Goal: Ask a question: Seek information or help from site administrators or community

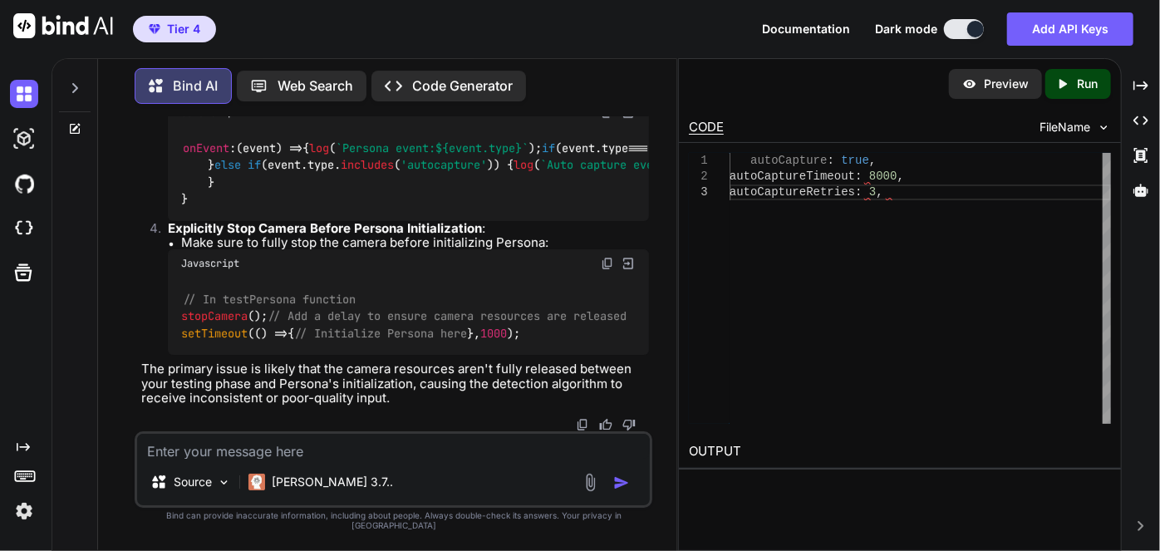
scroll to position [212883, 0]
drag, startPoint x: 185, startPoint y: 328, endPoint x: 462, endPoint y: 323, distance: 276.7
drag, startPoint x: 383, startPoint y: 331, endPoint x: 291, endPoint y: 340, distance: 92.7
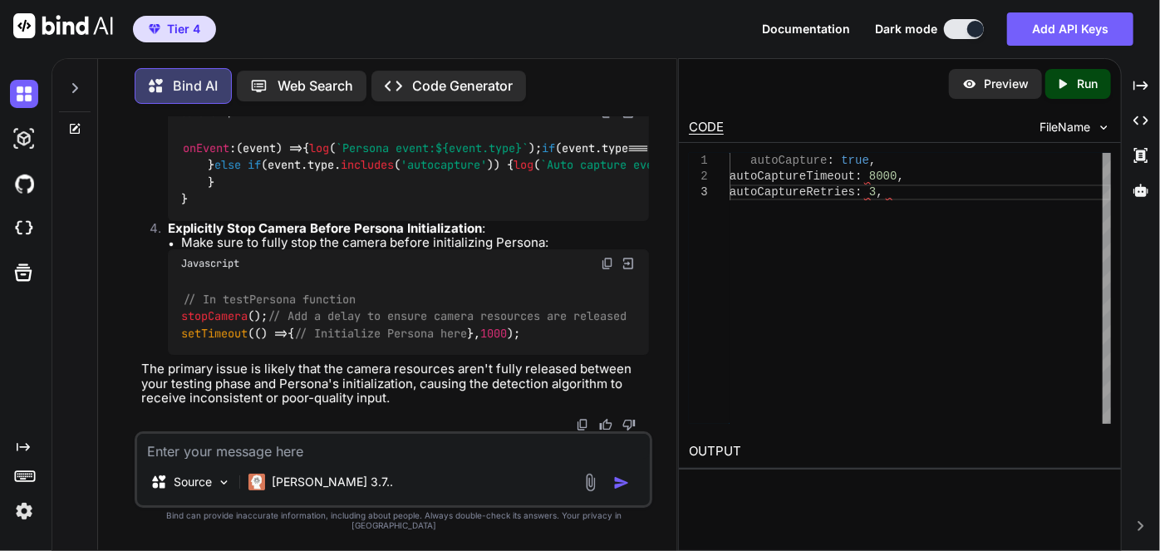
click at [350, 451] on textarea at bounding box center [393, 446] width 513 height 25
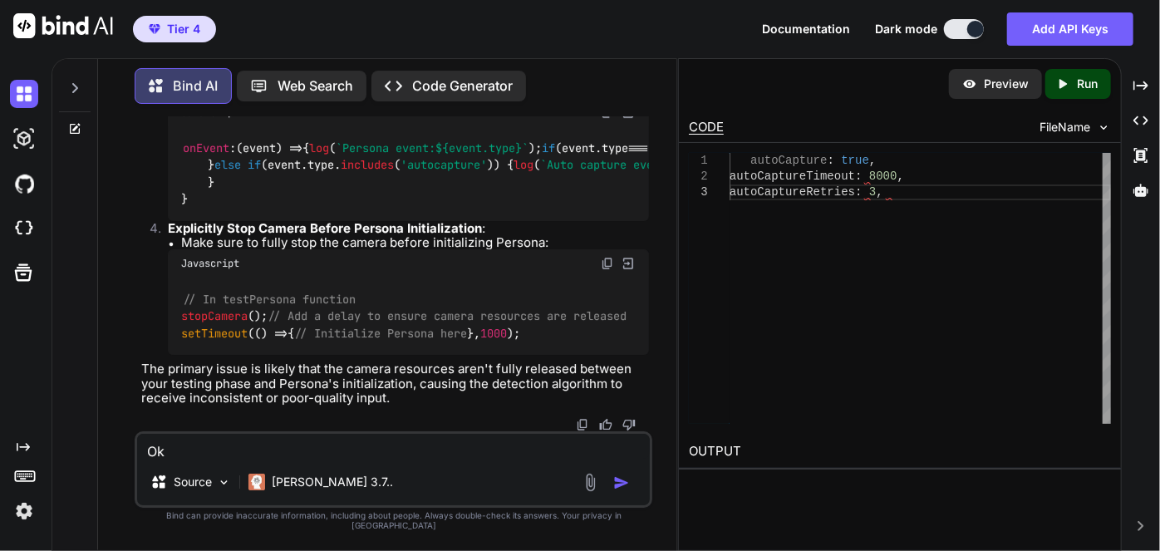
scroll to position [0, 0]
type textarea "Okay do these changes and give me the new code"
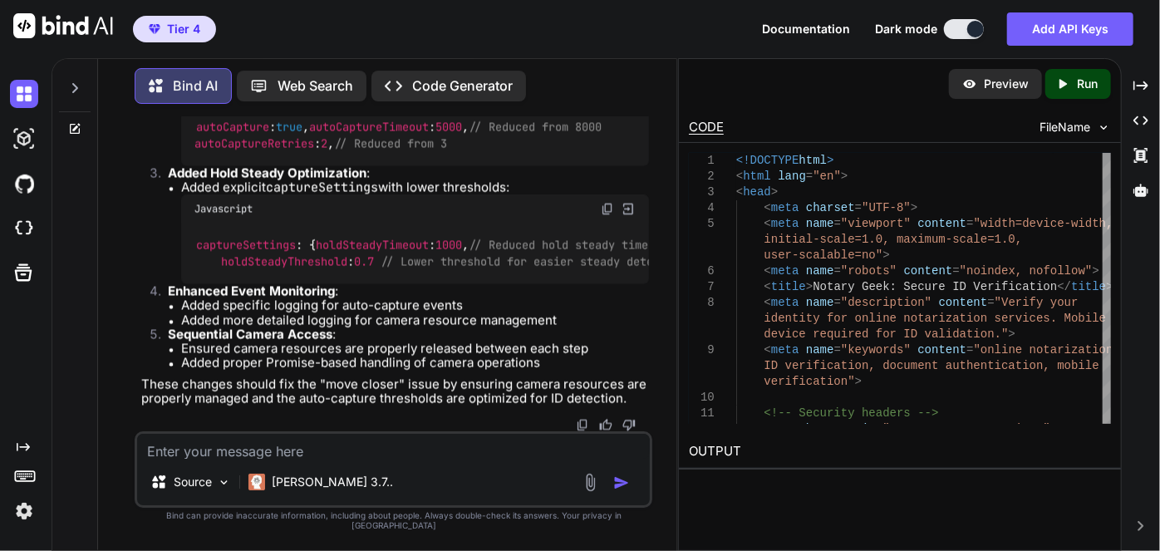
scroll to position [213890, 0]
click at [348, 459] on textarea at bounding box center [393, 446] width 513 height 25
click at [372, 459] on textarea at bounding box center [393, 446] width 513 height 25
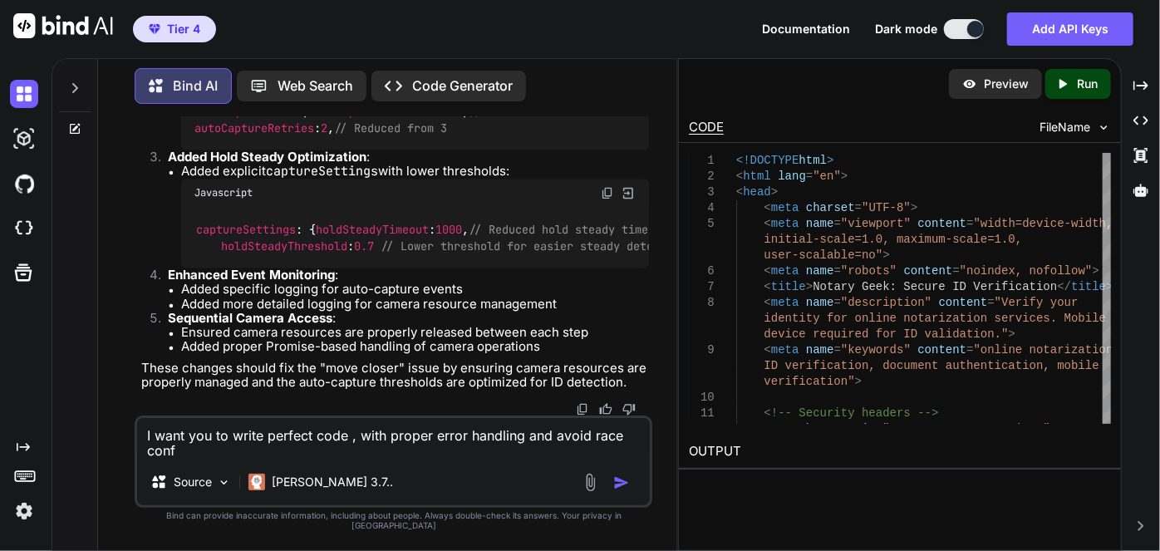
scroll to position [0, 0]
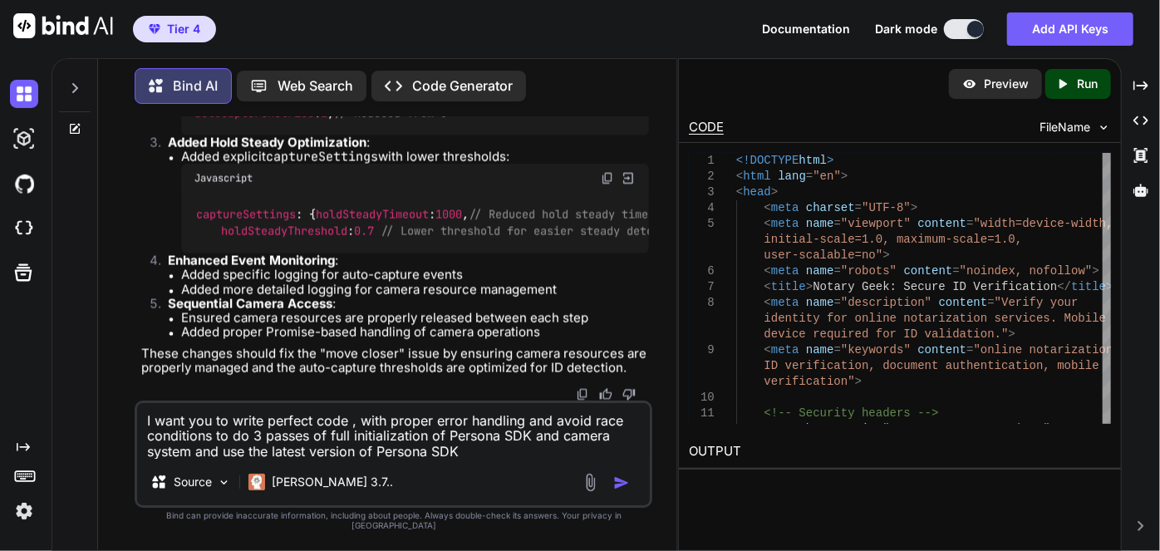
click at [464, 455] on textarea "I want you to write perfect code , with proper error handling and avoid race co…" at bounding box center [393, 431] width 513 height 56
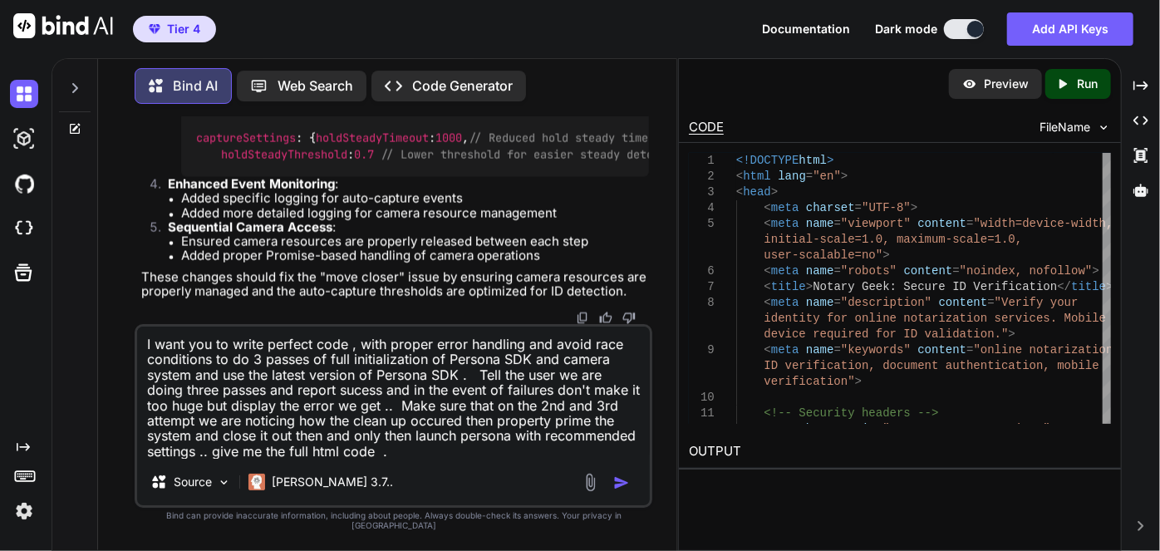
type textarea "I want you to write perfect code , with proper error handling and avoid race co…"
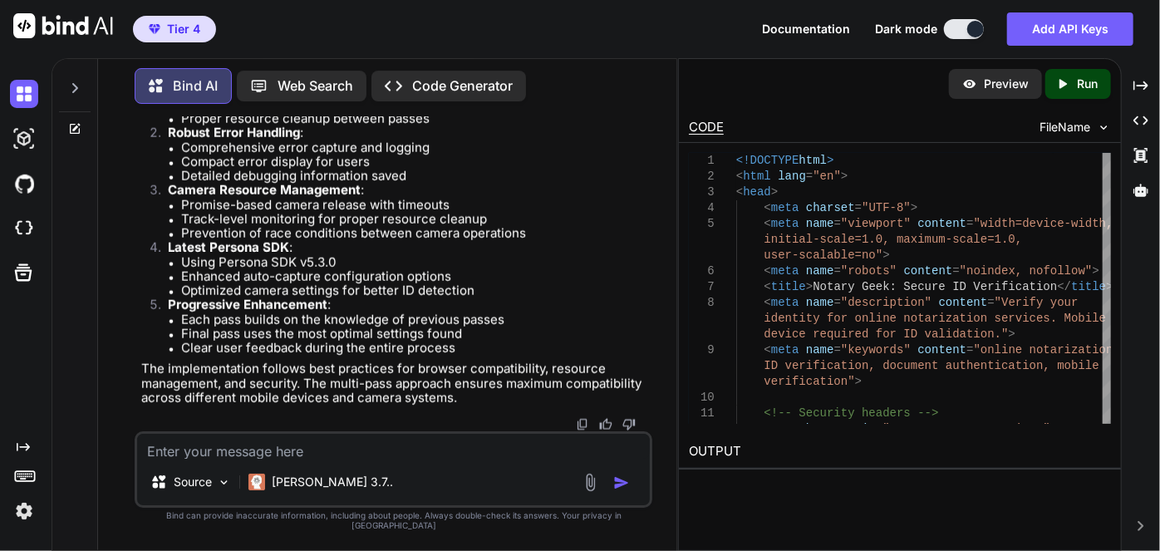
scroll to position [238068, 0]
click at [301, 451] on textarea at bounding box center [393, 446] width 513 height 25
click at [300, 457] on textarea at bounding box center [393, 446] width 513 height 25
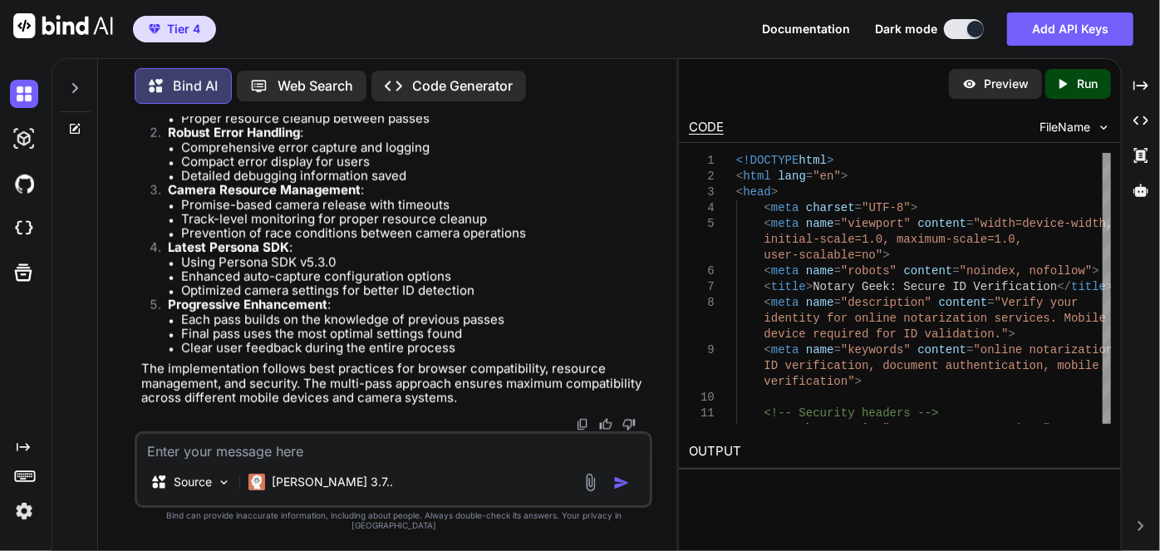
paste textarea "it appears to be stuck on internationalizing security module"
type textarea "it appears to be stuck on internationalizing security module"
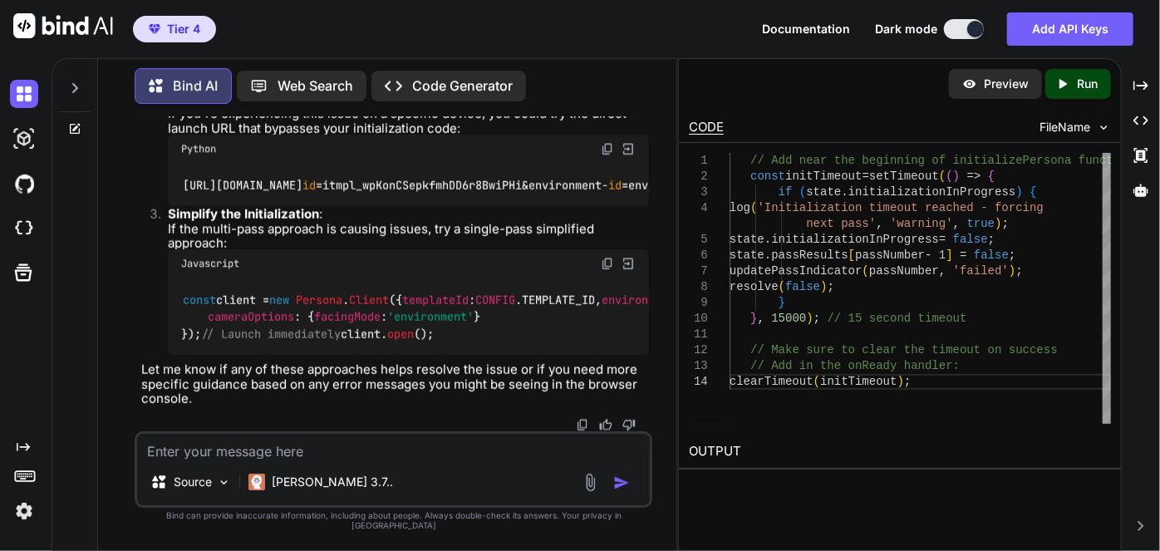
scroll to position [272796, 0]
click at [296, 459] on textarea at bounding box center [393, 446] width 513 height 25
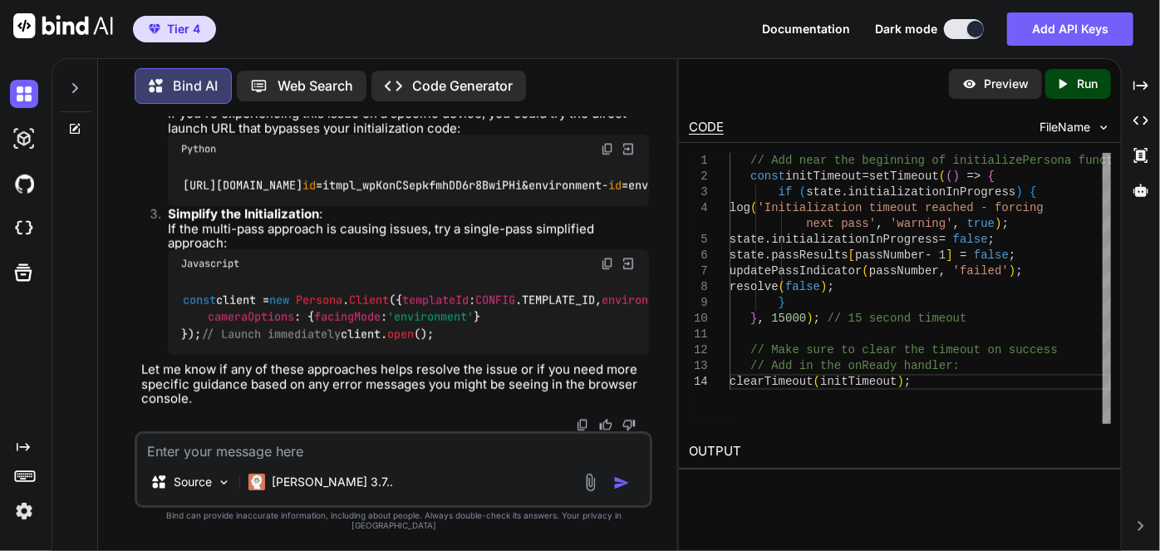
click at [296, 459] on textarea at bounding box center [393, 446] width 513 height 25
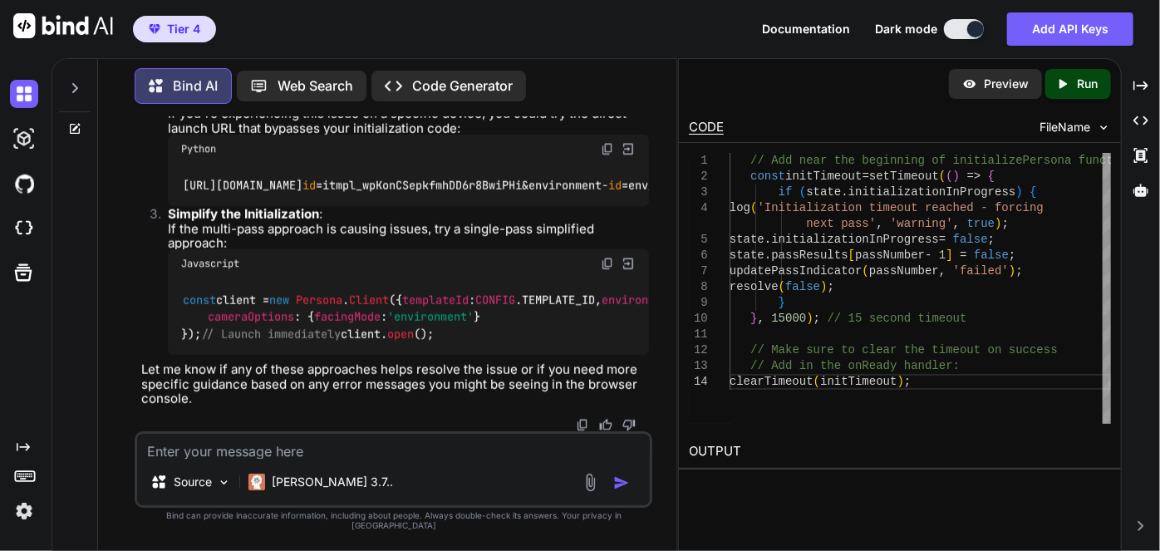
click at [296, 459] on textarea at bounding box center [393, 446] width 513 height 25
click at [306, 459] on textarea at bounding box center [393, 446] width 513 height 25
click at [327, 459] on textarea at bounding box center [393, 446] width 513 height 25
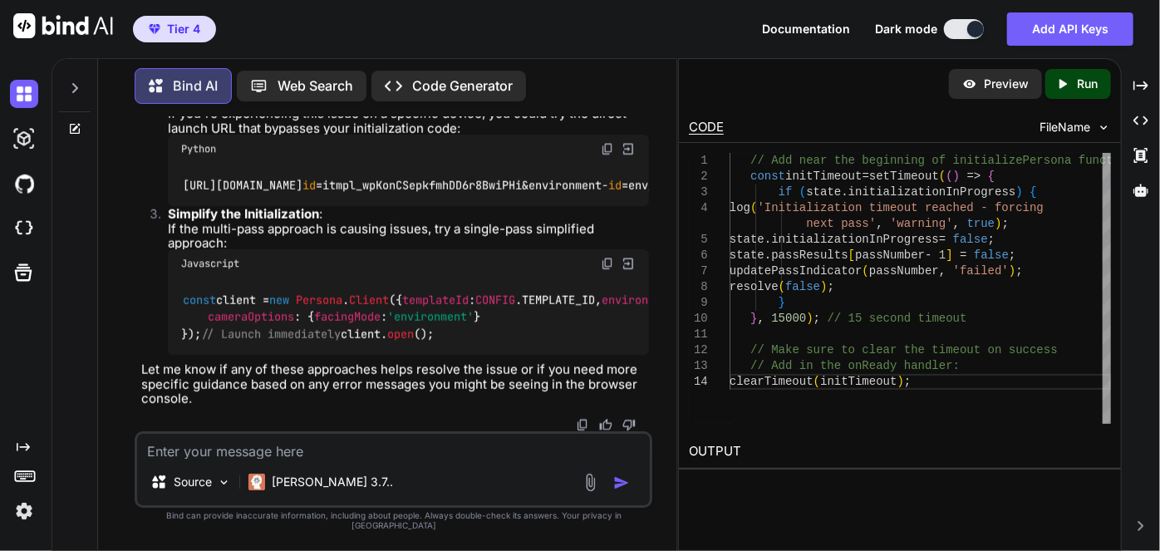
click at [332, 459] on textarea at bounding box center [393, 446] width 513 height 25
click at [289, 455] on textarea at bounding box center [393, 446] width 513 height 25
paste textarea "https://cdn.withpersona.com/dist/persona-v5.0.0.js"
type textarea "Let's go back to to this SDK version [URL][DOMAIN_NAME]"
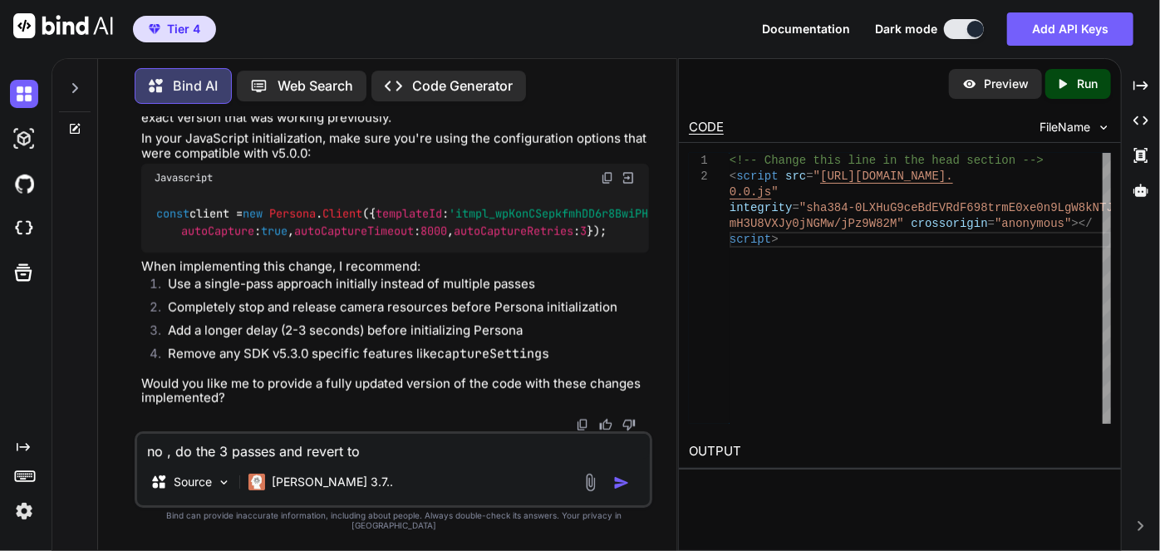
paste textarea "https://cdn.withpersona.com/dist/persona-v5.0.0.js"
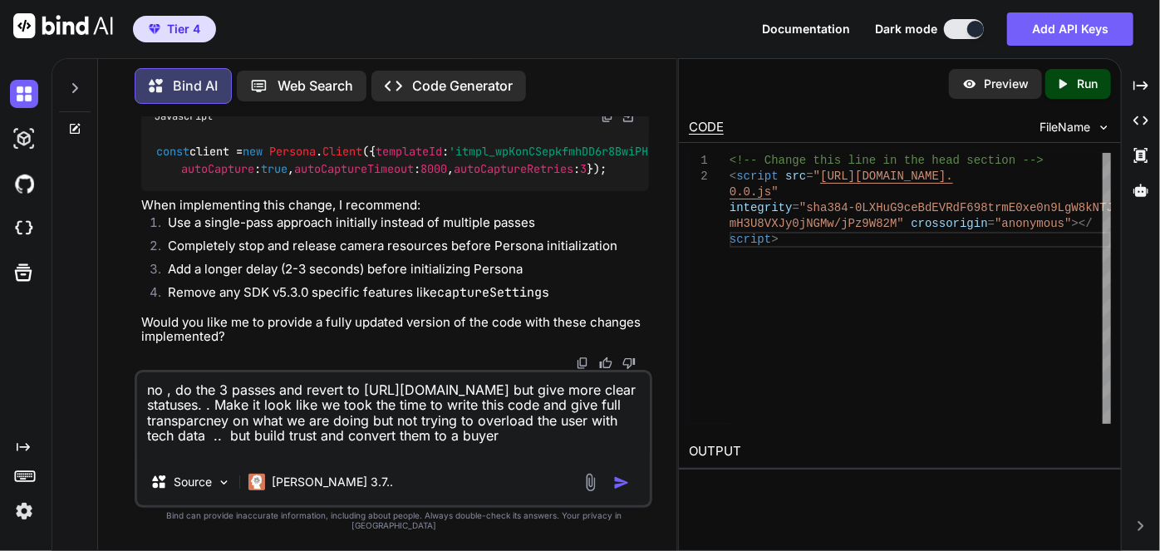
type textarea "no , do the 3 passes and revert to [URL][DOMAIN_NAME] but give more clear statu…"
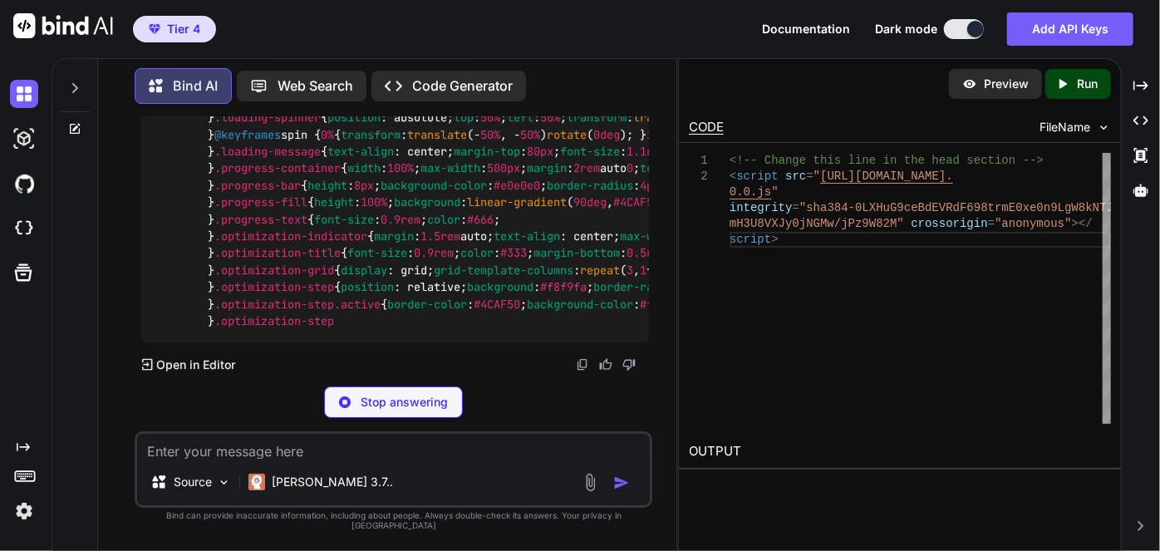
scroll to position [277823, 0]
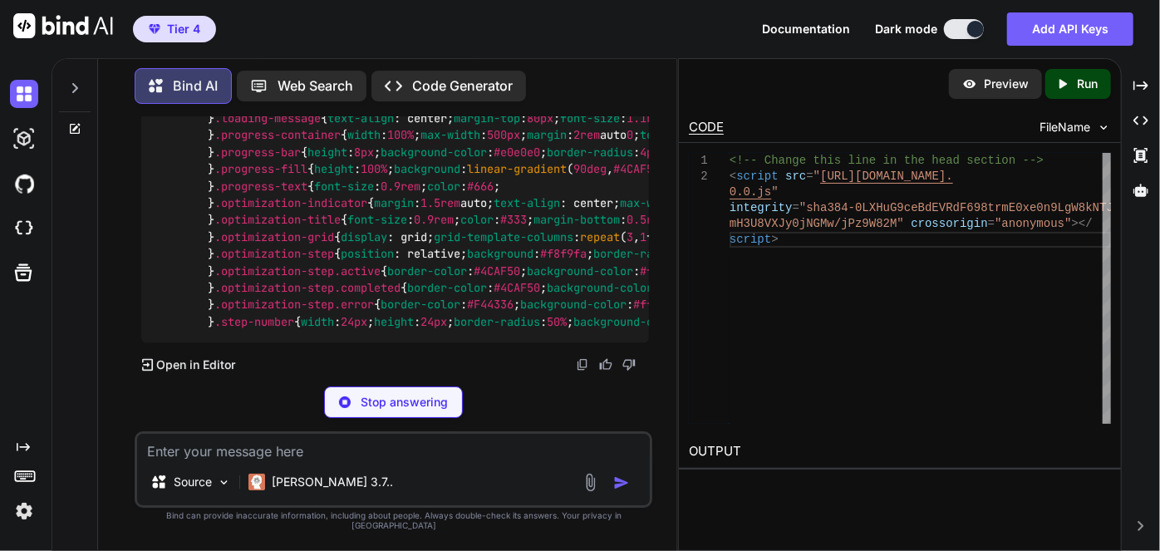
drag, startPoint x: 232, startPoint y: 194, endPoint x: 339, endPoint y: 229, distance: 112.7
click at [232, 194] on span "/* Reset and base styles */ * { margin : 0 ; padding : 0 ; box-sizing : border-…" at bounding box center [1065, 84] width 1821 height 489
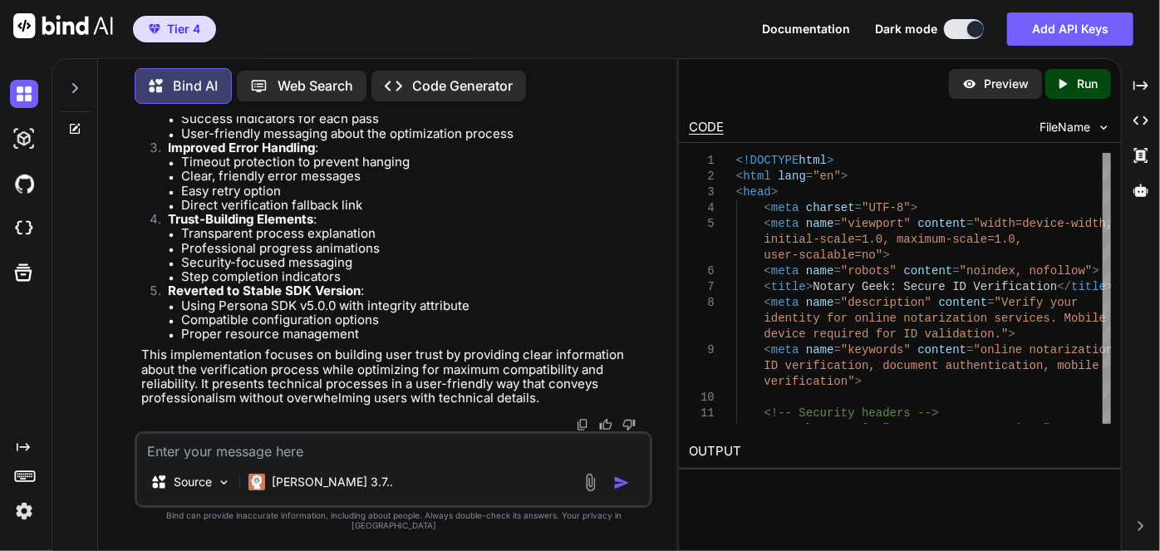
scroll to position [274024, 0]
click at [469, 457] on textarea at bounding box center [393, 446] width 513 height 25
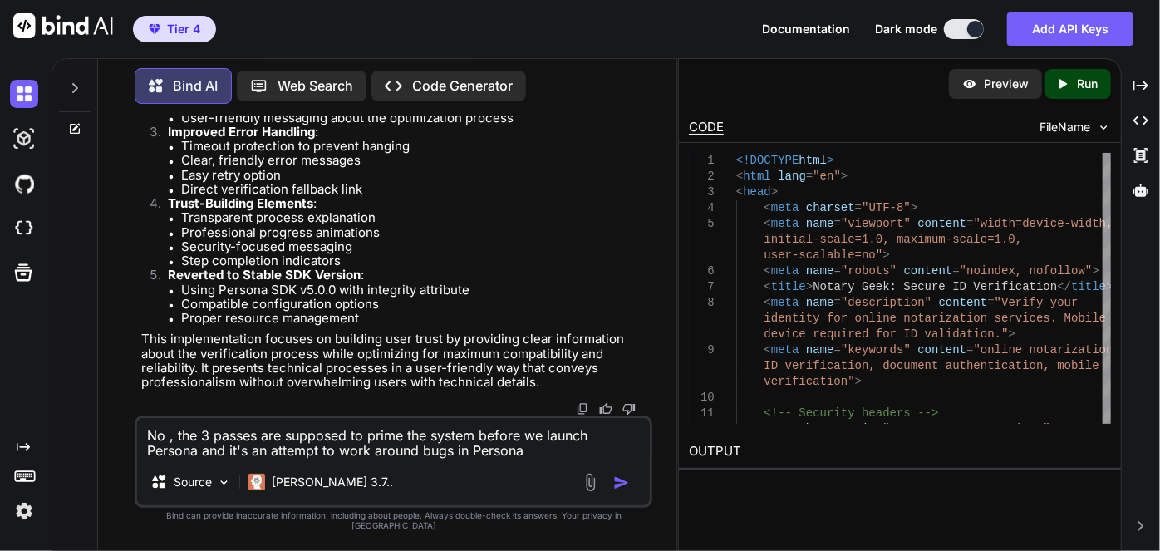
type textarea "No , the 3 passes are supposed to prime the system before we launch Persona and…"
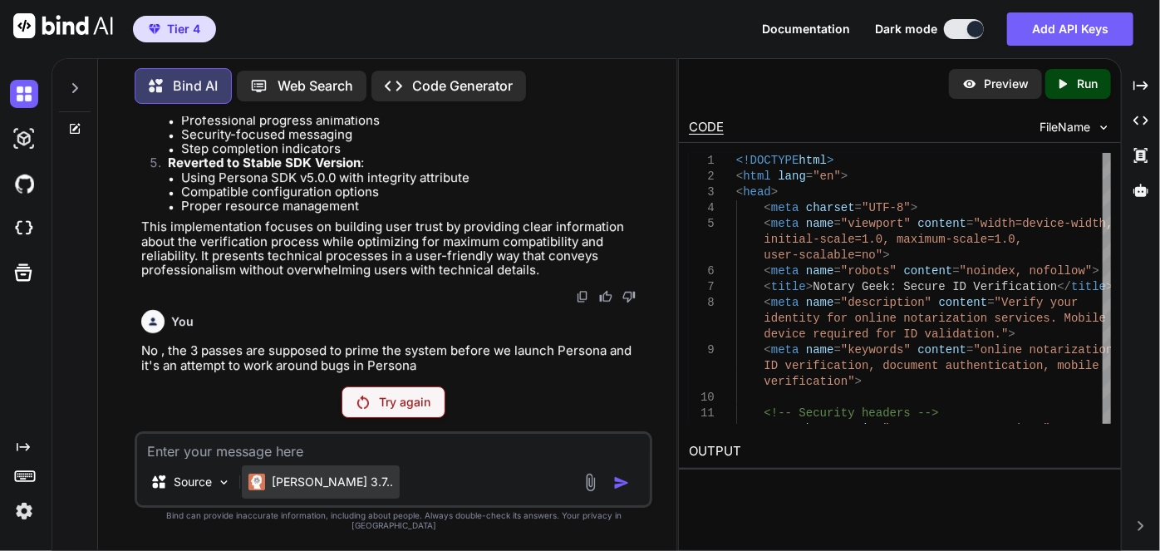
click at [341, 491] on div "Claude 3.7.." at bounding box center [321, 481] width 158 height 33
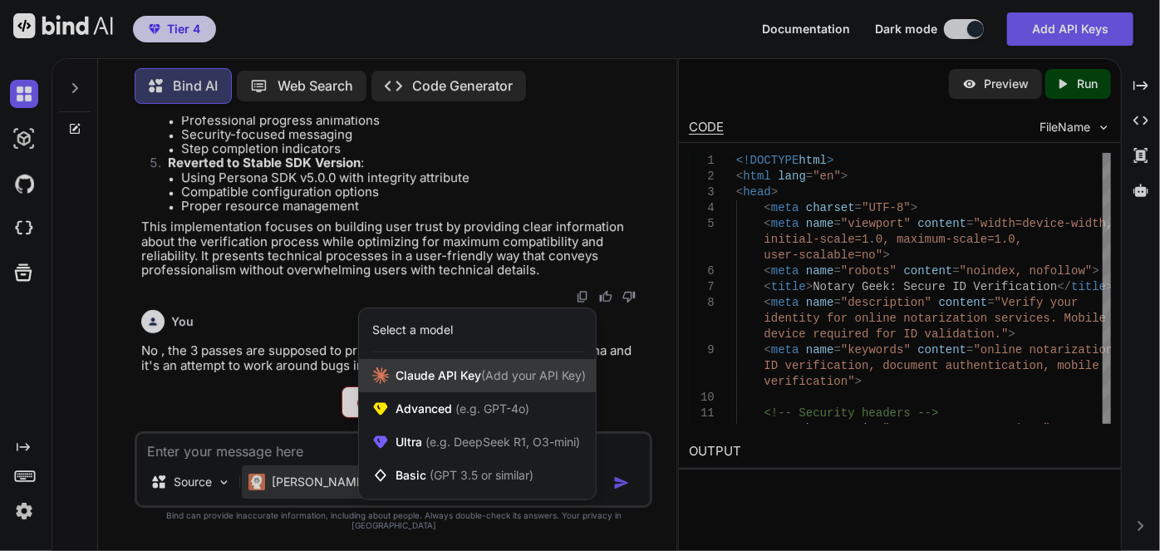
click at [451, 384] on span "Claude API Key (Add your API Key)" at bounding box center [491, 375] width 190 height 17
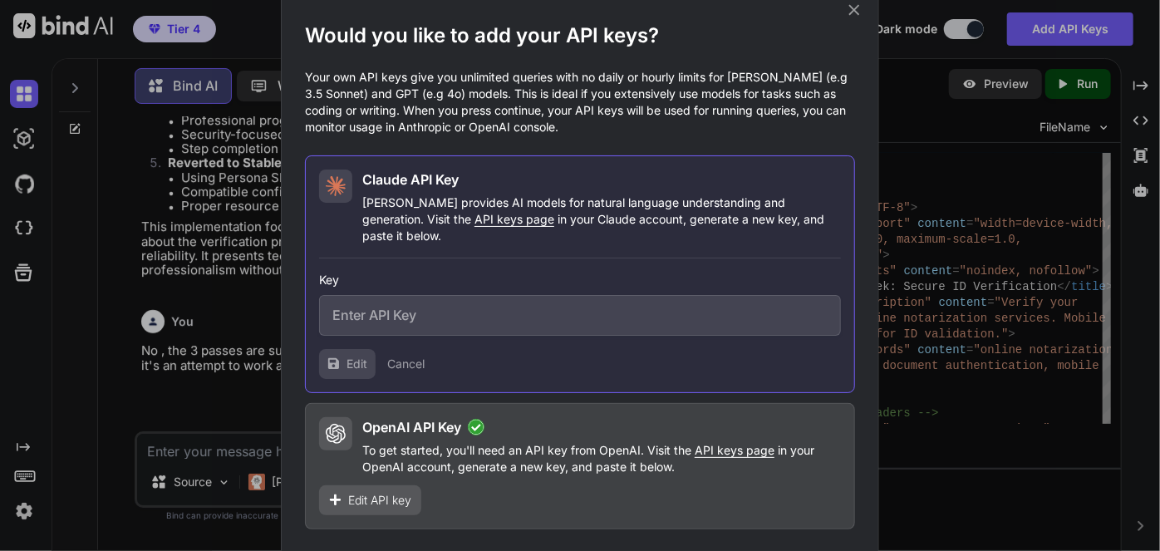
type input "sk-ant-api03-93-ARTUe52ZVnykwGNQWeJGmAAfxd_qHL9zf6AVYuRwD7tBen-U-putAJ6dL98FMuY…"
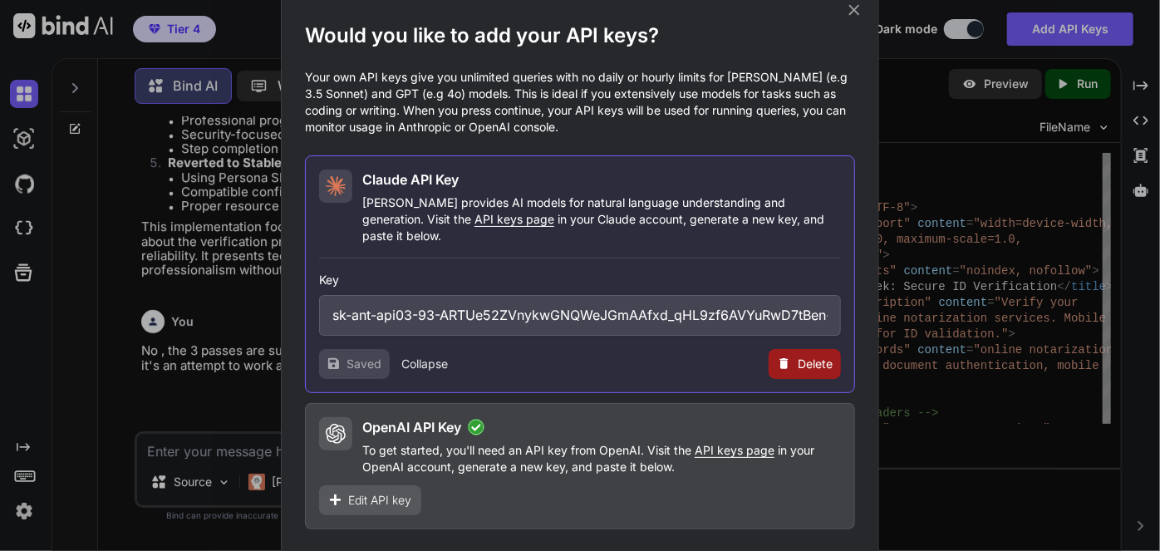
click at [816, 549] on span "Continue" at bounding box center [801, 559] width 58 height 20
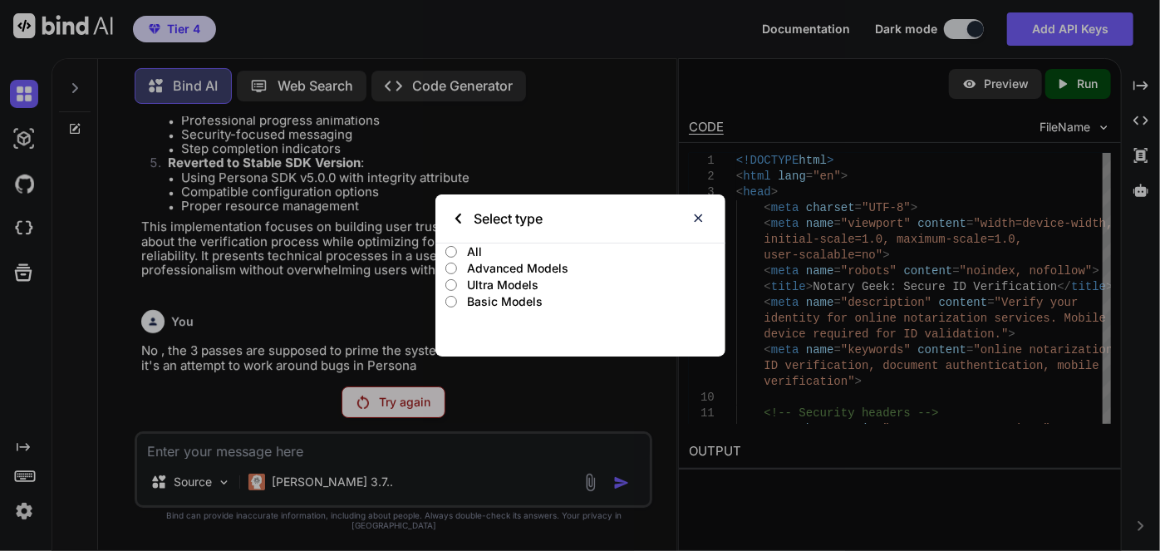
click at [795, 537] on div "Select type All Advanced Models Ultra Models Basic Models" at bounding box center [580, 275] width 1160 height 551
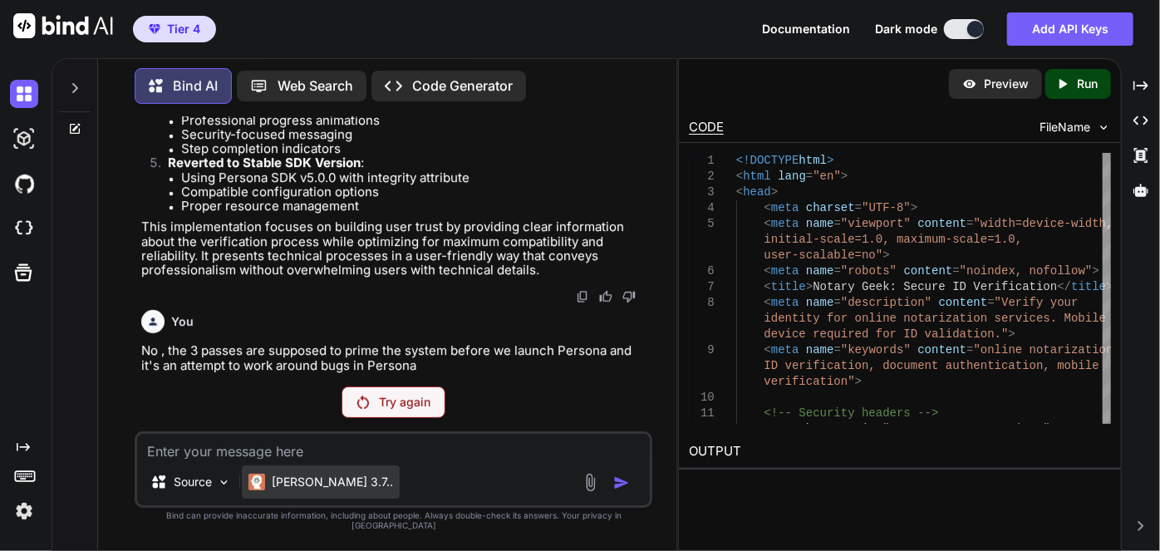
click at [334, 488] on p "Claude 3.7.." at bounding box center [332, 482] width 121 height 17
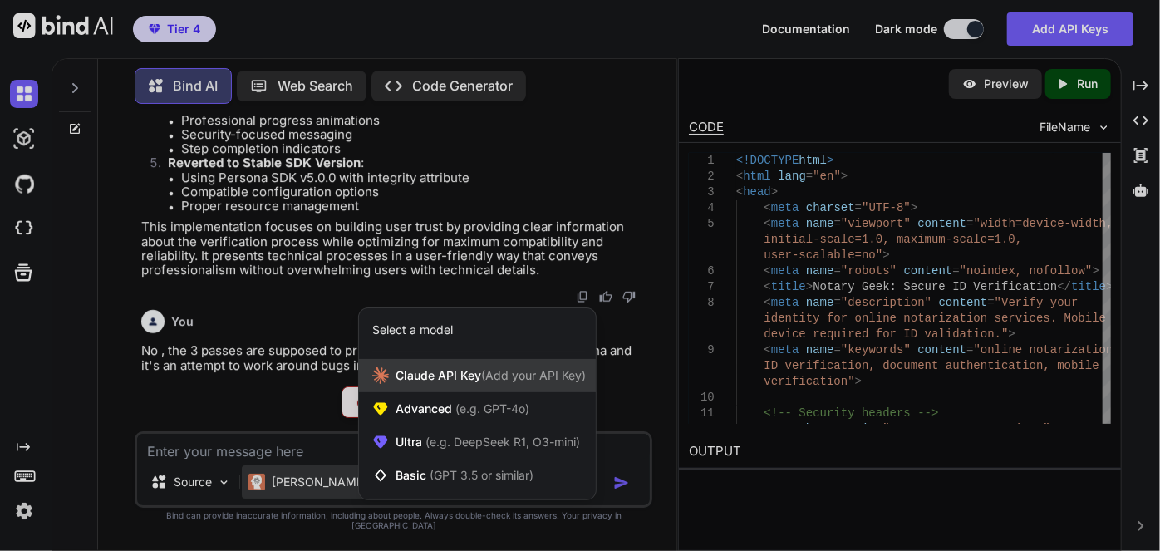
click at [412, 384] on span "Claude API Key (Add your API Key)" at bounding box center [491, 375] width 190 height 17
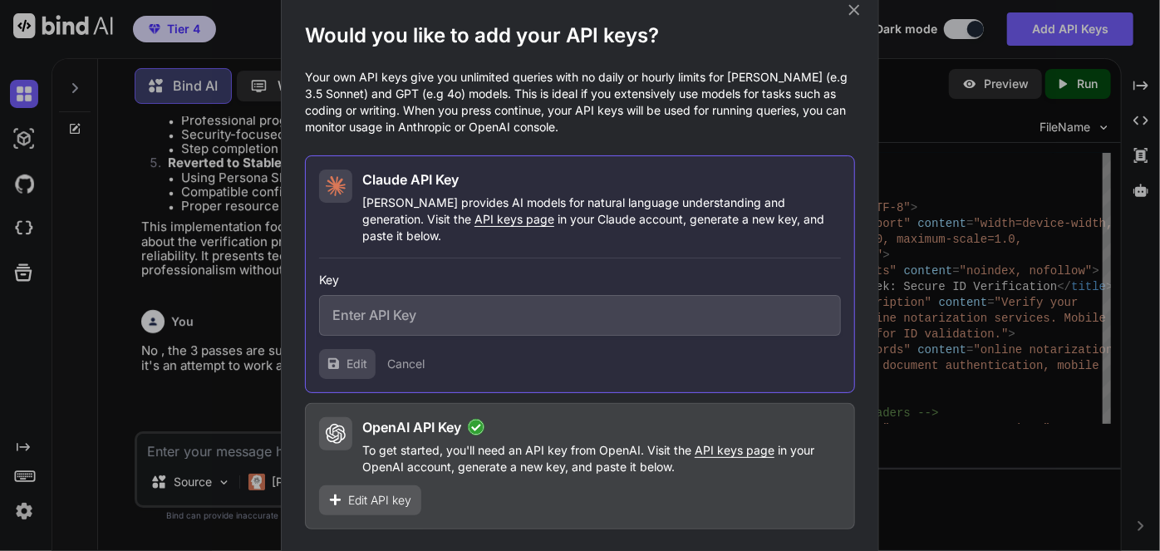
type input "sk-ant-api03-93-ARTUe52ZVnykwGNQWeJGmAAfxd_qHL9zf6AVYuRwD7tBen-U-putAJ6dL98FMuY…"
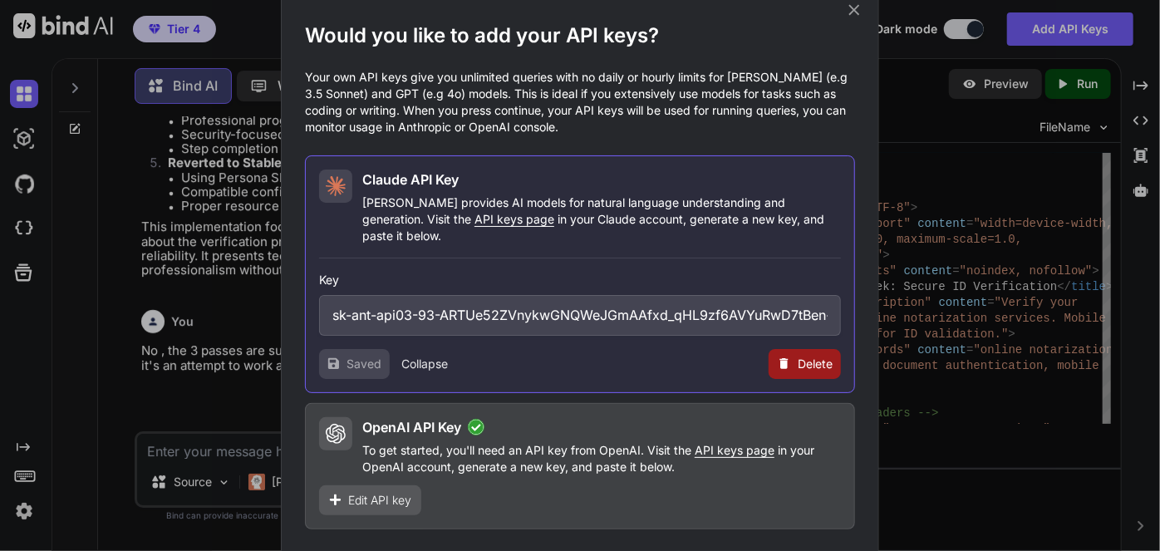
click at [814, 549] on span "Continue" at bounding box center [801, 559] width 58 height 20
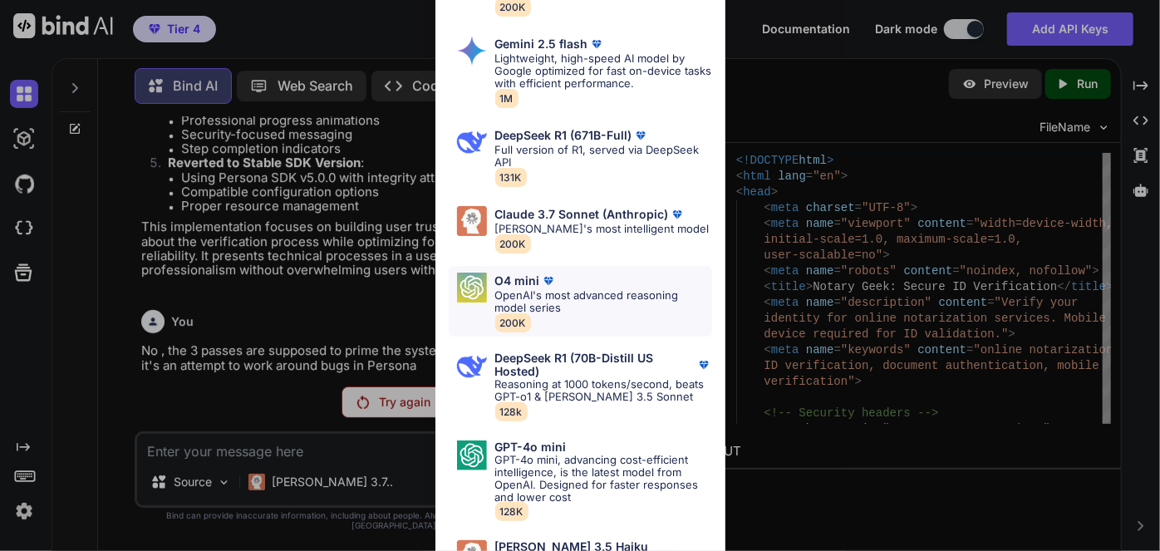
scroll to position [660, 0]
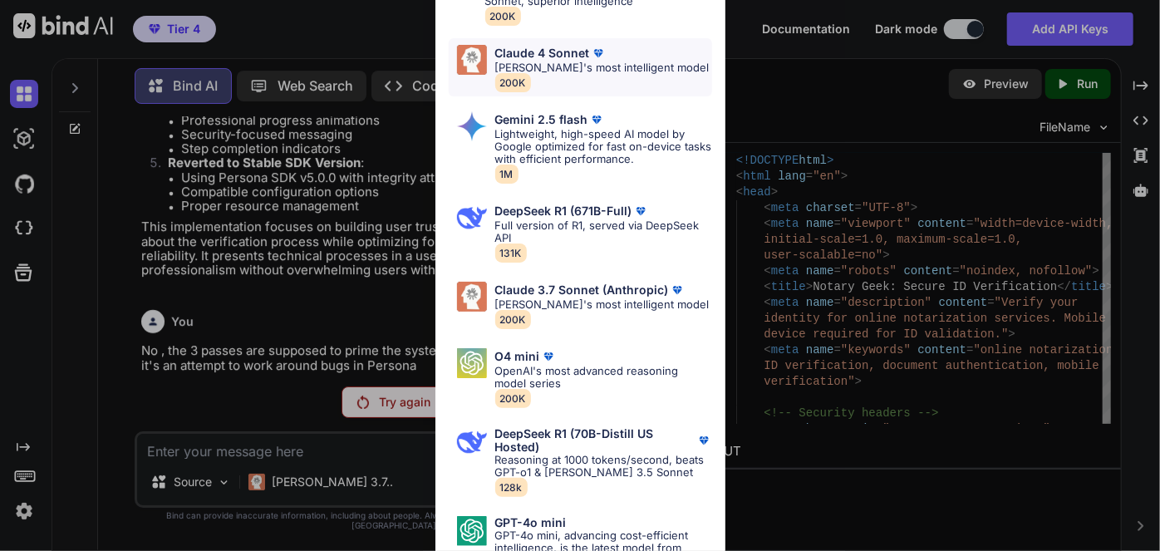
click at [579, 74] on p "[PERSON_NAME]'s most intelligent model" at bounding box center [602, 67] width 214 height 12
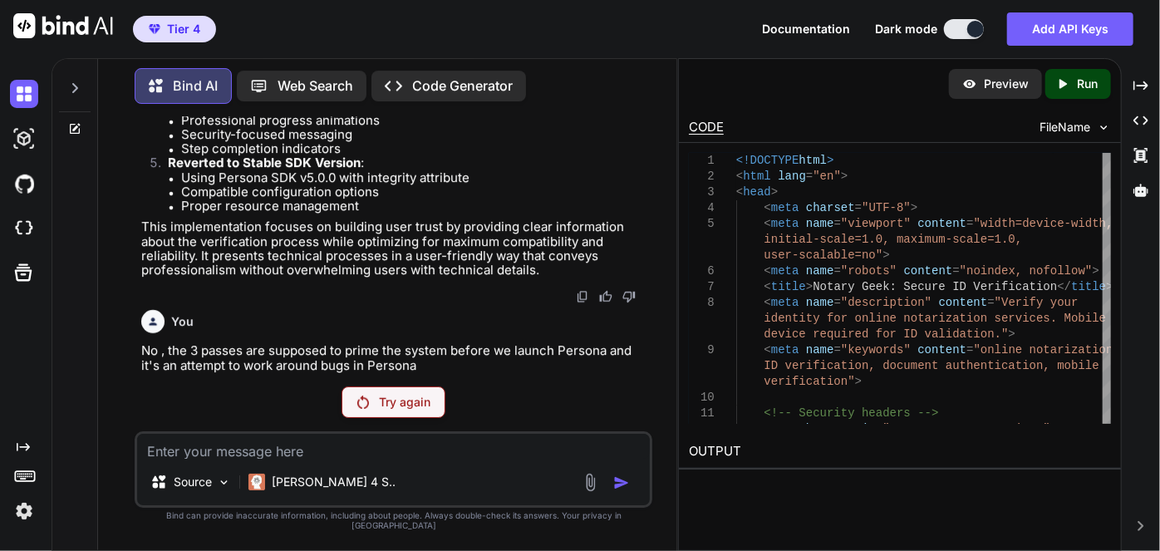
click at [430, 410] on p "Try again" at bounding box center [405, 402] width 52 height 17
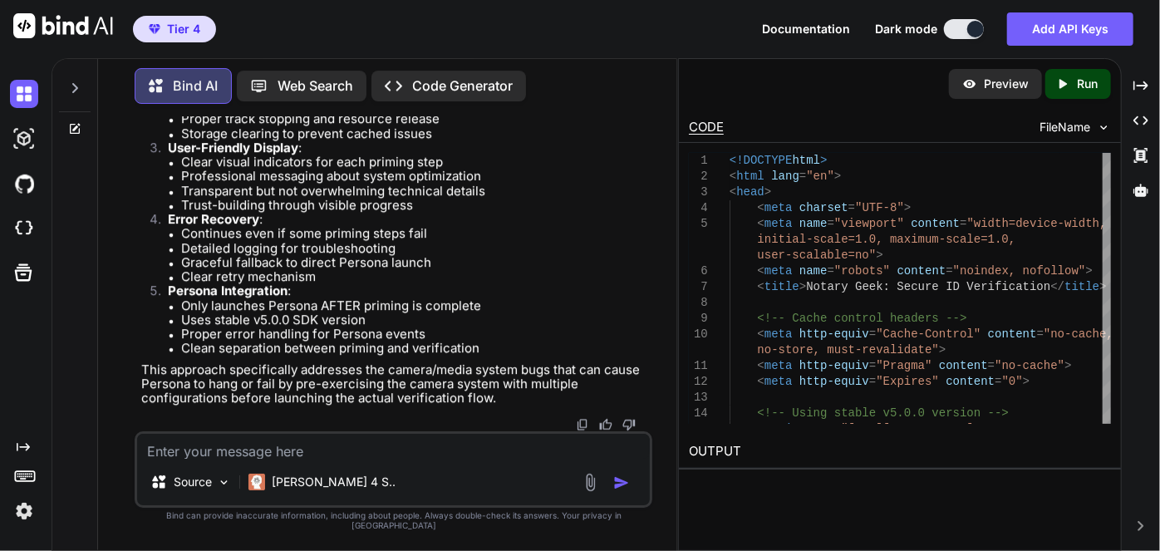
scroll to position [317495, 0]
drag, startPoint x: 326, startPoint y: 266, endPoint x: 322, endPoint y: 279, distance: 13.7
click at [326, 111] on li "Timeout protection for each priming step" at bounding box center [415, 104] width 468 height 14
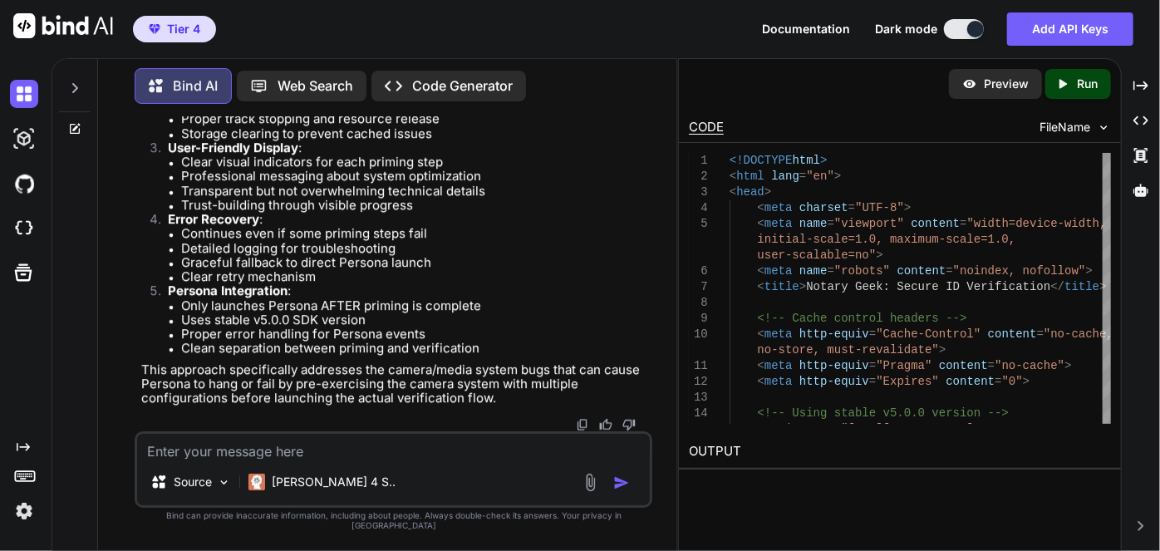
scroll to position [302010, 0]
click at [313, 455] on textarea at bounding box center [393, 446] width 513 height 25
click at [317, 456] on textarea at bounding box center [393, 446] width 513 height 25
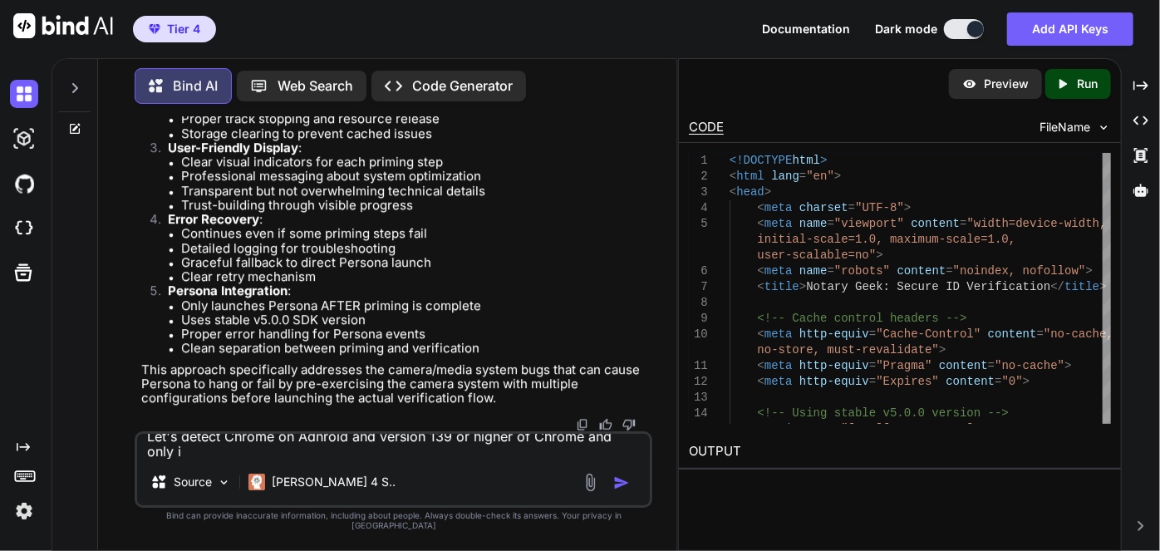
scroll to position [0, 0]
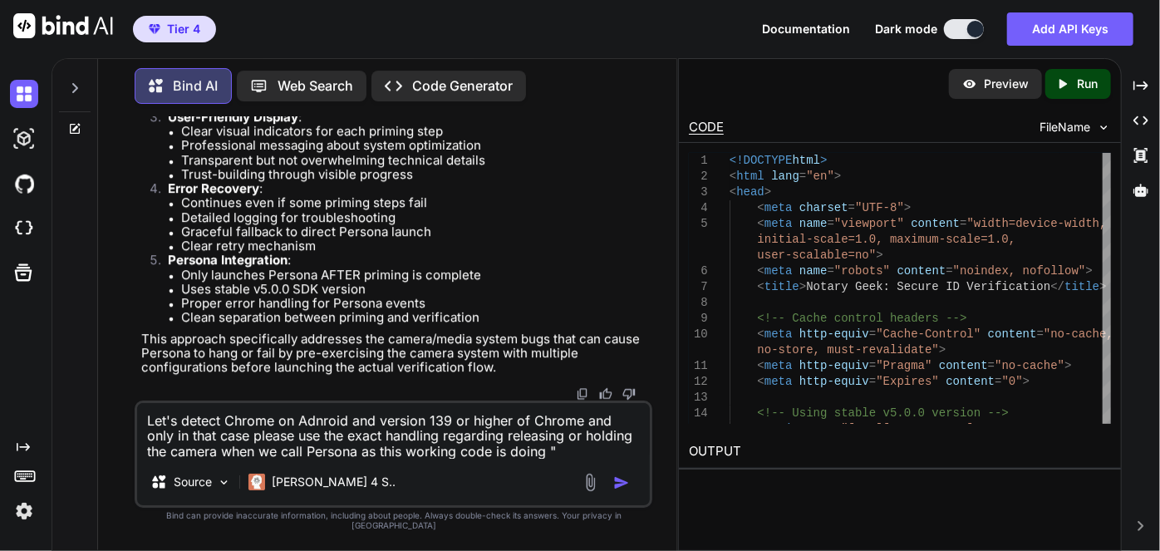
paste textarea "<!DOCTYPE html> <html lang="en"> <head> <meta charset="UTF-8"> <meta name="view…"
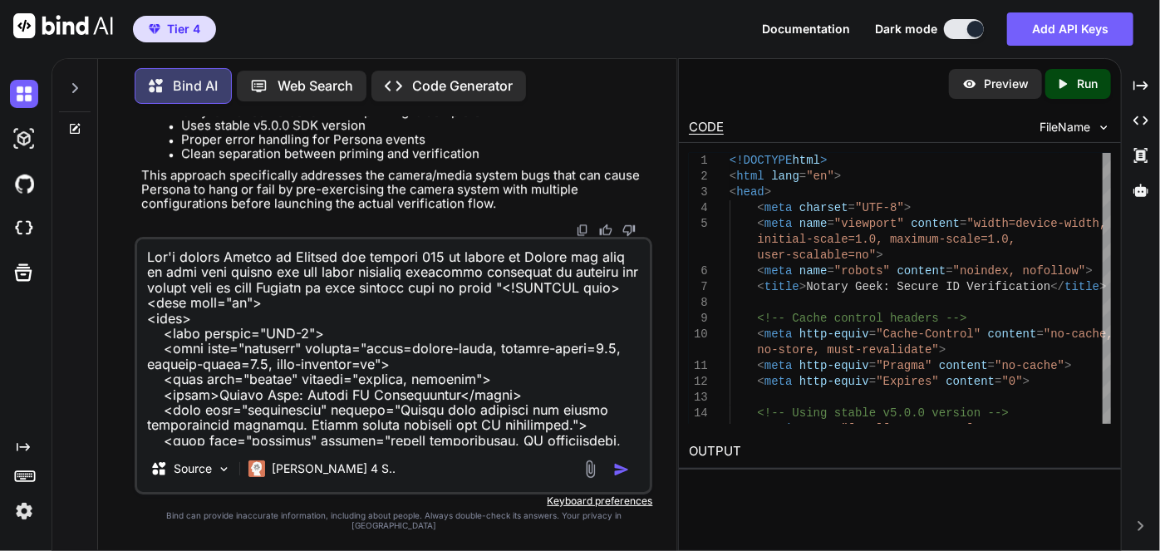
scroll to position [18867, 0]
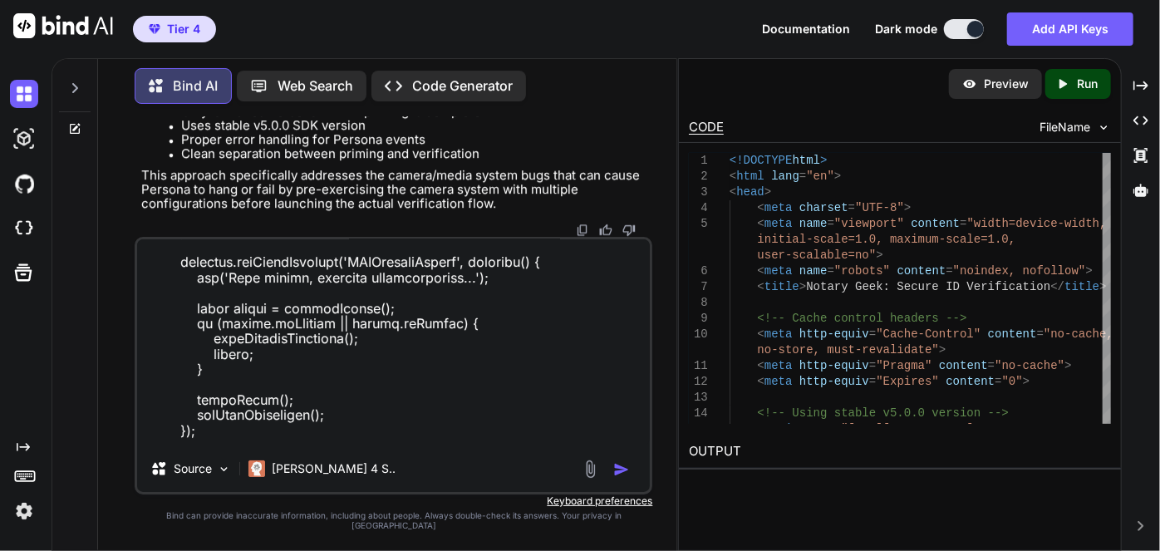
type textarea "Let's detect Chrome on Adnroid and version 139 or higher of Chrome and only in …"
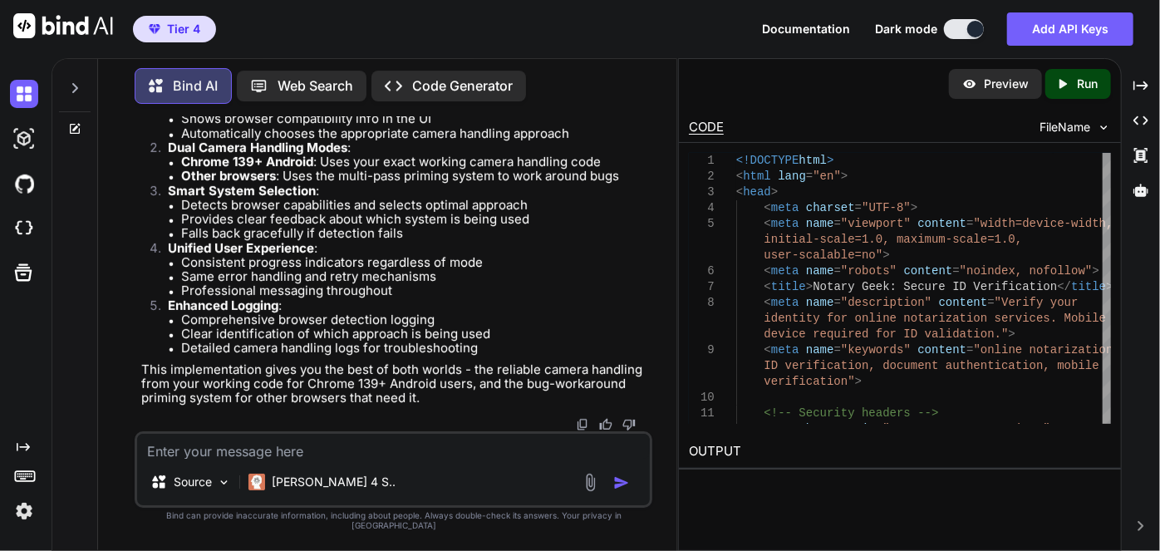
scroll to position [322988, 0]
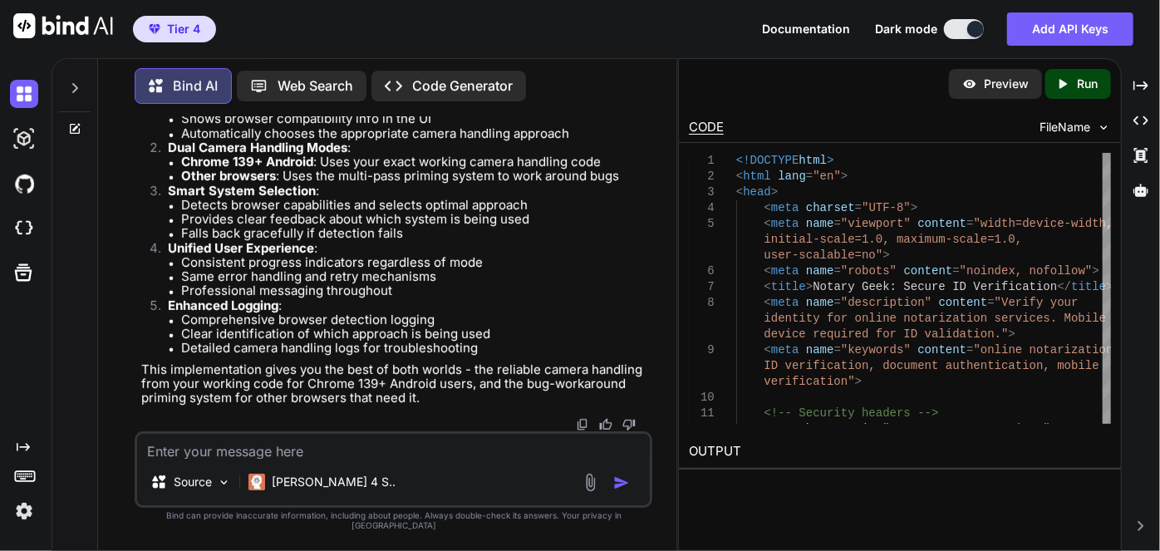
click at [329, 459] on textarea at bounding box center [393, 446] width 513 height 25
type textarea "Auto capture is not working on 139 Android"
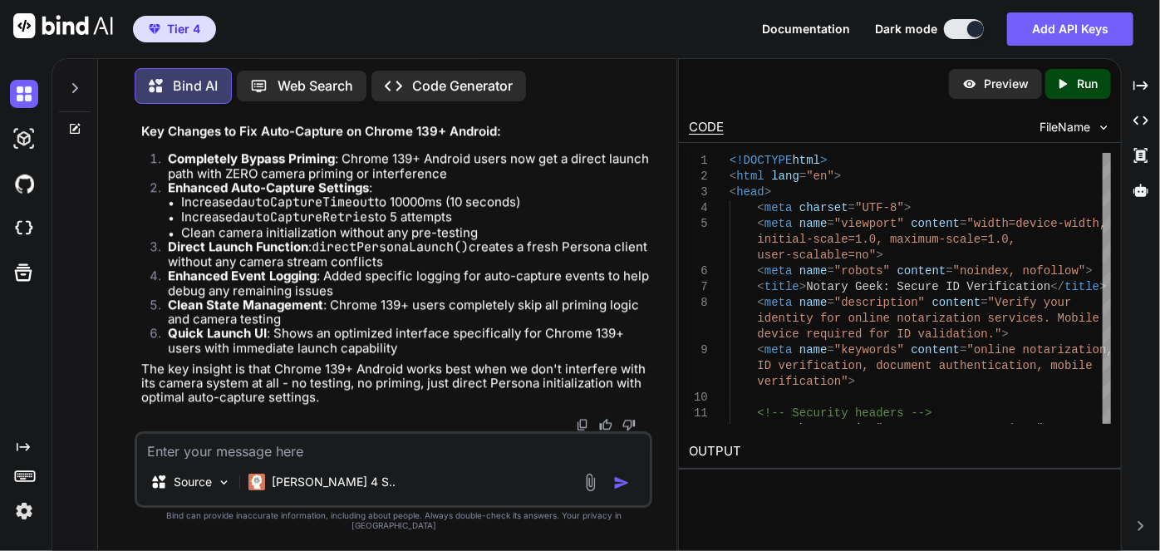
scroll to position [348147, 0]
click at [301, 459] on textarea at bounding box center [393, 446] width 513 height 25
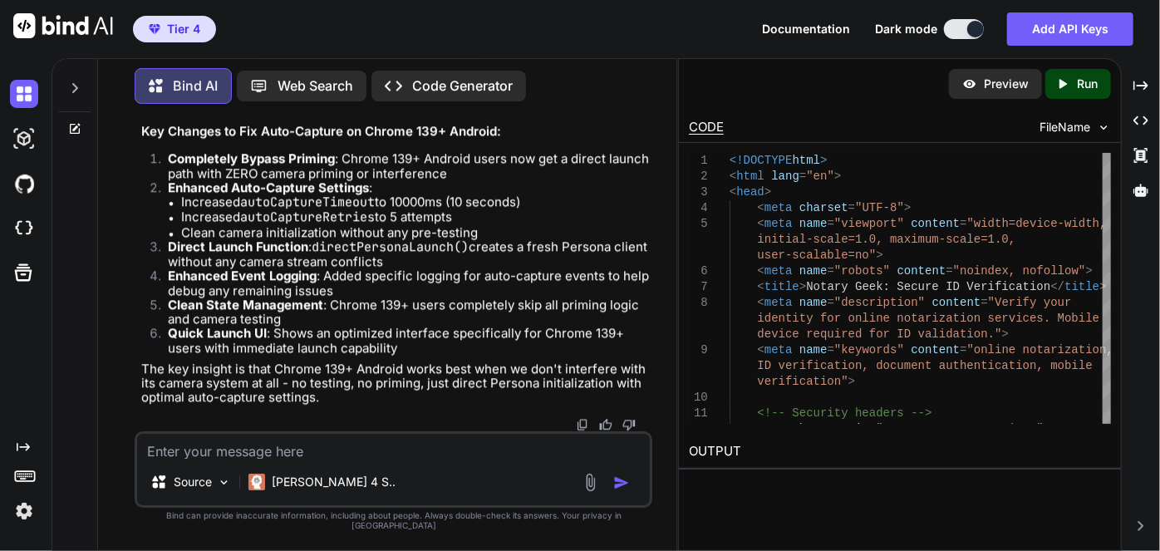
click at [300, 469] on div "Source Claude 4 S.." at bounding box center [394, 469] width 518 height 76
click at [299, 469] on div "Source Claude 4 S.." at bounding box center [394, 469] width 518 height 76
click at [299, 459] on textarea at bounding box center [393, 446] width 513 height 25
click at [307, 459] on textarea at bounding box center [393, 446] width 513 height 25
click at [312, 459] on textarea at bounding box center [393, 446] width 513 height 25
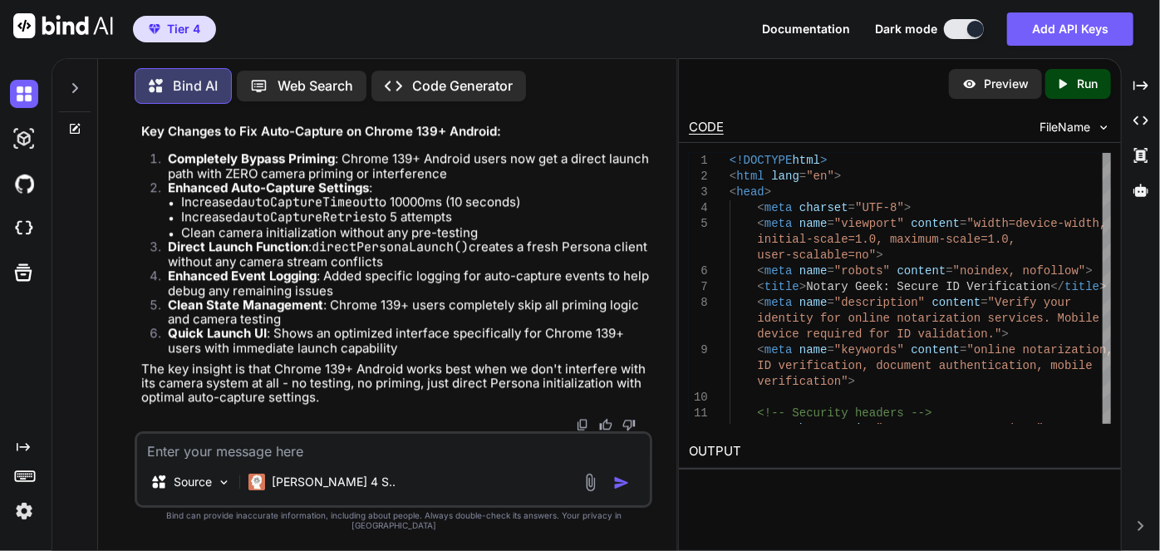
click at [317, 457] on textarea at bounding box center [393, 446] width 513 height 25
click at [317, 455] on textarea at bounding box center [393, 446] width 513 height 25
click at [315, 455] on textarea at bounding box center [393, 446] width 513 height 25
click at [306, 459] on textarea at bounding box center [393, 446] width 513 height 25
click at [304, 459] on textarea at bounding box center [393, 446] width 513 height 25
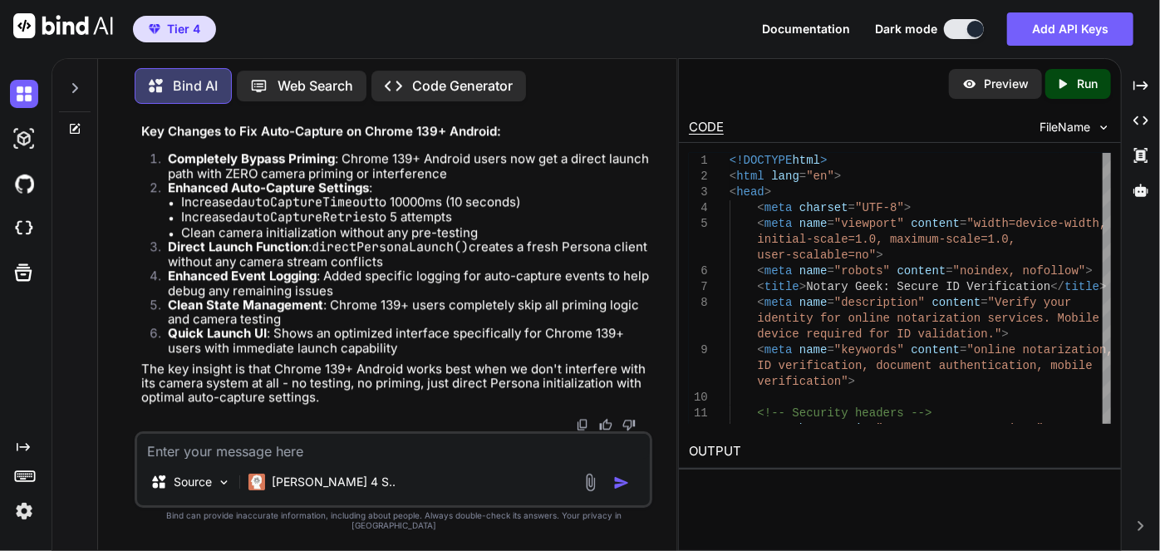
click at [305, 452] on textarea at bounding box center [393, 446] width 513 height 25
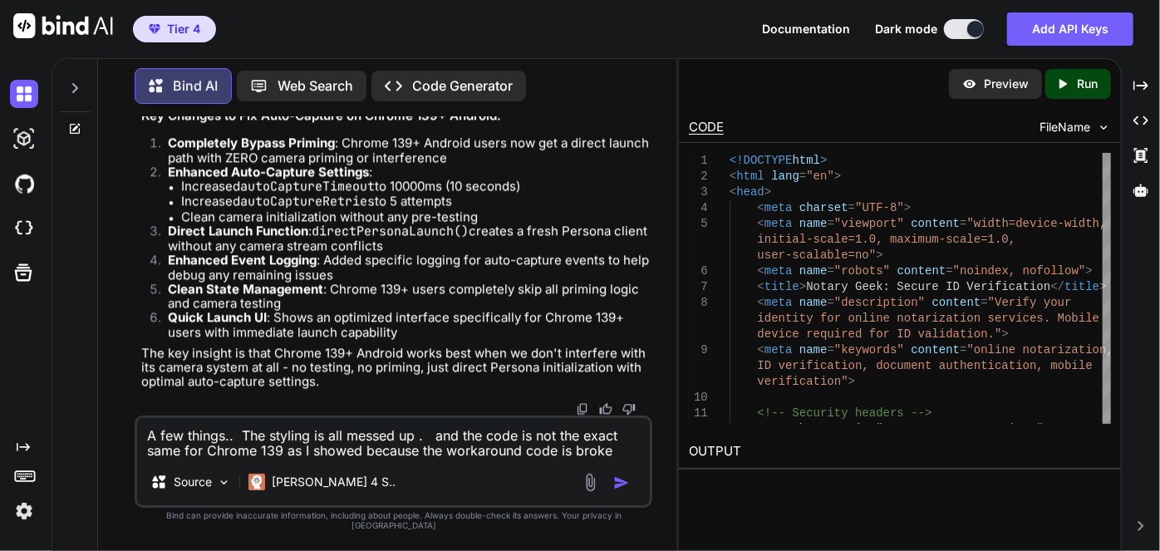
type textarea "A few things.. The styling is all messed up . and the code is not the exact sam…"
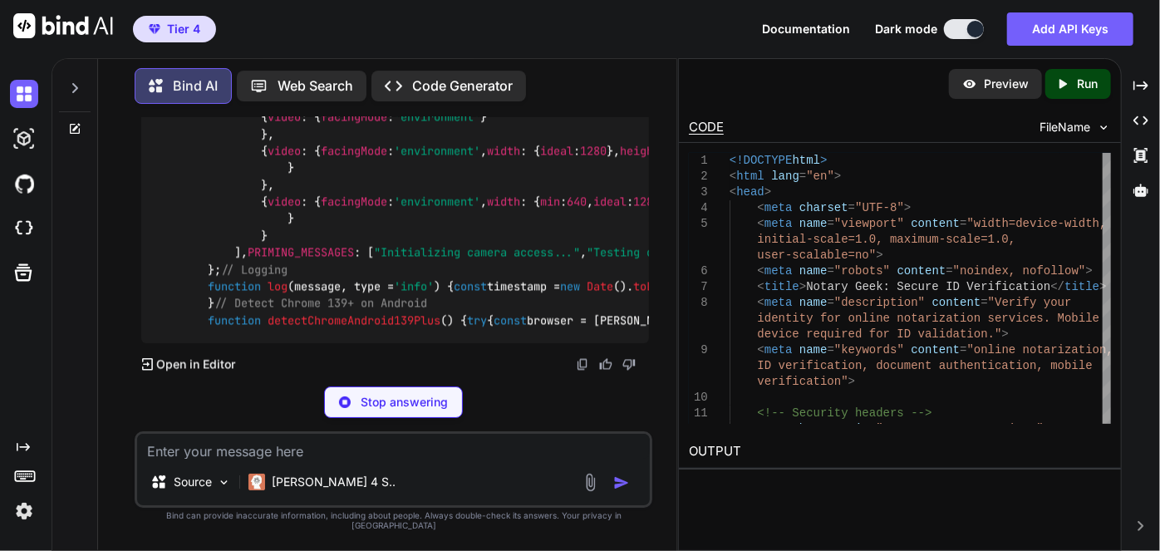
scroll to position [373974, 0]
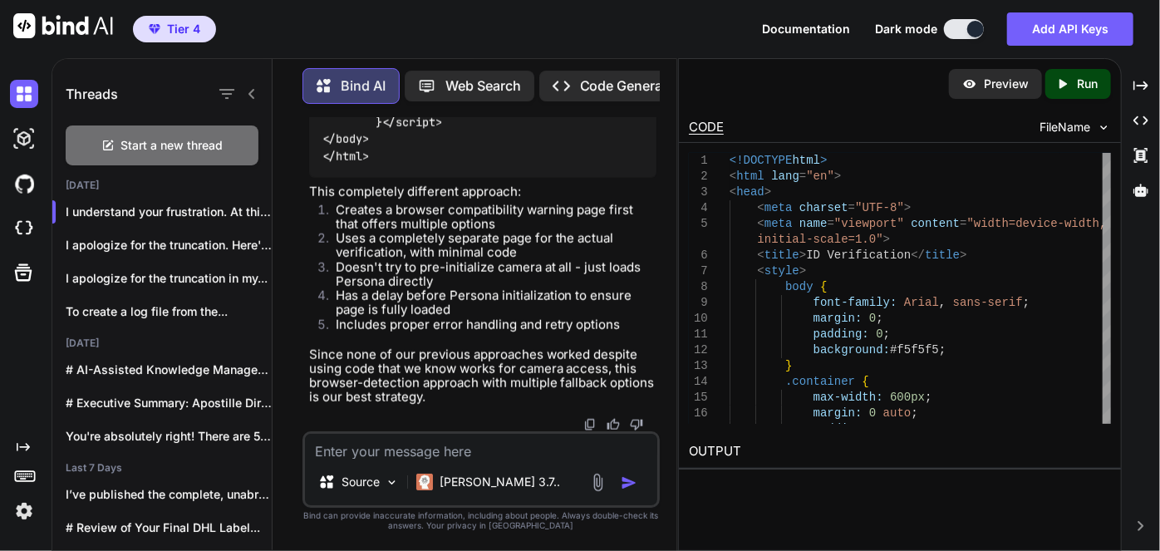
scroll to position [173374, 0]
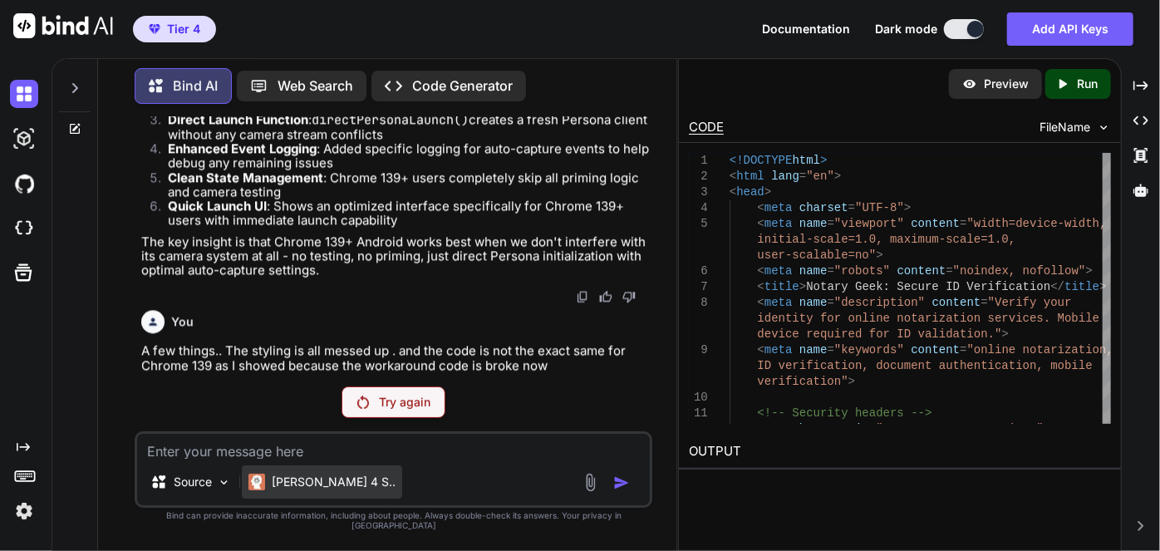
click at [312, 489] on p "[PERSON_NAME] 4 S.." at bounding box center [334, 482] width 124 height 17
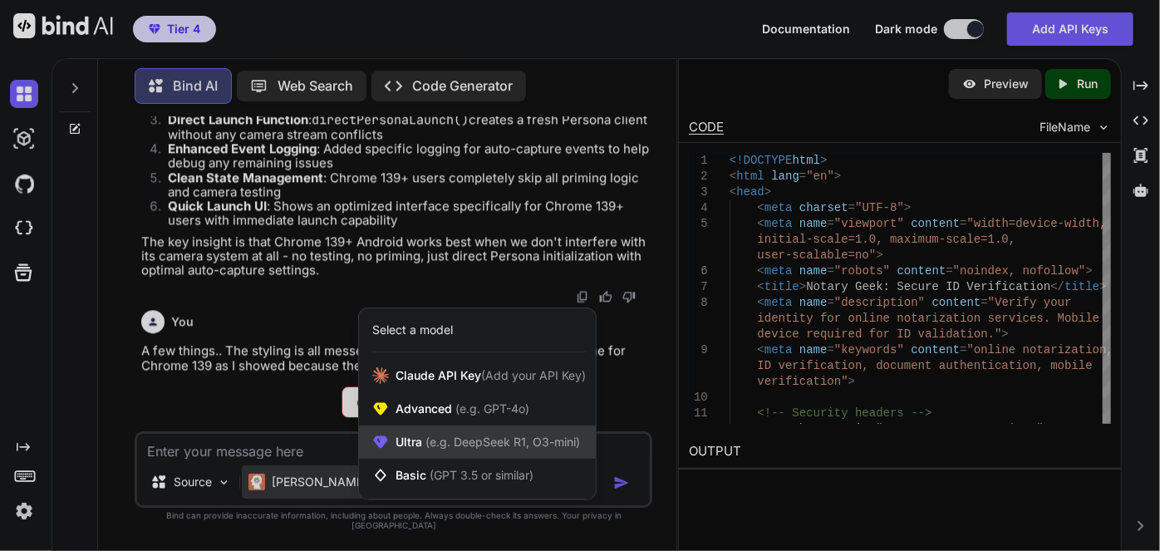
click at [455, 448] on span "(e.g. DeepSeek R1, O3-mini)" at bounding box center [501, 442] width 158 height 14
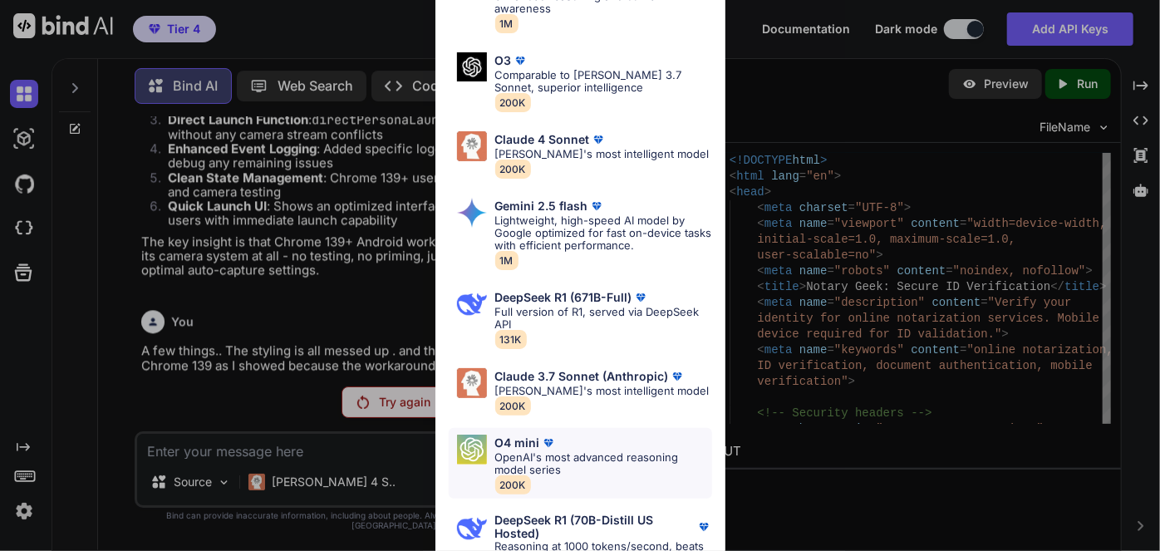
scroll to position [145, 0]
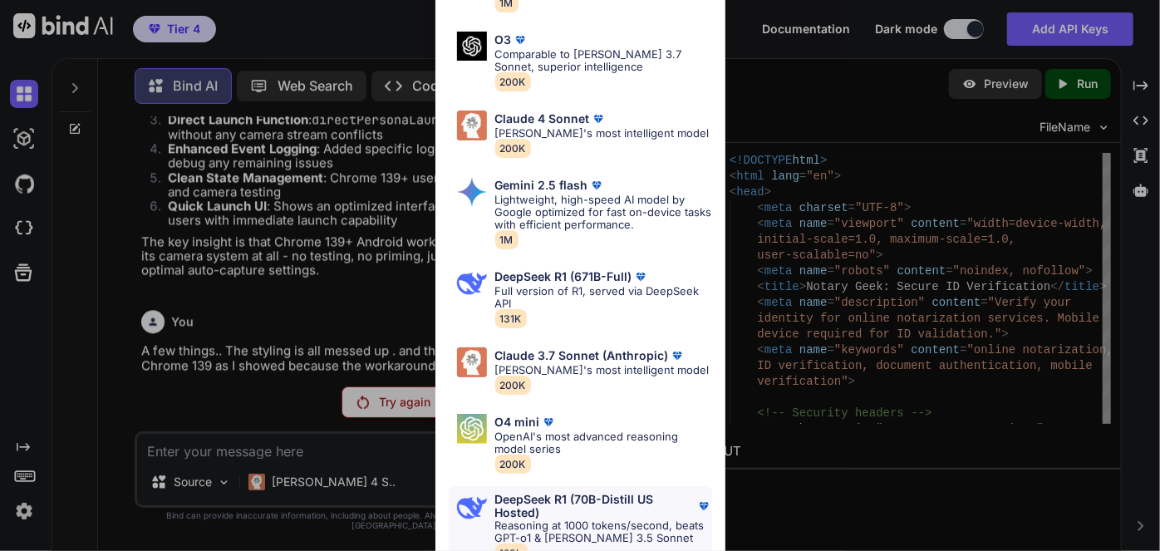
click at [532, 499] on p "DeepSeek R1 (70B-Distill US Hosted)" at bounding box center [595, 506] width 200 height 27
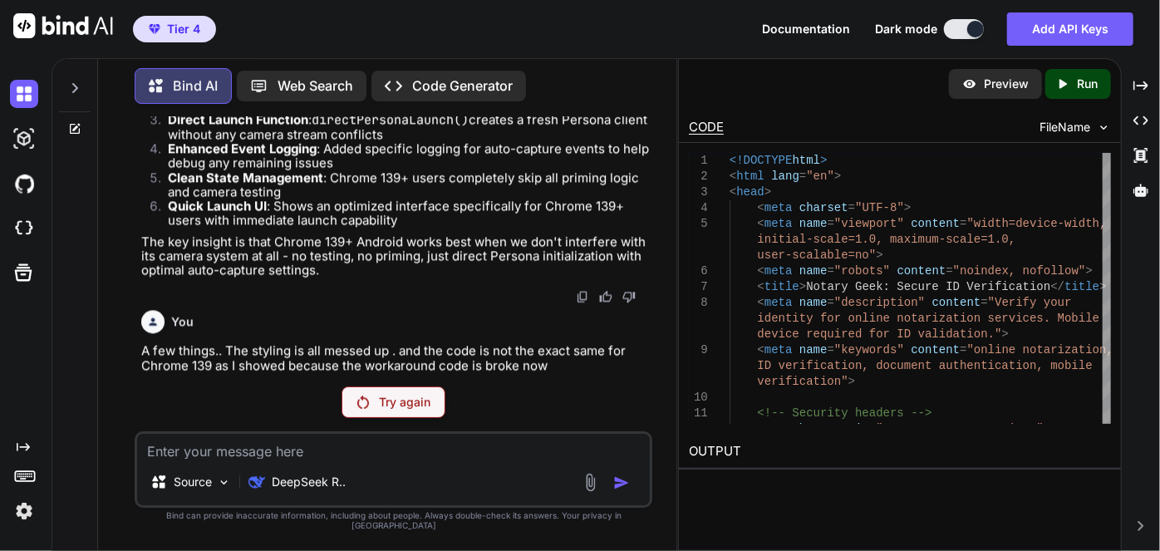
click at [403, 400] on div "Try again" at bounding box center [394, 402] width 104 height 32
click at [380, 405] on p "Try again" at bounding box center [405, 402] width 52 height 17
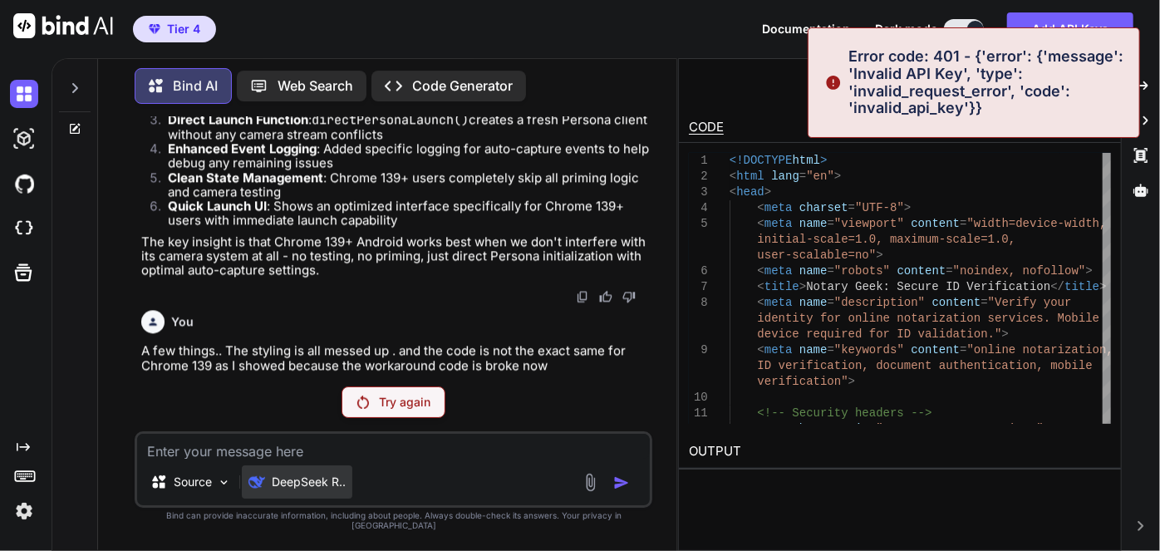
scroll to position [347992, 0]
click at [318, 483] on div "DeepSeek R.." at bounding box center [297, 481] width 111 height 33
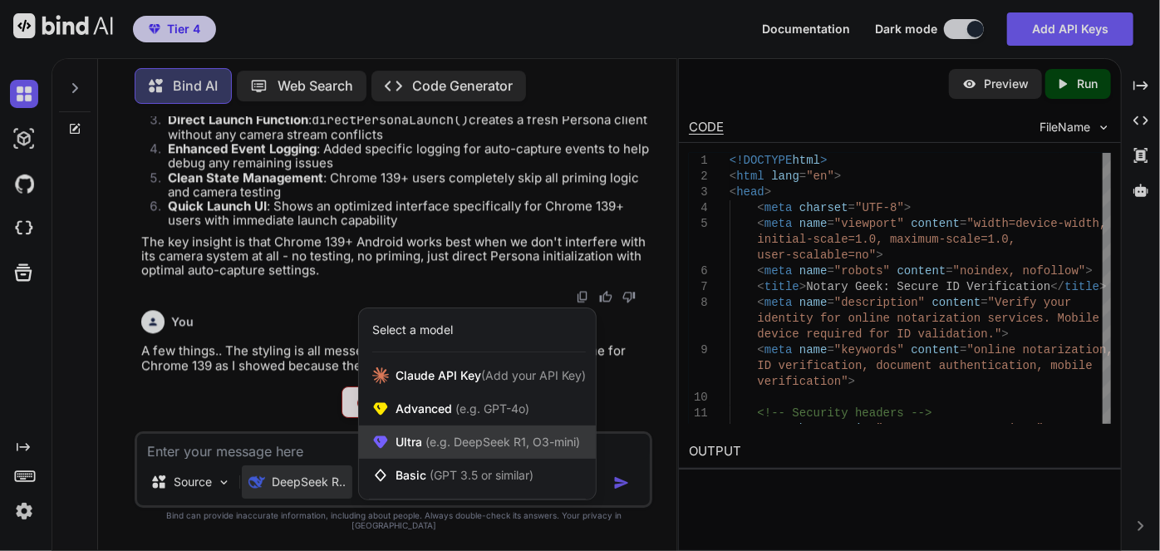
click at [450, 449] on span "(e.g. DeepSeek R1, O3-mini)" at bounding box center [501, 442] width 158 height 14
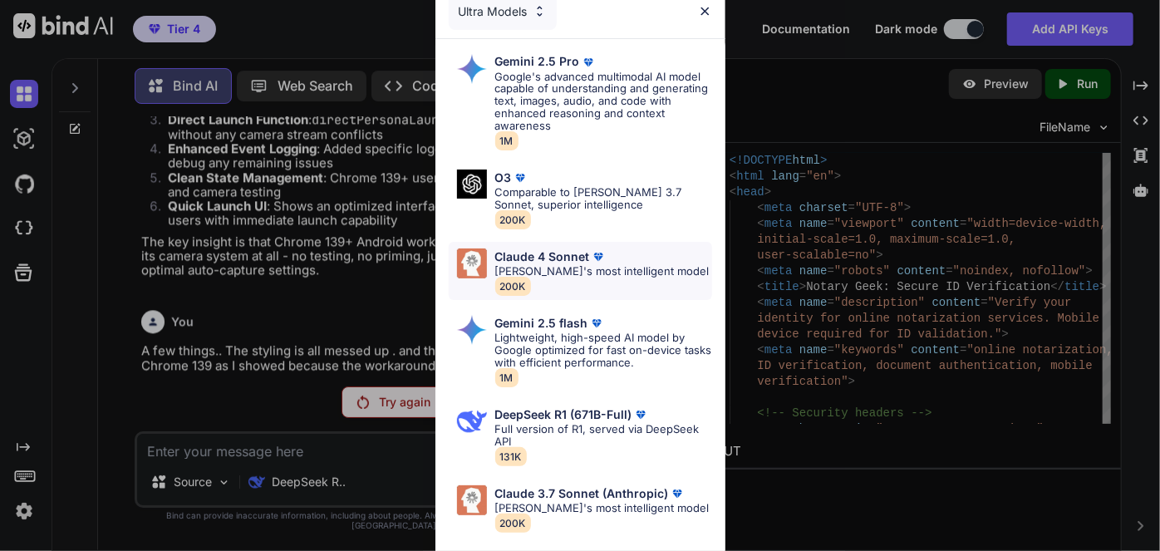
click at [565, 265] on p "[PERSON_NAME]'s most intelligent model" at bounding box center [602, 271] width 214 height 12
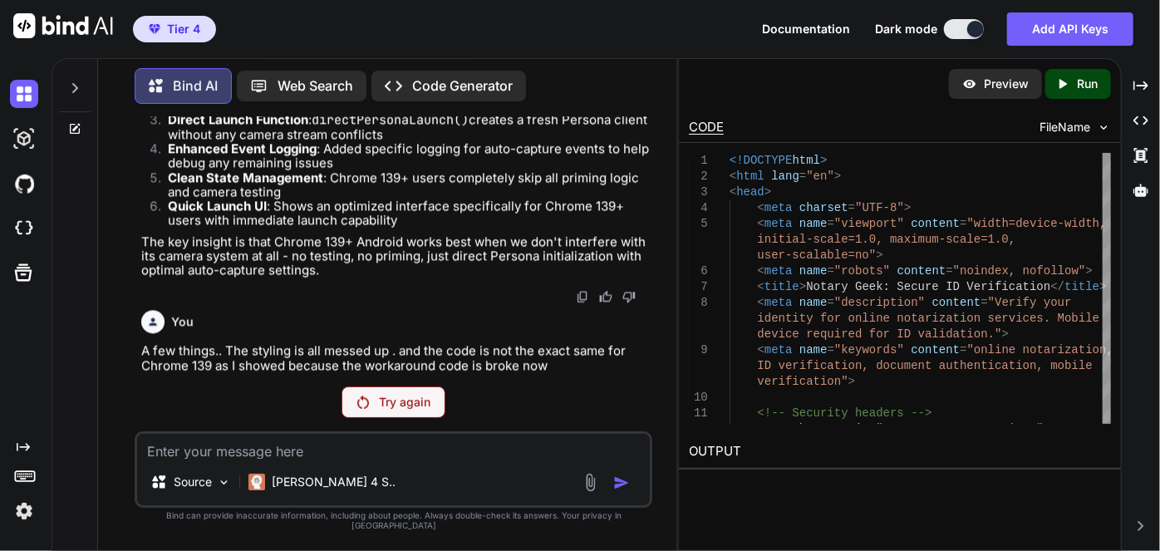
click at [420, 408] on p "Try again" at bounding box center [405, 402] width 52 height 17
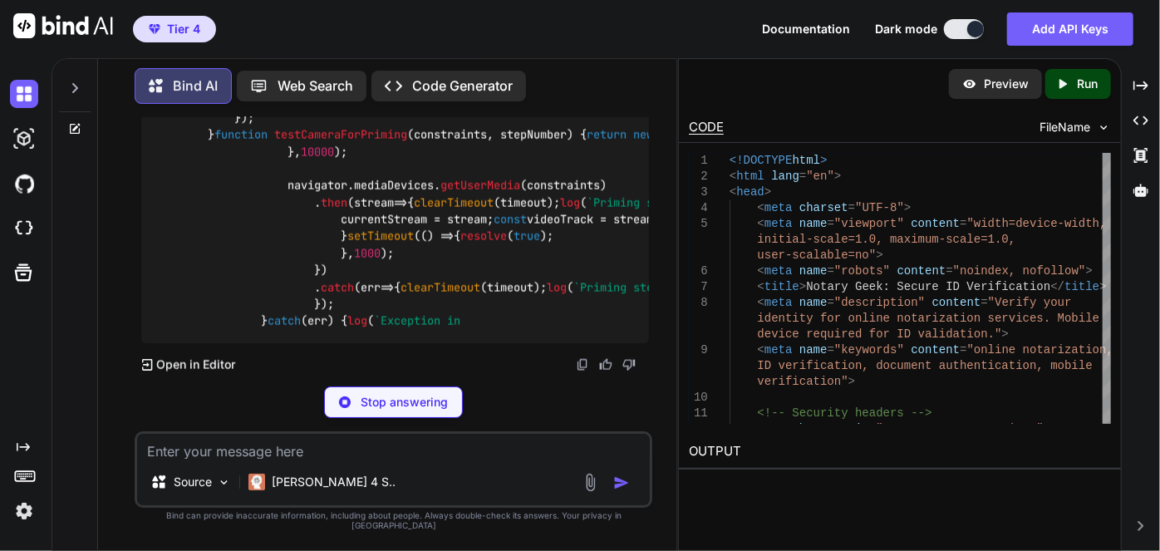
scroll to position [0, 0]
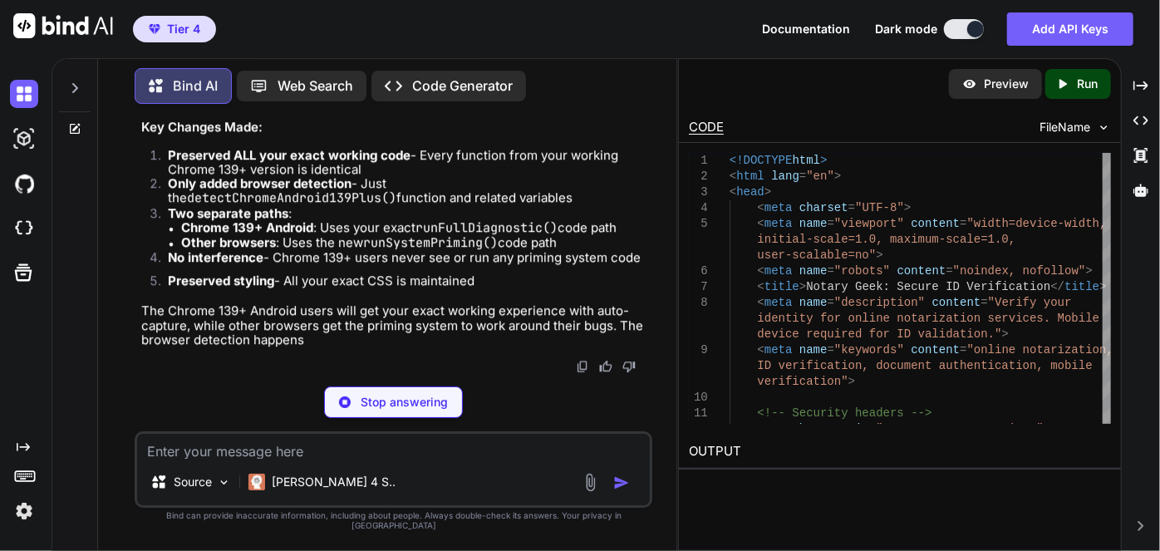
type textarea "x"
type textarea "}); // Make retry function available globally window.retryVerification = retryV…"
type textarea "x"
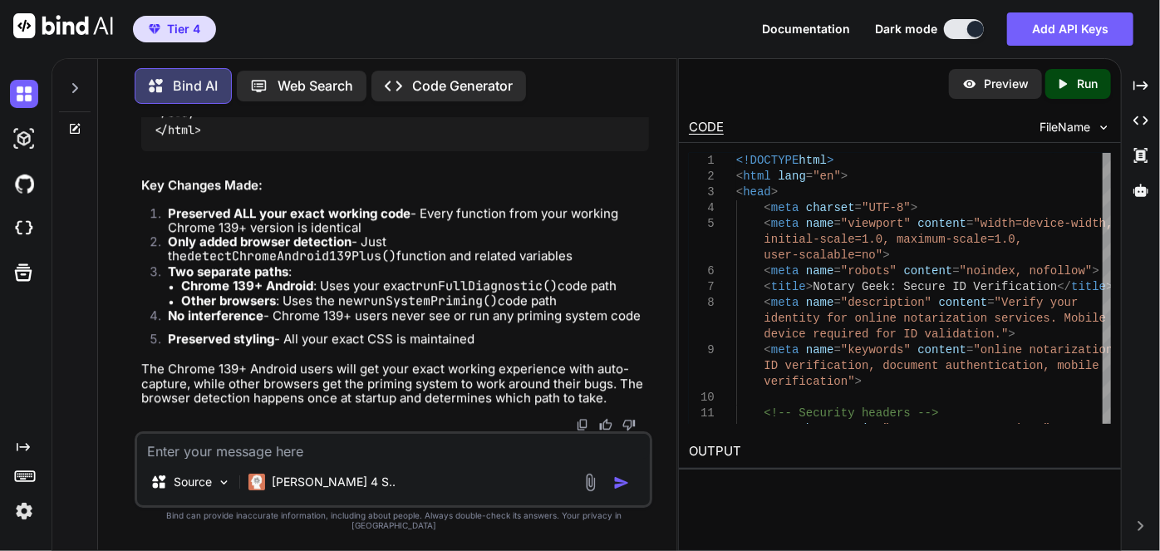
scroll to position [357584, 0]
click at [1084, 85] on p "Run" at bounding box center [1087, 84] width 21 height 17
click at [993, 86] on p "Preview" at bounding box center [1006, 84] width 45 height 17
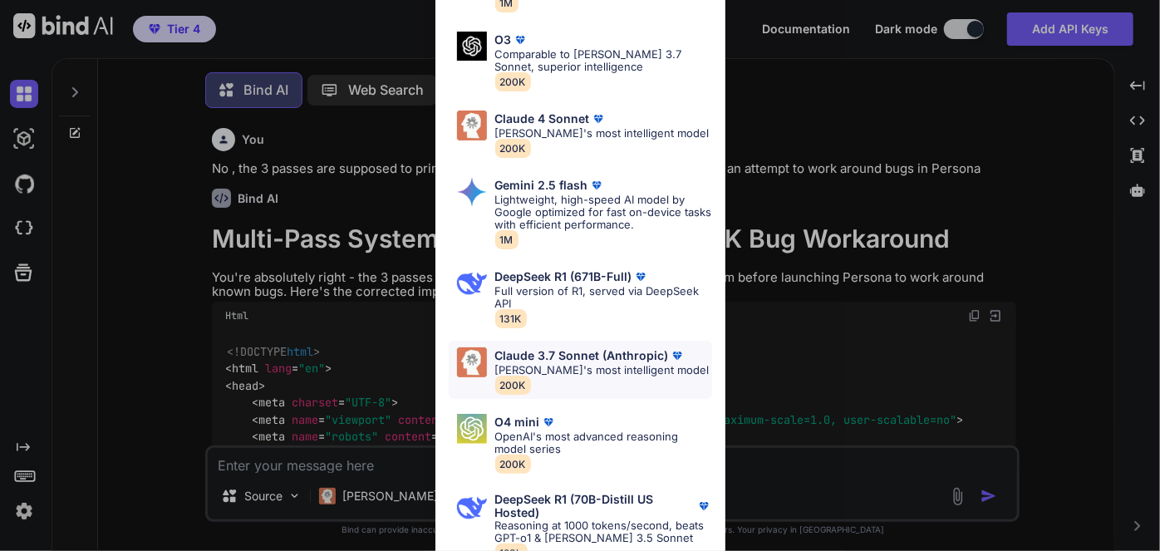
scroll to position [7, 0]
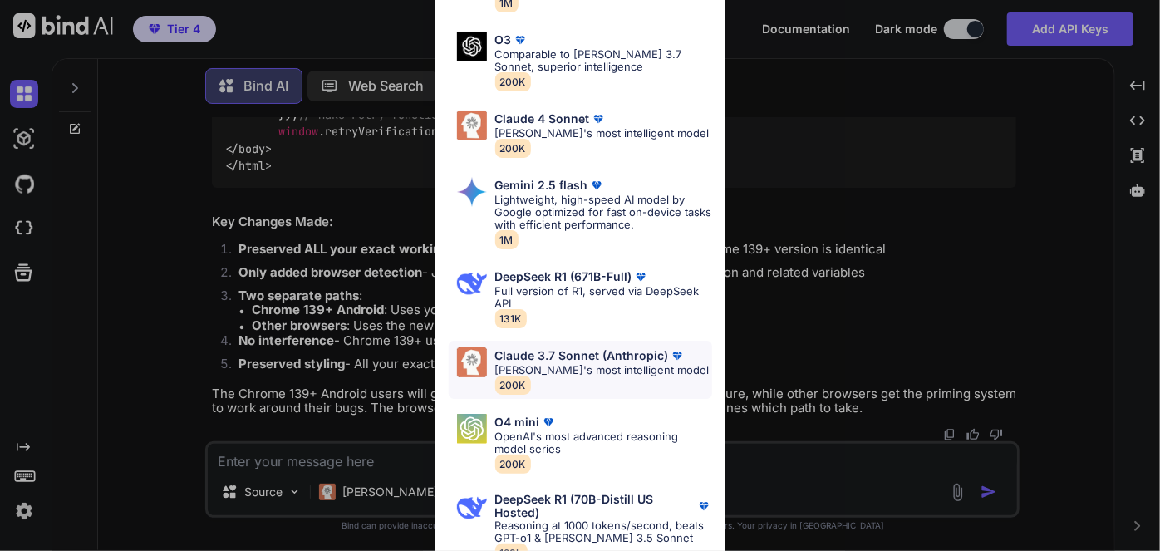
click at [562, 364] on p "[PERSON_NAME]'s most intelligent model" at bounding box center [602, 370] width 214 height 12
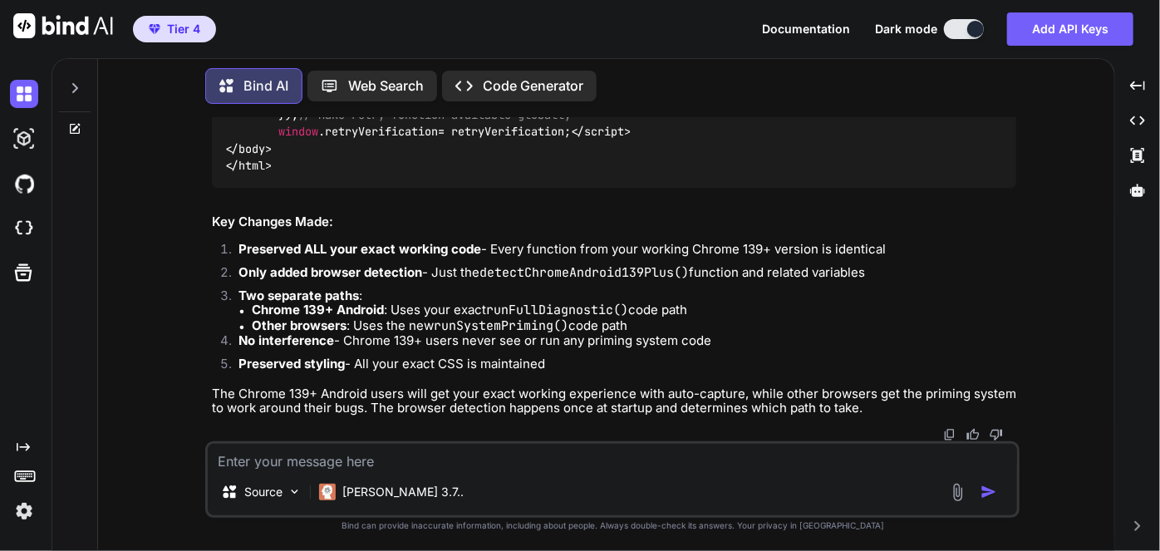
click at [64, 68] on div at bounding box center [75, 83] width 32 height 57
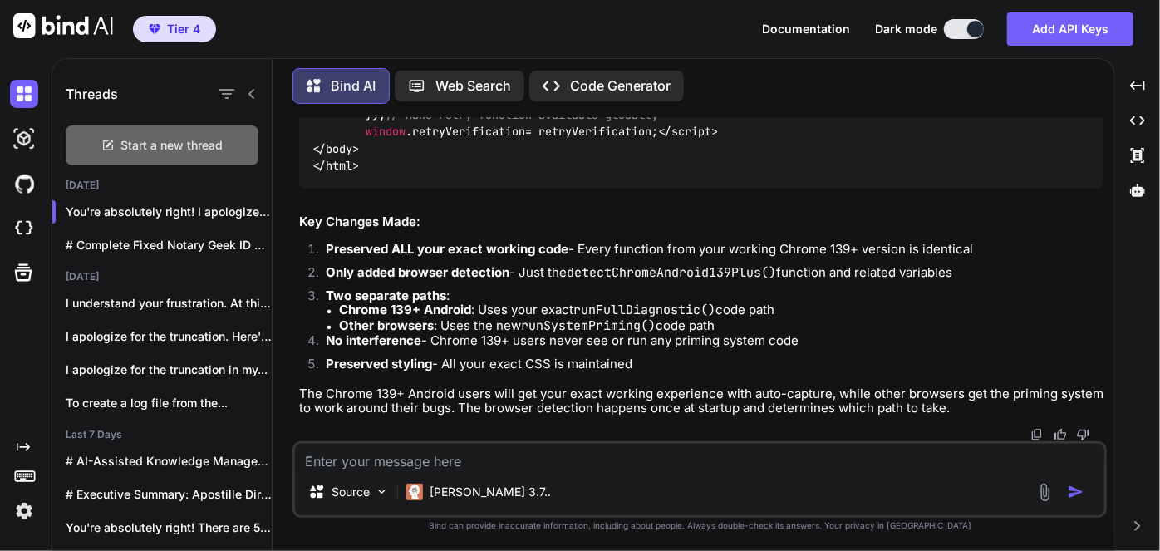
click at [157, 160] on div "Start a new thread" at bounding box center [162, 145] width 193 height 40
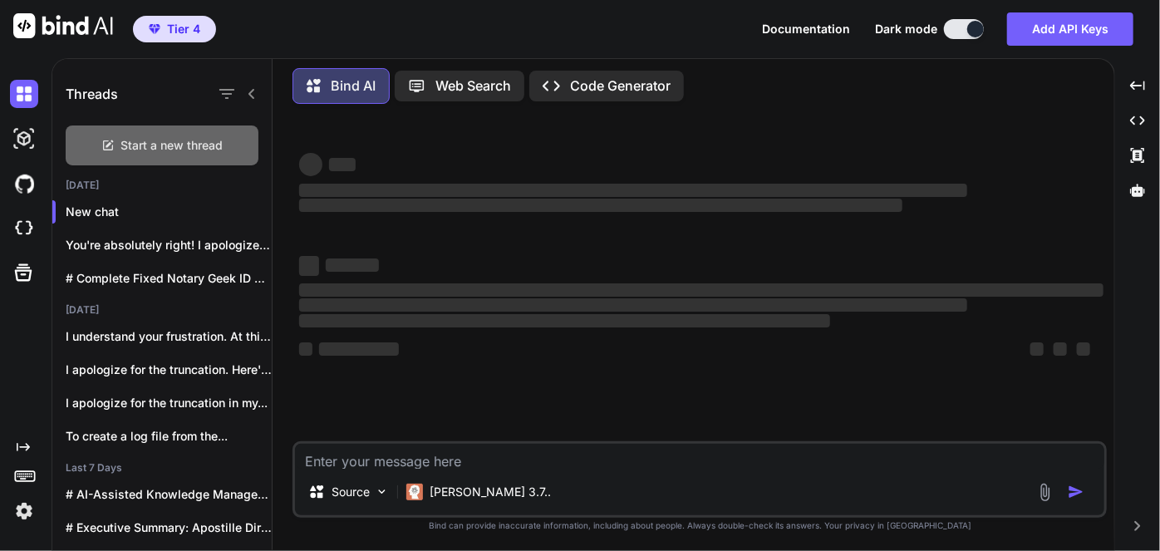
scroll to position [0, 0]
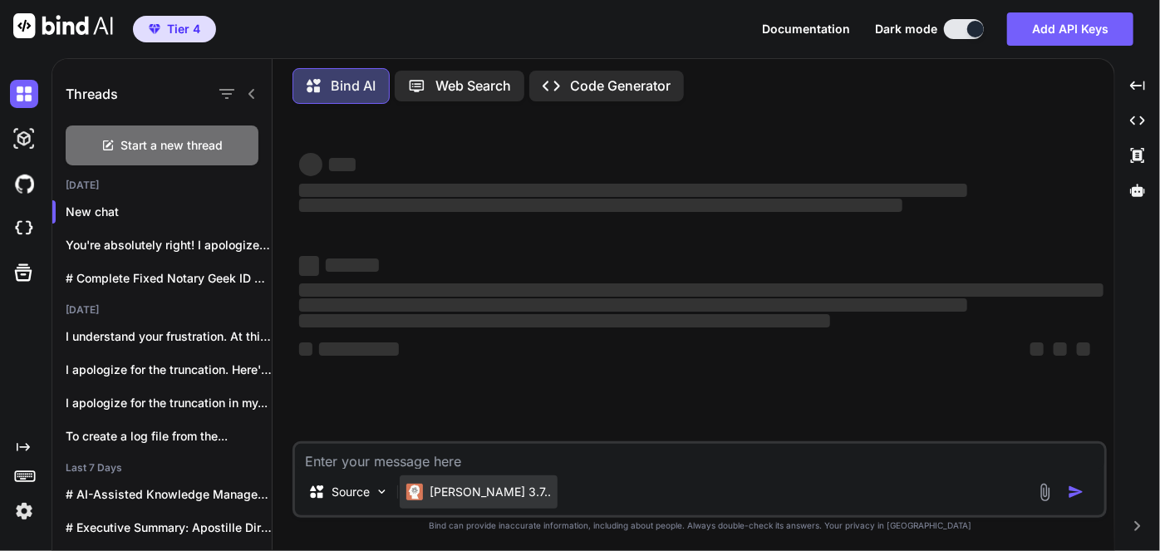
type textarea "x"
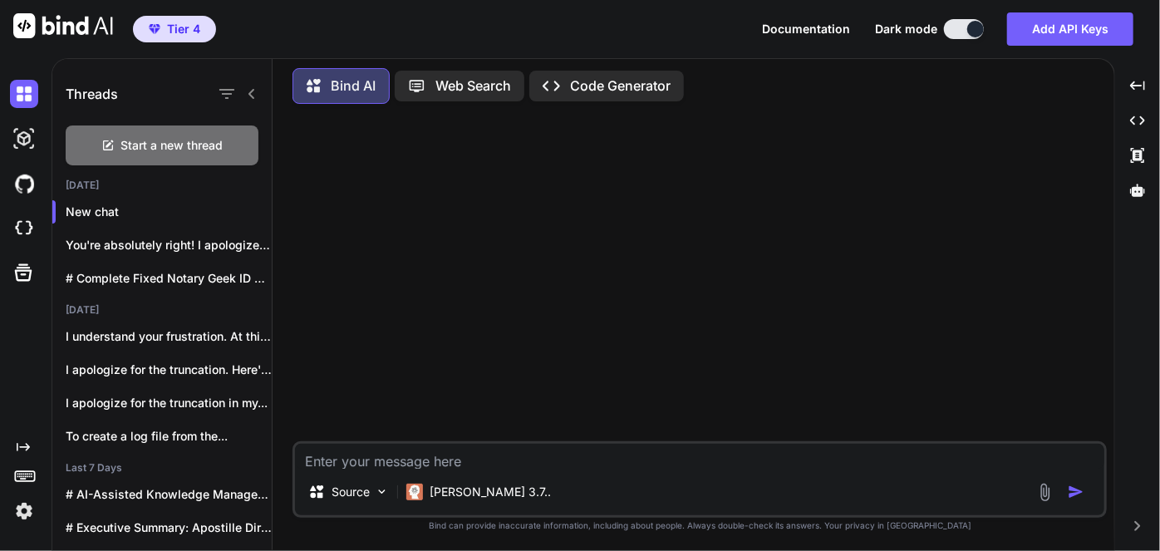
click at [494, 467] on textarea at bounding box center [699, 456] width 809 height 25
click at [500, 464] on textarea at bounding box center [699, 456] width 809 height 25
type textarea "H"
type textarea "x"
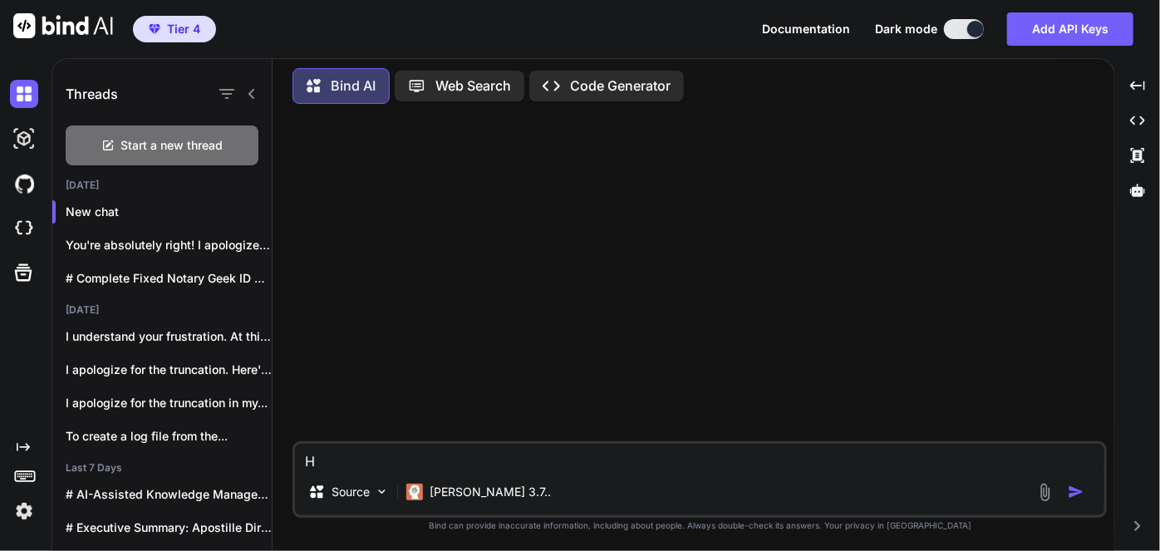
type textarea "Ho"
type textarea "x"
type textarea "How"
type textarea "x"
type textarea "How"
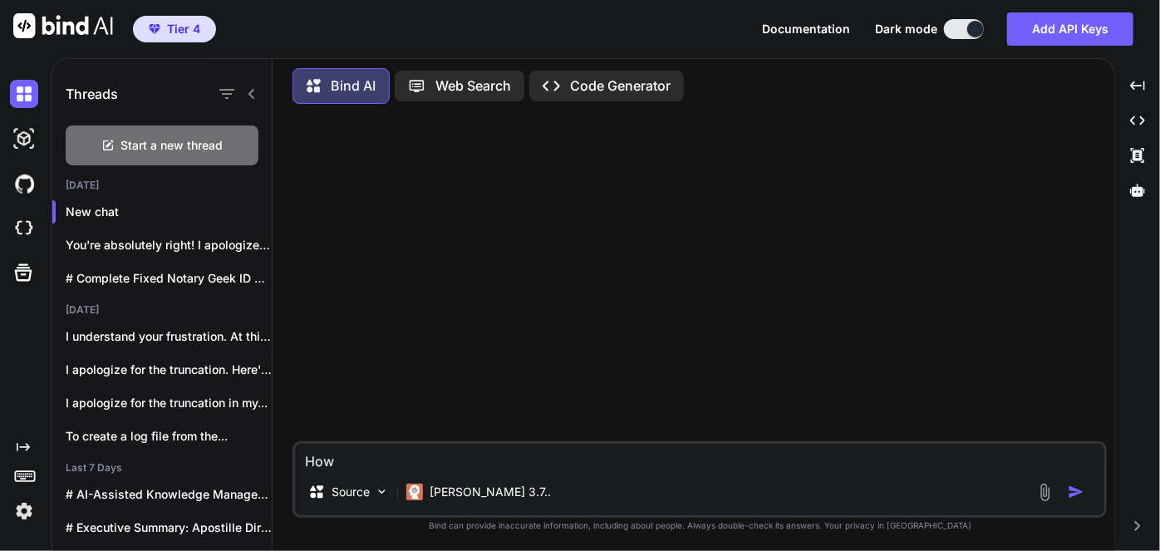
type textarea "x"
type textarea "How d"
type textarea "x"
type textarea "How di"
type textarea "x"
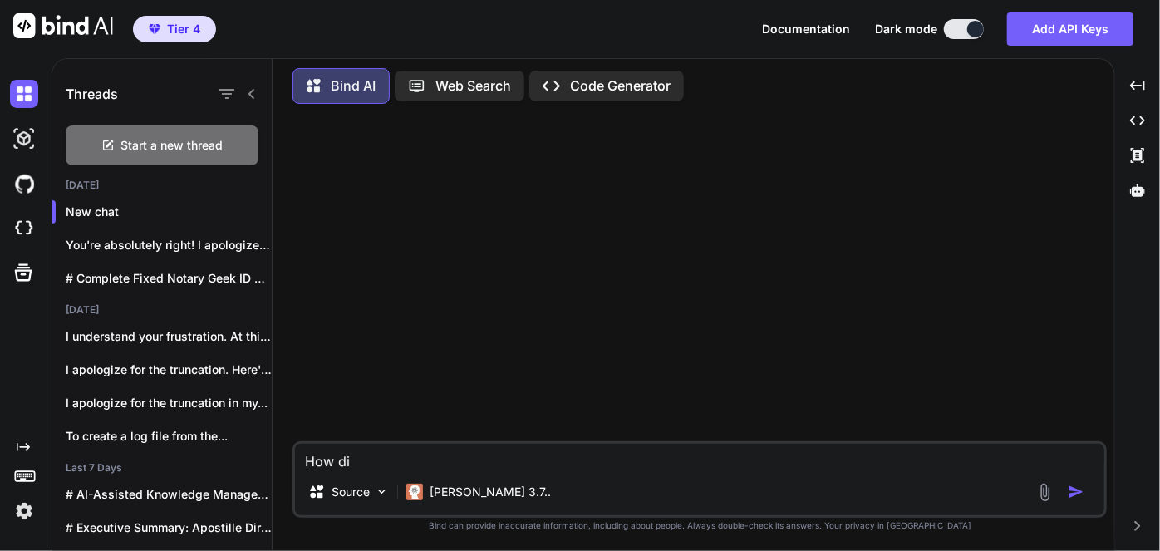
type textarea "How dif"
type textarea "x"
type textarea "How diff"
type textarea "x"
type textarea "How diffi"
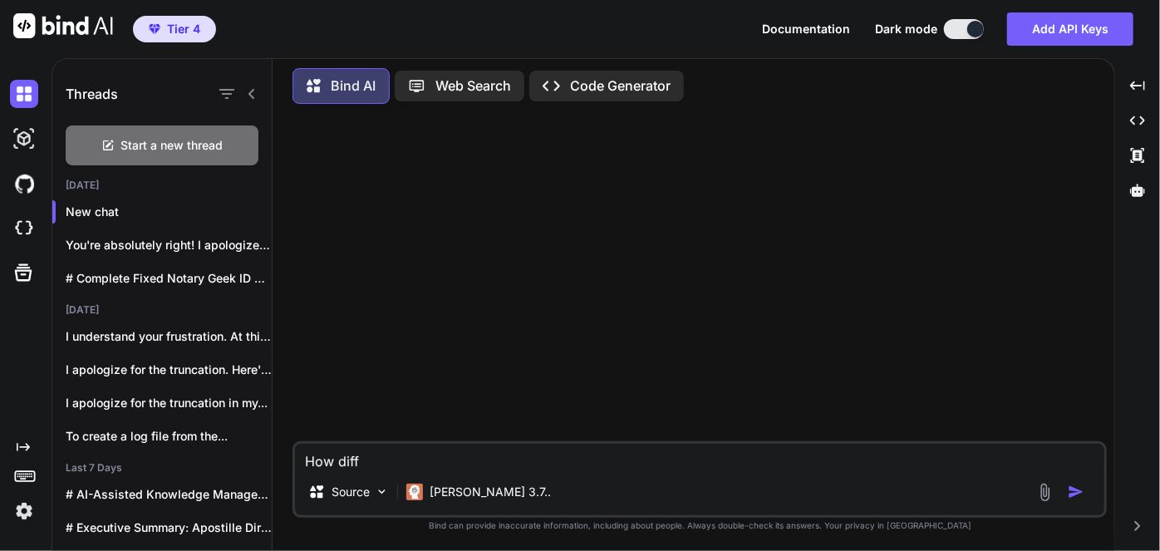
type textarea "x"
type textarea "How diffic"
type textarea "x"
type textarea "How difficu"
type textarea "x"
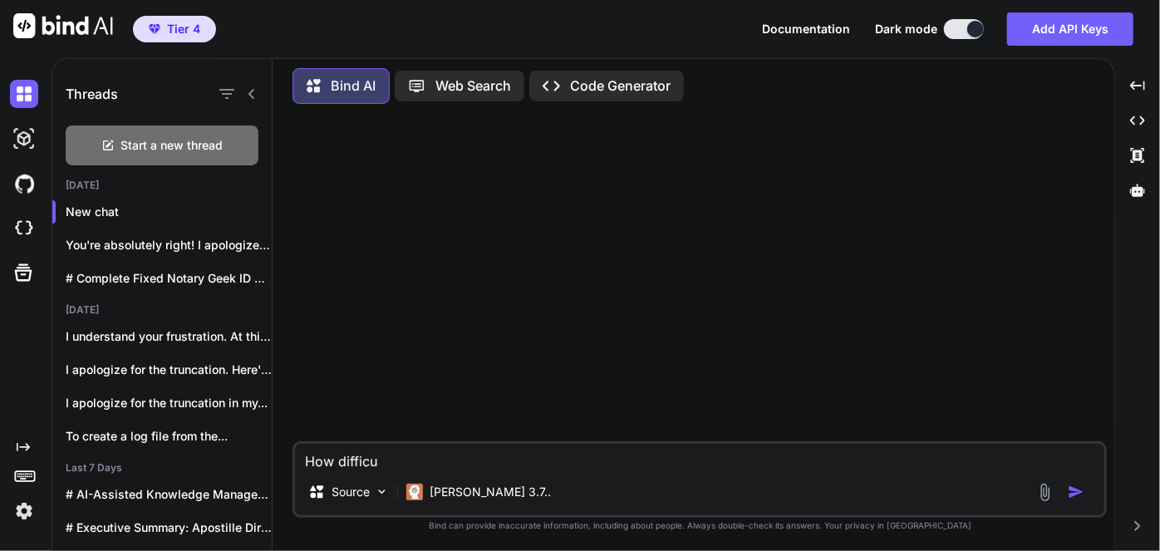
type textarea "How difficul"
type textarea "x"
type textarea "How difficult"
type textarea "x"
type textarea "How difficult"
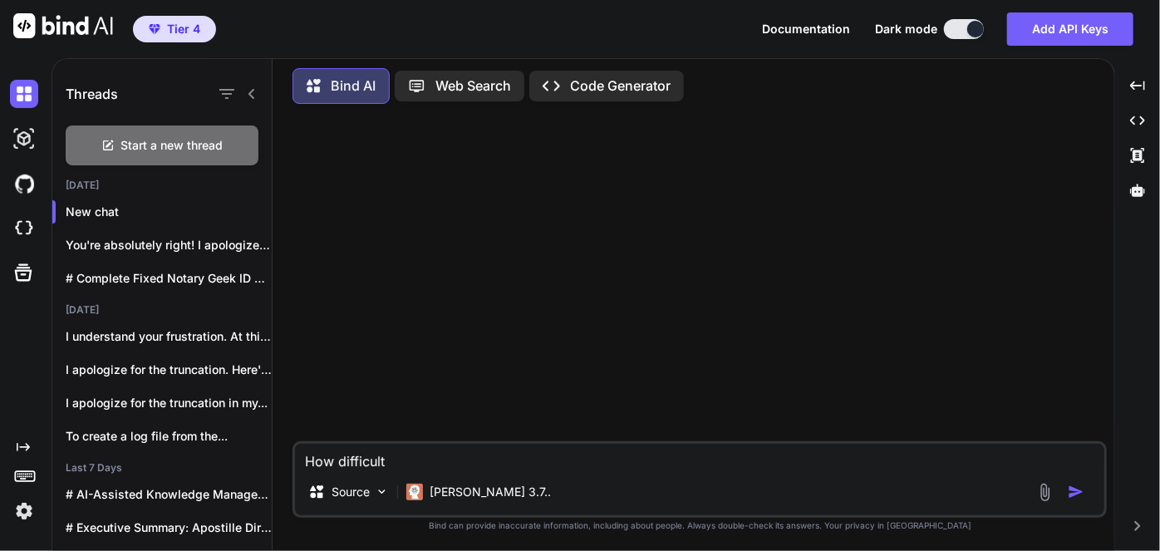
type textarea "x"
type textarea "How difficult w"
type textarea "x"
type textarea "How difficult wo"
type textarea "x"
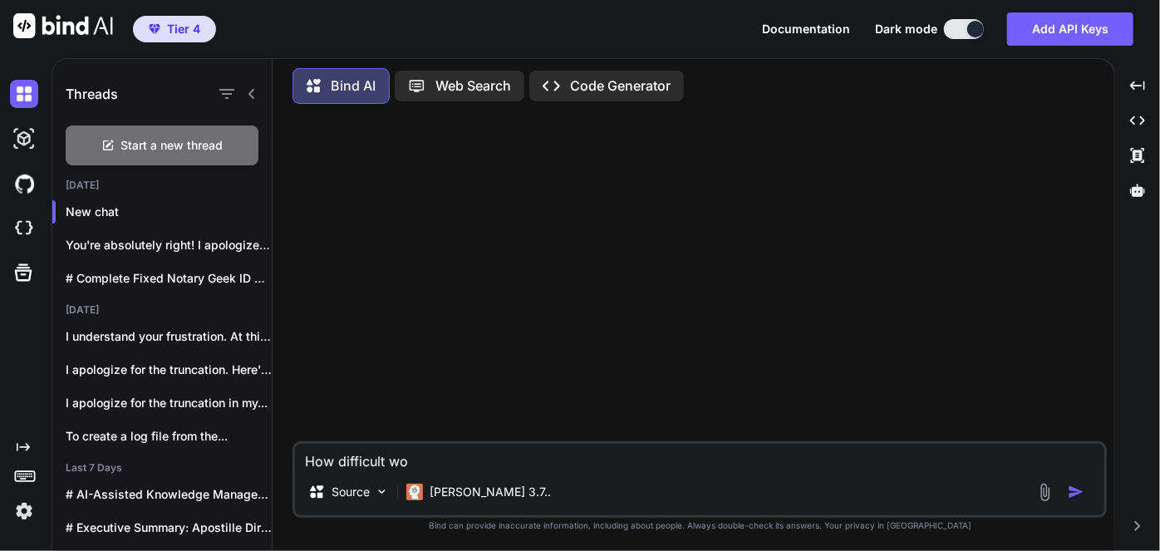
type textarea "How difficult wou"
type textarea "x"
type textarea "How difficult woul"
type textarea "x"
type textarea "How difficult would"
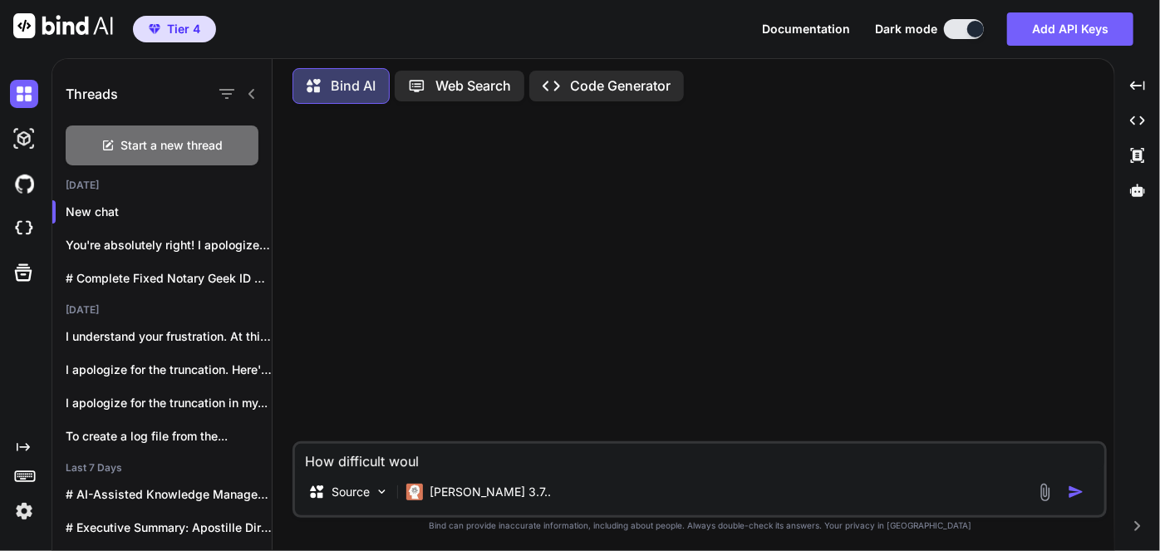
type textarea "x"
type textarea "How difficult would"
type textarea "x"
type textarea "How difficult would i"
type textarea "x"
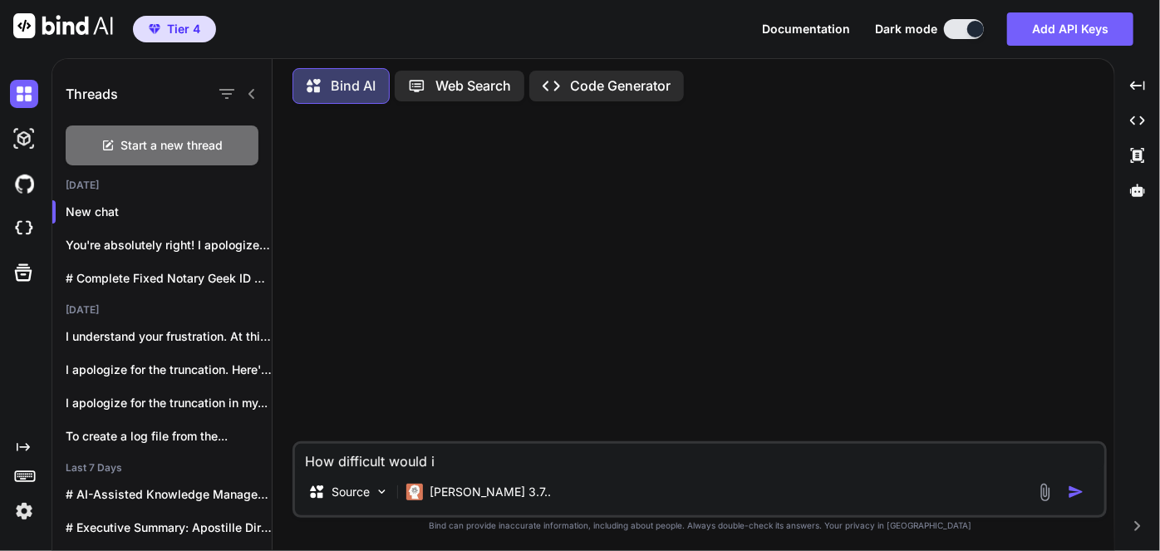
type textarea "How difficult would it"
type textarea "x"
type textarea "How difficult would it"
type textarea "x"
type textarea "How difficult would it b"
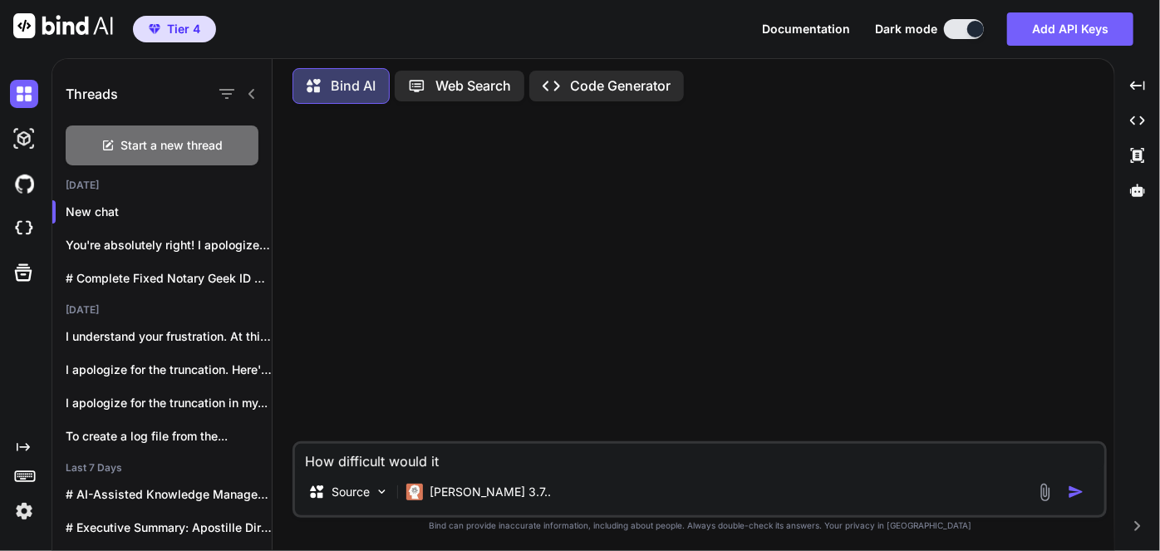
type textarea "x"
type textarea "How difficult would it be"
type textarea "x"
type textarea "How difficult would it be"
type textarea "x"
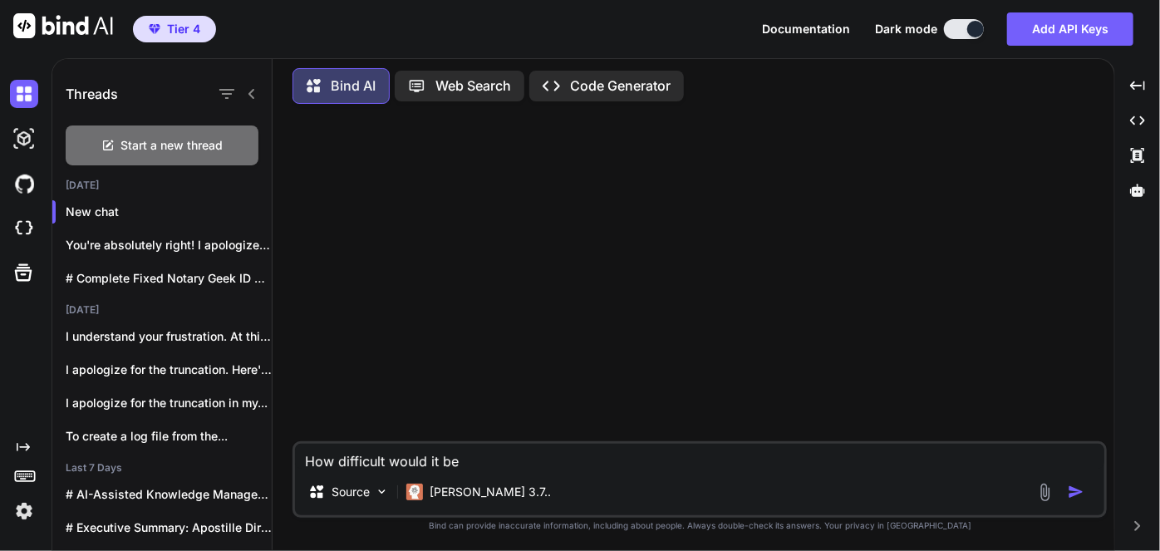
type textarea "How difficult would it be t"
type textarea "x"
type textarea "How difficult would it be to"
type textarea "x"
type textarea "How difficult would it be to"
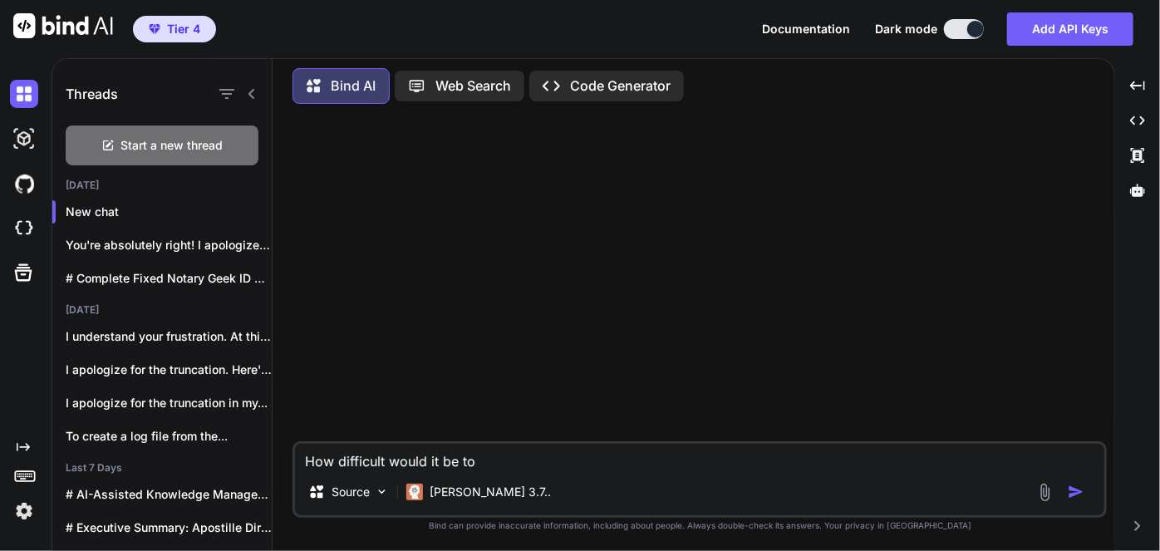
type textarea "x"
type textarea "How difficult would it be to c"
type textarea "x"
type textarea "How difficult would it be to cr"
type textarea "x"
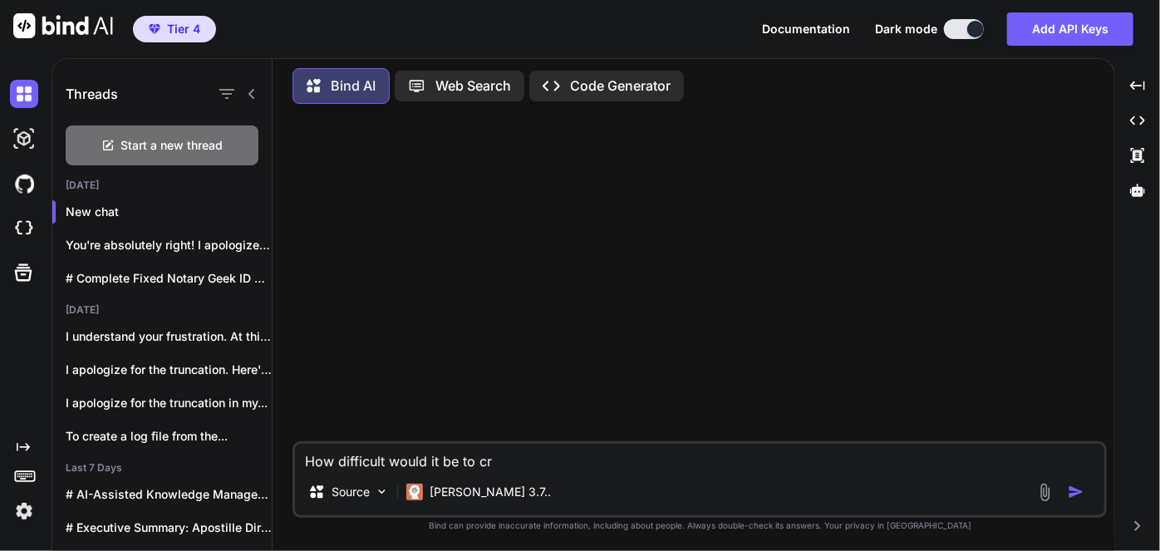
type textarea "How difficult would it be to cre"
type textarea "x"
type textarea "How difficult would it be to crea"
type textarea "x"
type textarea "How difficult would it be to creat"
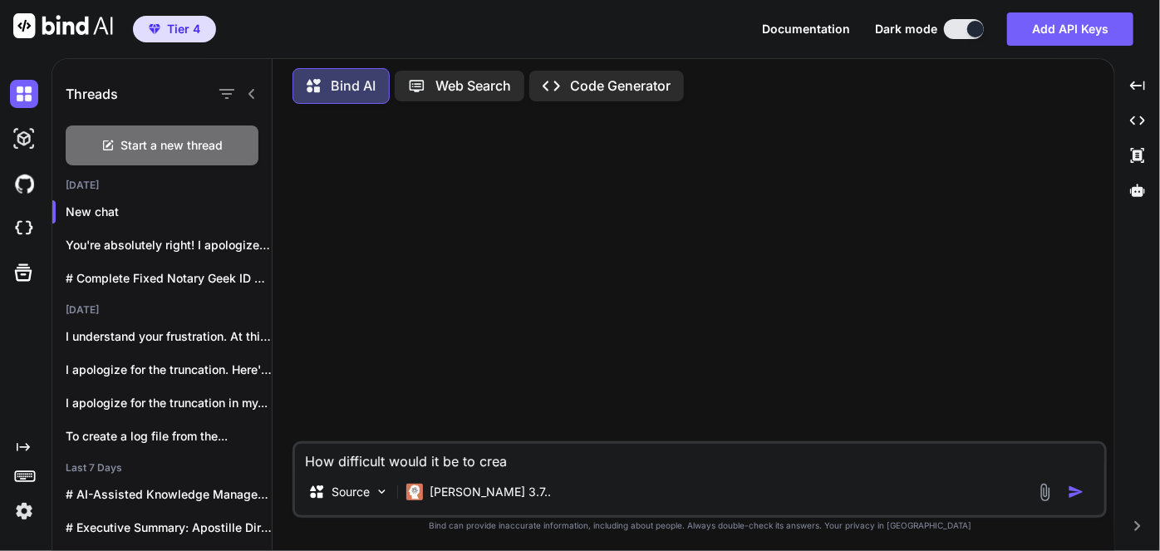
type textarea "x"
type textarea "How difficult would it be to creatr"
type textarea "x"
type textarea "How difficult would it be to creatr"
type textarea "x"
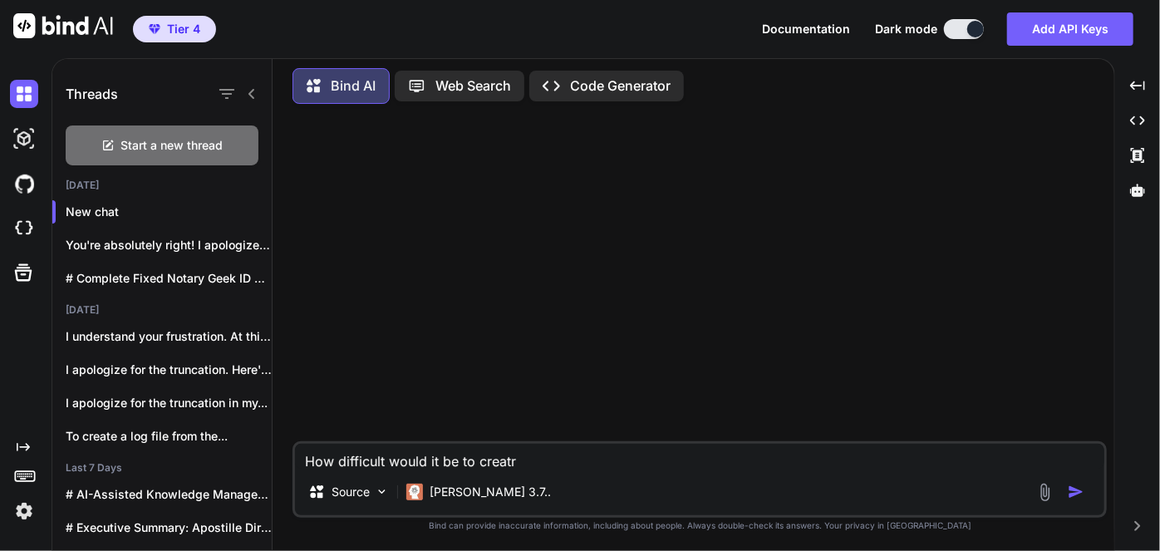
type textarea "How difficult would it be to creatr"
type textarea "x"
type textarea "How difficult would it be to creatre"
type textarea "x"
type textarea "How difficult would it be to creatre"
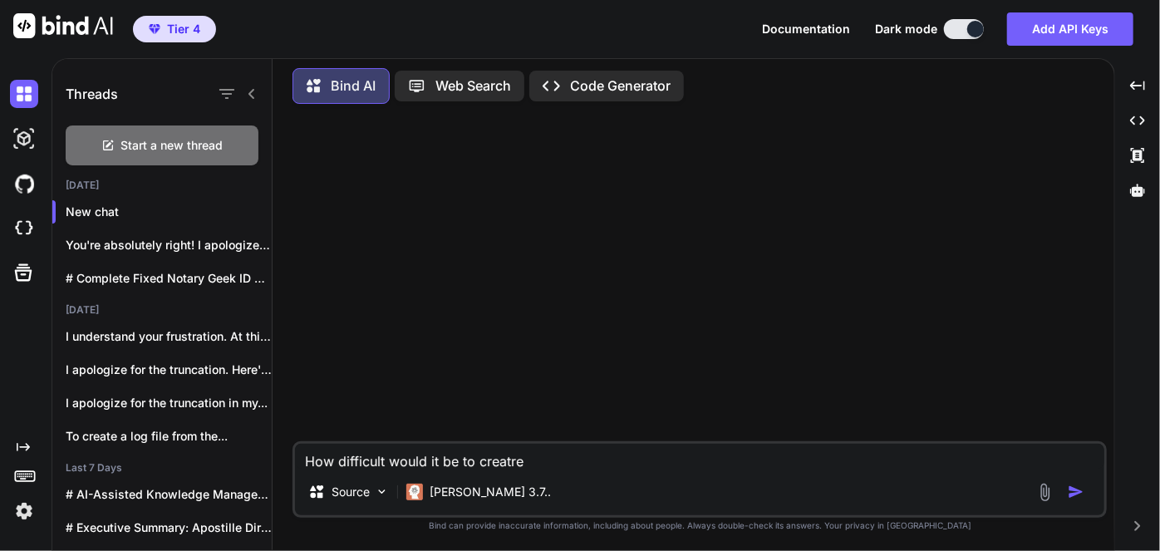
type textarea "x"
type textarea "How difficult would it be to creatre"
type textarea "x"
type textarea "How difficult would it be to creatr"
type textarea "x"
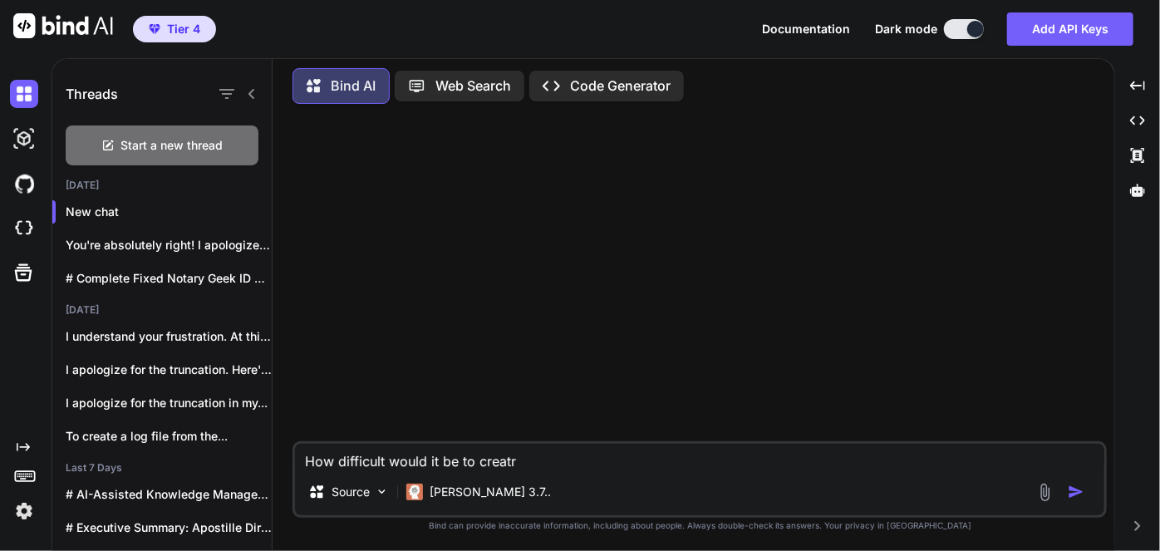
type textarea "How difficult would it be to creat"
type textarea "x"
type textarea "How difficult would it be to create"
type textarea "x"
type textarea "How difficult would it be to create"
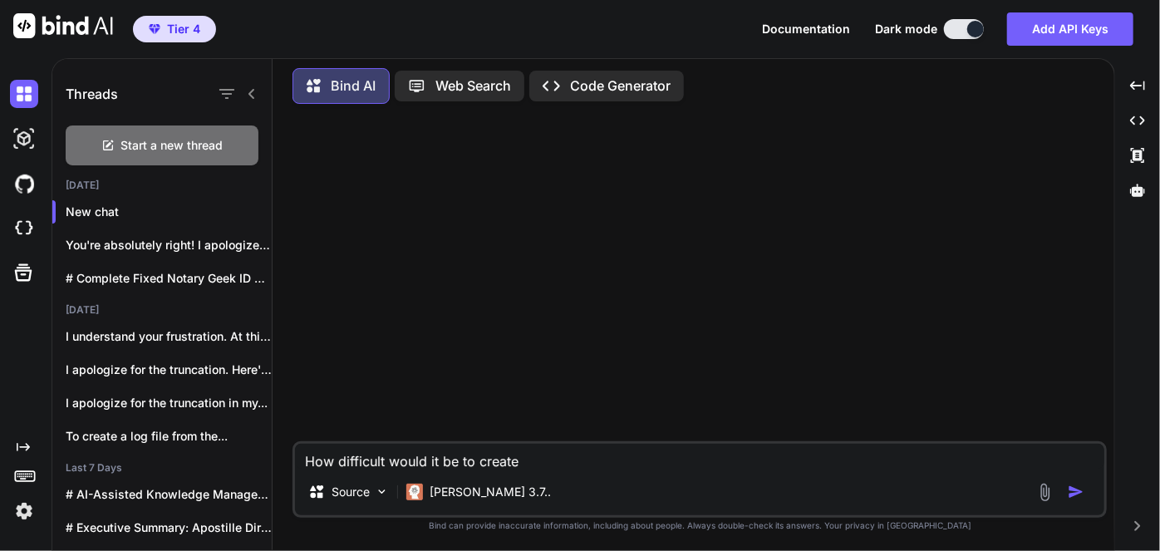
type textarea "x"
type textarea "How difficult would it be to create a"
type textarea "x"
type textarea "How difficult would it be to create a"
type textarea "x"
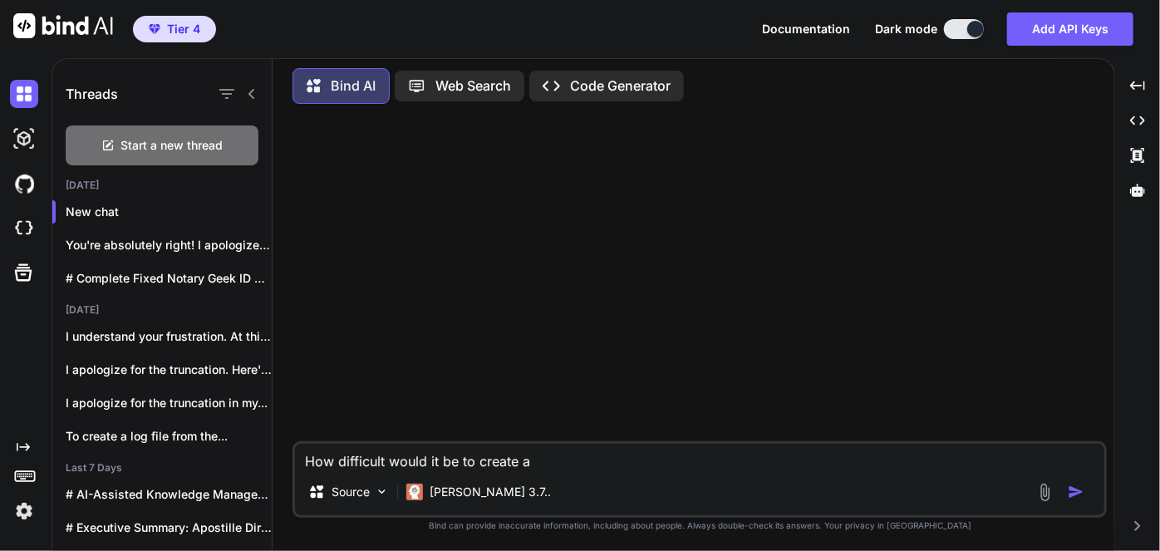
type textarea "How difficult would it be to create a c"
type textarea "x"
type textarea "How difficult would it be to create a co"
type textarea "x"
type textarea "How difficult would it be to create a cod"
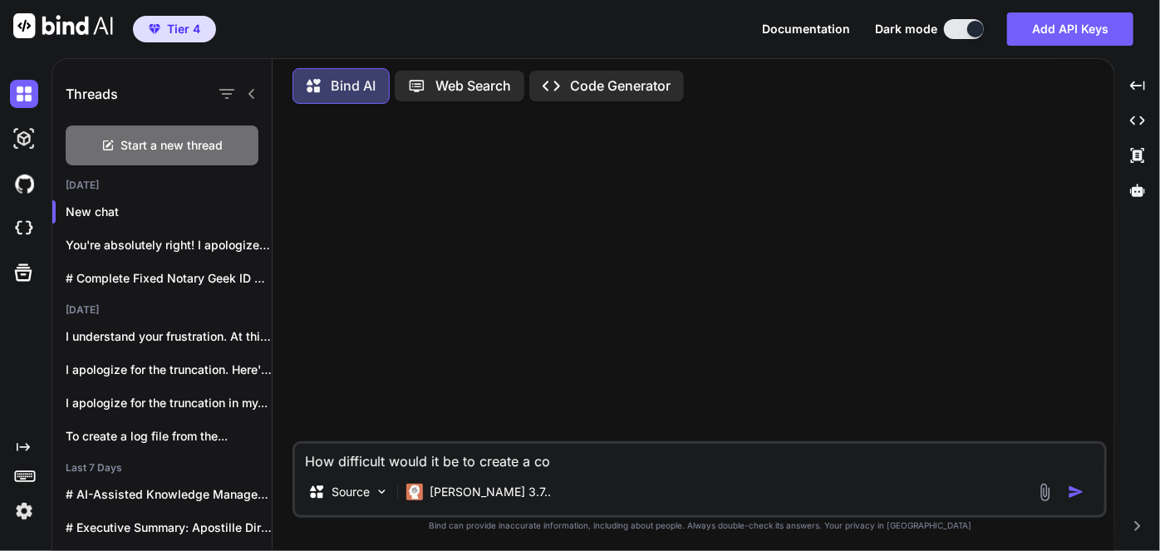
type textarea "x"
type textarea "How difficult would it be to create a code"
type textarea "x"
type textarea "How difficult would it be to create a code"
type textarea "x"
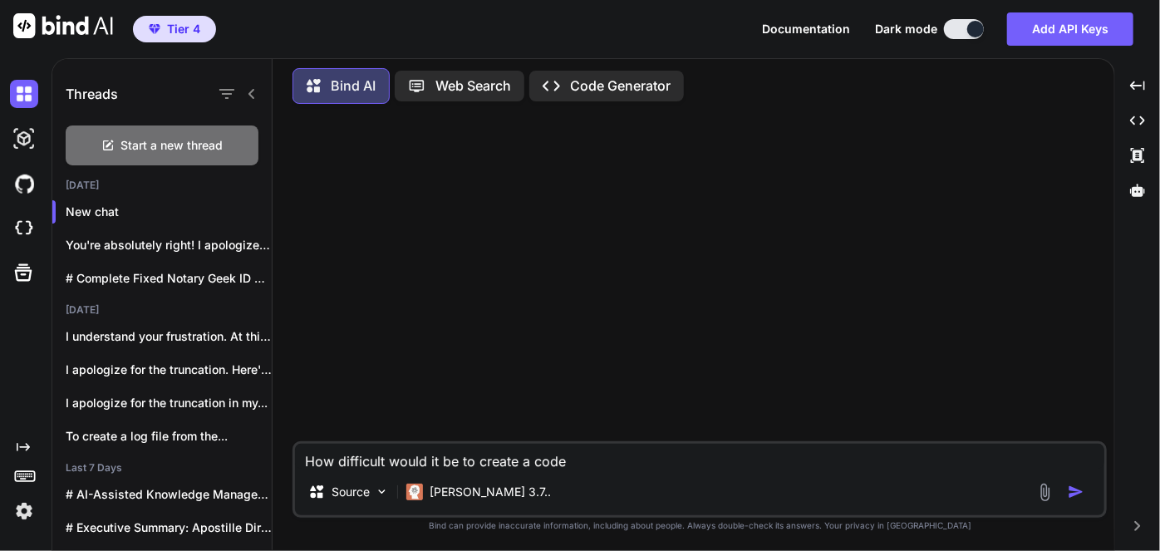
type textarea "How difficult would it be to create a code b"
type textarea "x"
type textarea "How difficult would it be to create a code ba"
type textarea "x"
type textarea "How difficult would it be to create a code bas"
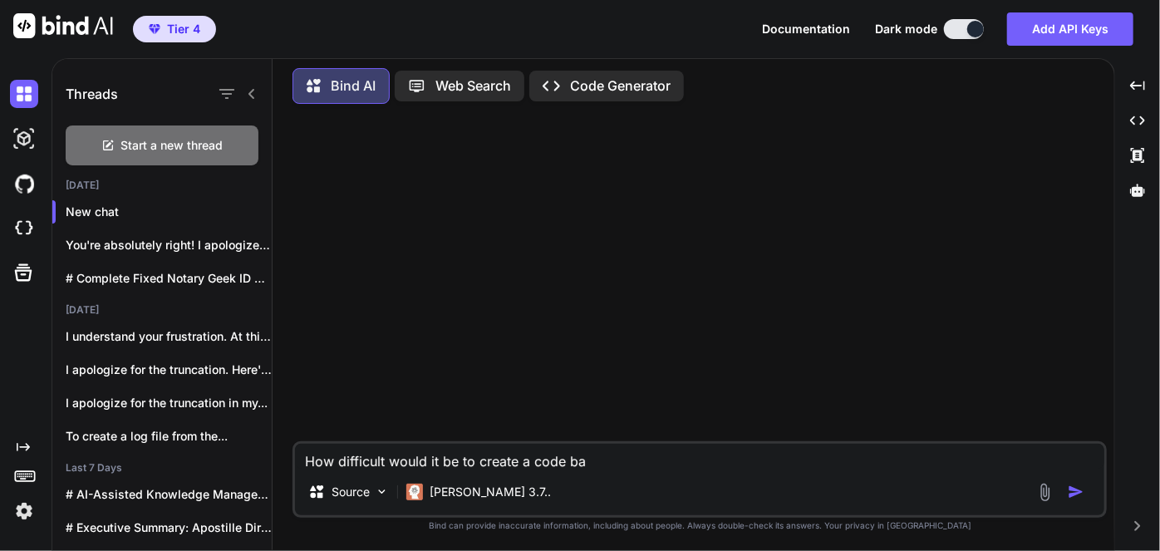
type textarea "x"
type textarea "How difficult would it be to create a code base"
type textarea "x"
type textarea "How difficult would it be to create a code base"
type textarea "x"
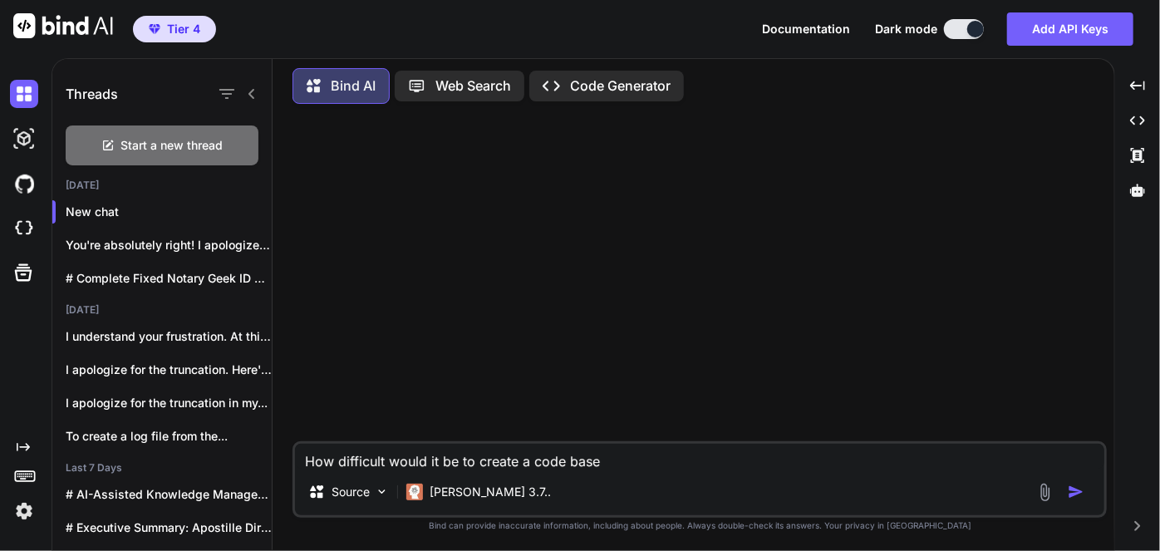
type textarea "How difficult would it be to create a code base t"
type textarea "x"
type textarea "How difficult would it be to create a code base th"
type textarea "x"
type textarea "How difficult would it be to create a code base tha"
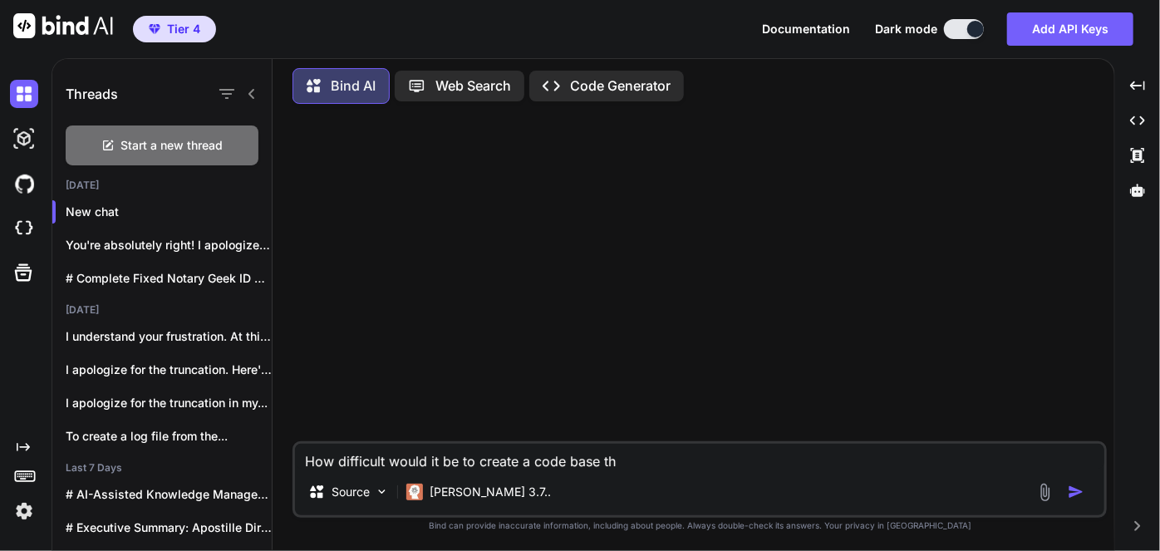
type textarea "x"
type textarea "How difficult would it be to create a code base that"
type textarea "x"
type textarea "How difficult would it be to create a code base that"
type textarea "x"
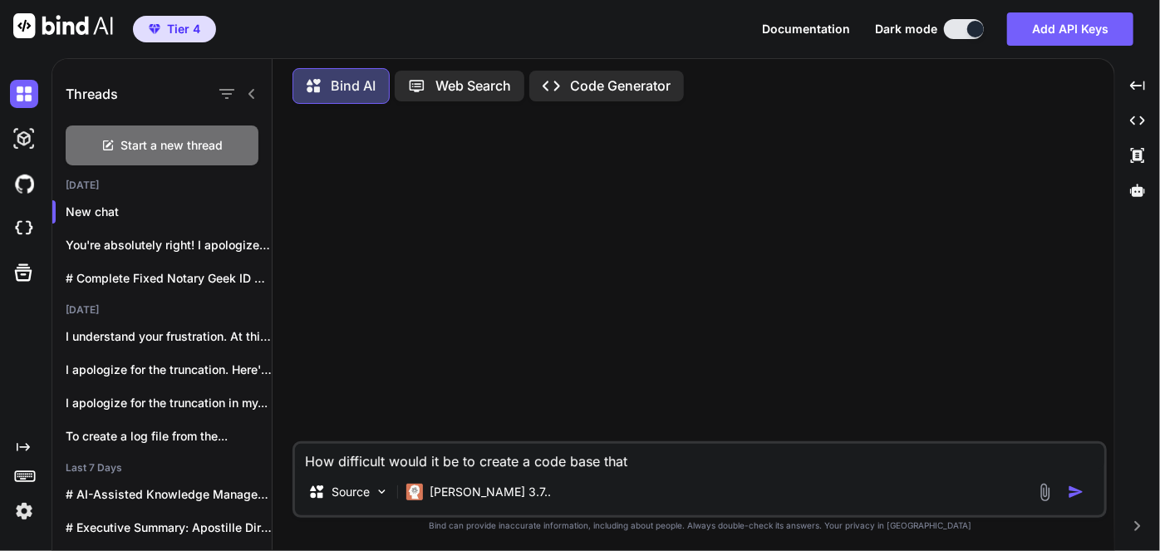
type textarea "How difficult would it be to create a code base that i"
type textarea "x"
type textarea "How difficult would it be to create a code base that is"
type textarea "x"
type textarea "How difficult would it be to create a code base that is"
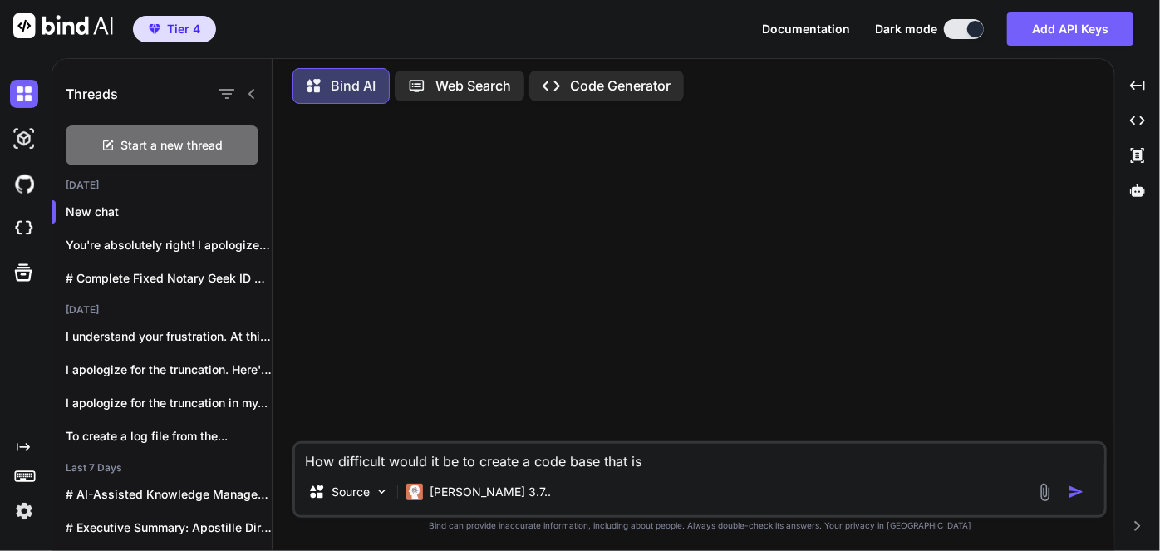
type textarea "x"
type textarea "How difficult would it be to create a code base that is R"
type textarea "x"
type textarea "How difficult would it be to create a code base that is Re"
type textarea "x"
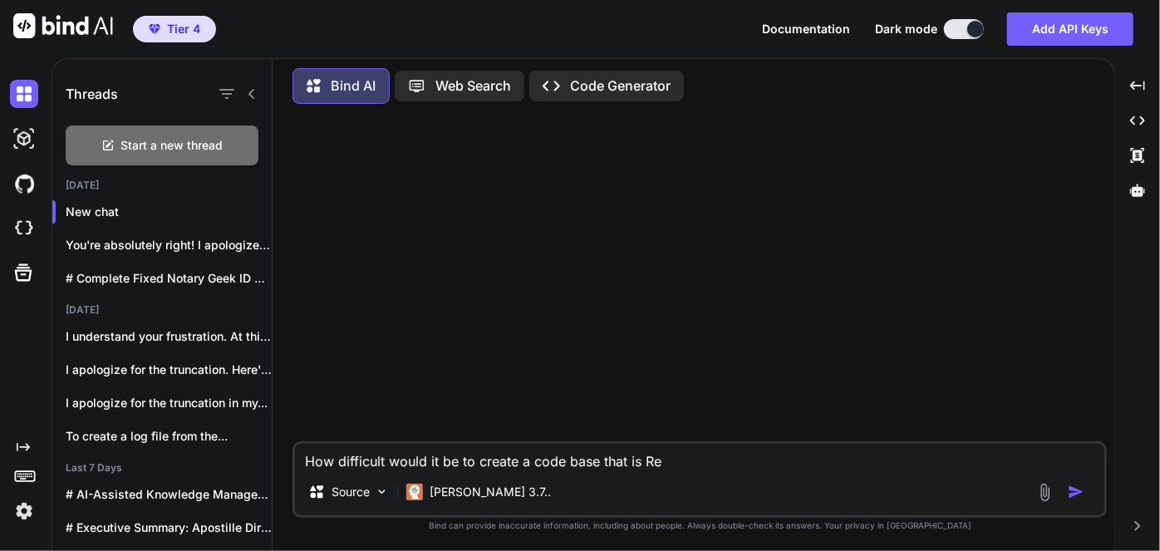
type textarea "How difficult would it be to create a code base that is Rea"
type textarea "x"
type textarea "How difficult would it be to create a code base that is Reac"
type textarea "x"
type textarea "How difficult would it be to create a code base that is React"
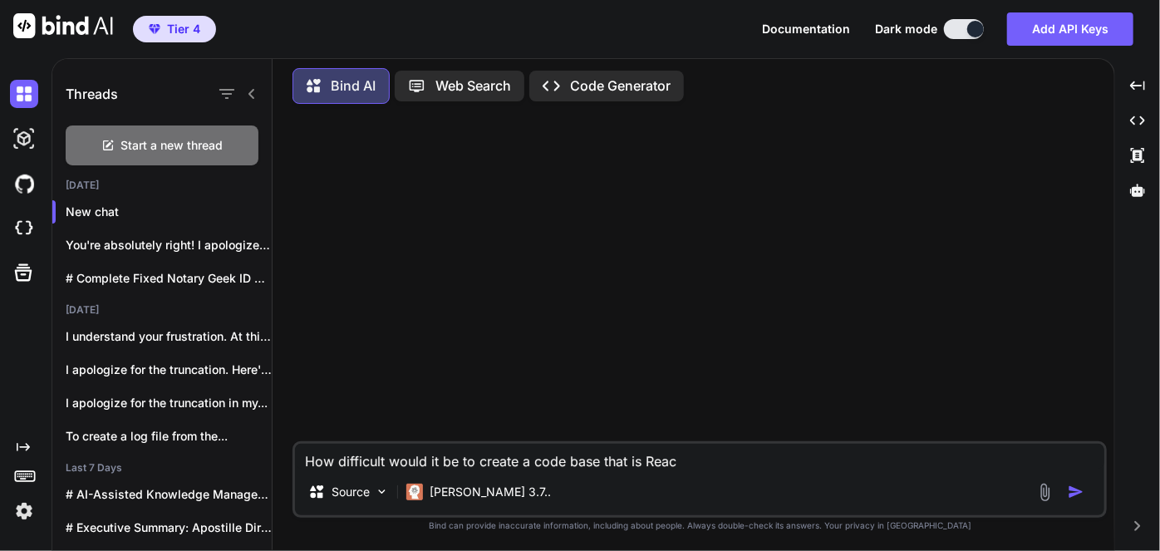
type textarea "x"
type textarea "How difficult would it be to create a code base that is React"
type textarea "x"
type textarea "How difficult would it be to create a code base that is React b"
type textarea "x"
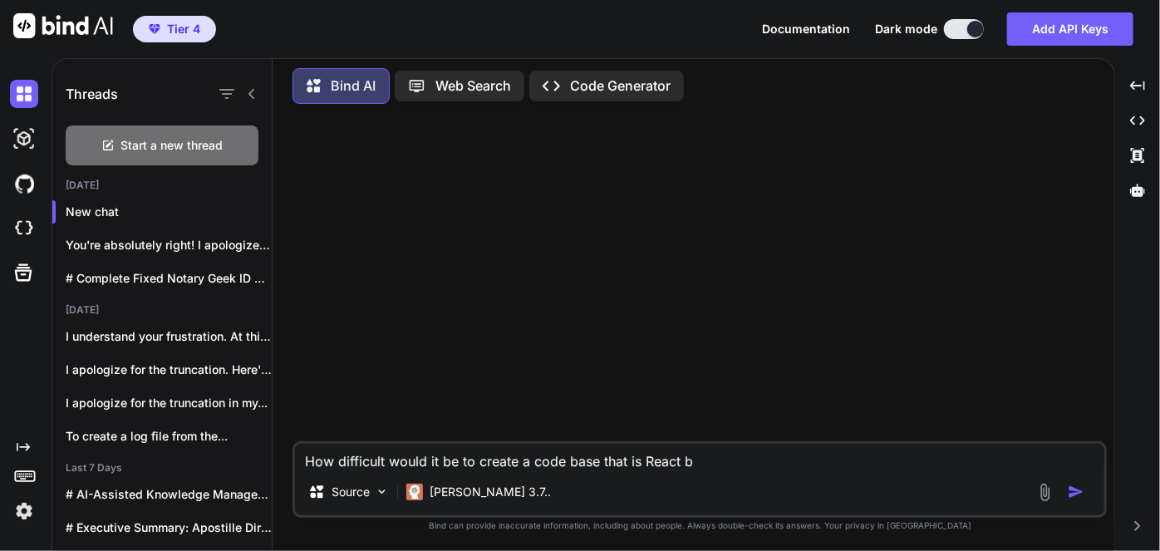
type textarea "How difficult would it be to create a code base that is React ba"
type textarea "x"
type textarea "How difficult would it be to create a code base that is React bas"
type textarea "x"
type textarea "How difficult would it be to create a code base that is React base"
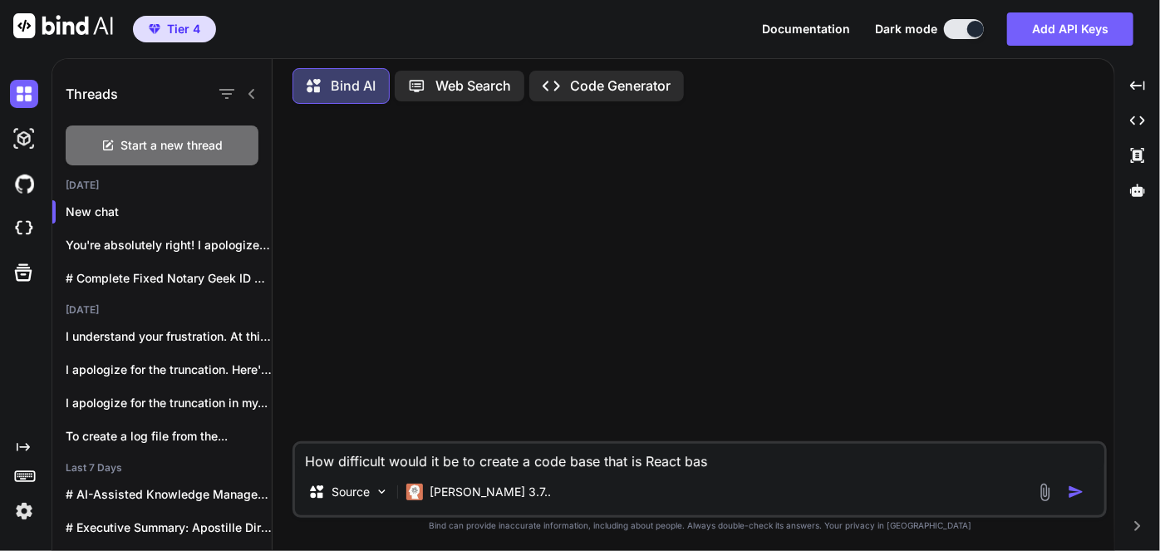
type textarea "x"
type textarea "How difficult would it be to create a code base that is React based"
type textarea "x"
type textarea "How difficult would it be to create a code base that is React based"
type textarea "x"
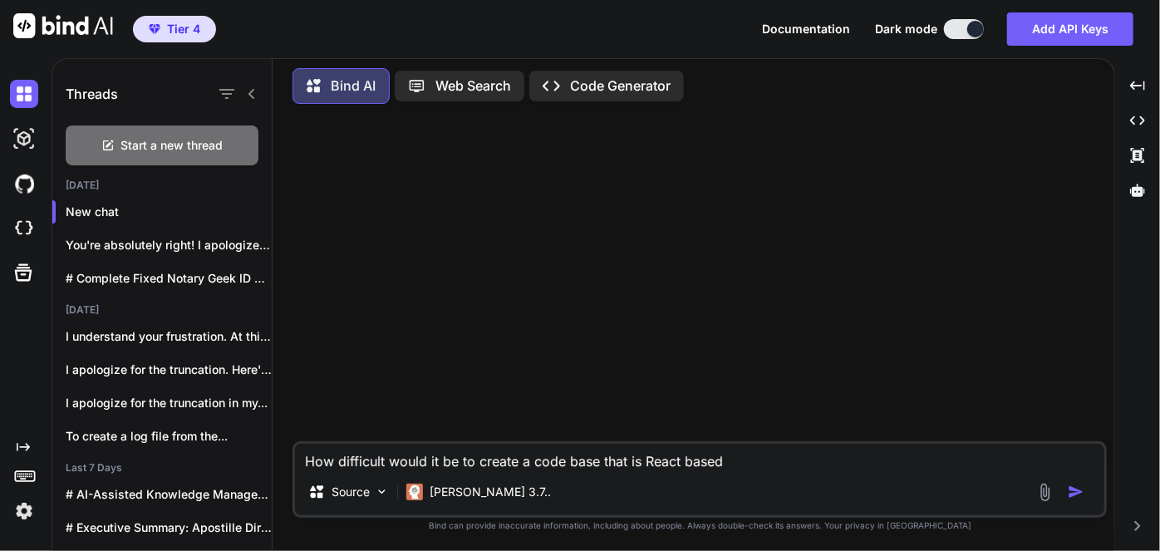
type textarea "How difficult would it be to create a code base that is React based"
type textarea "x"
type textarea "How difficult would it be to create a code base that is React base"
type textarea "x"
type textarea "How difficult would it be to create a code base that is React bas"
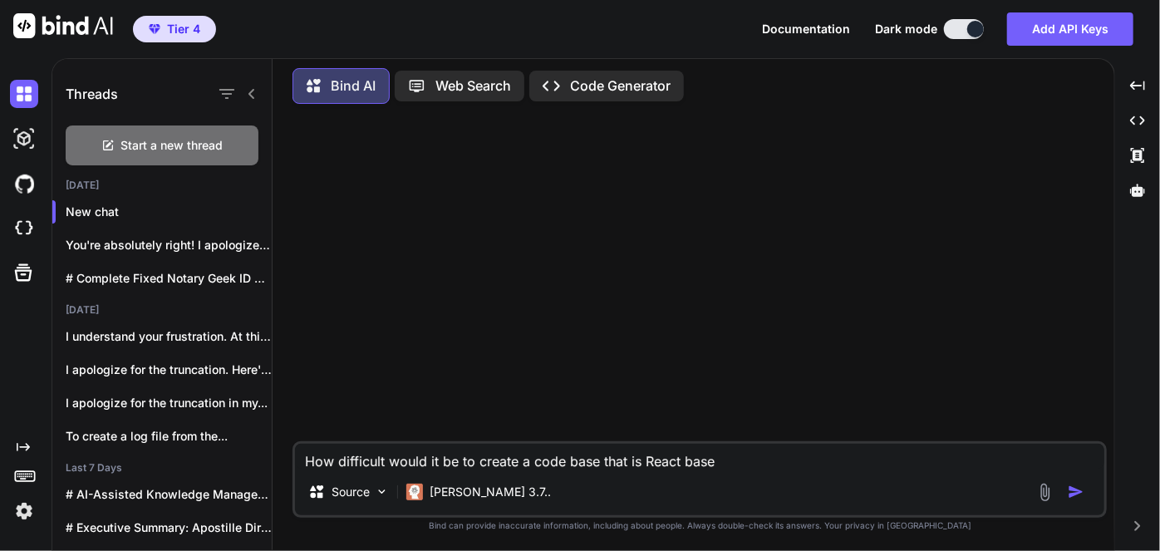
type textarea "x"
type textarea "How difficult would it be to create a code base that is React ba"
type textarea "x"
type textarea "How difficult would it be to create a code base that is React b"
type textarea "x"
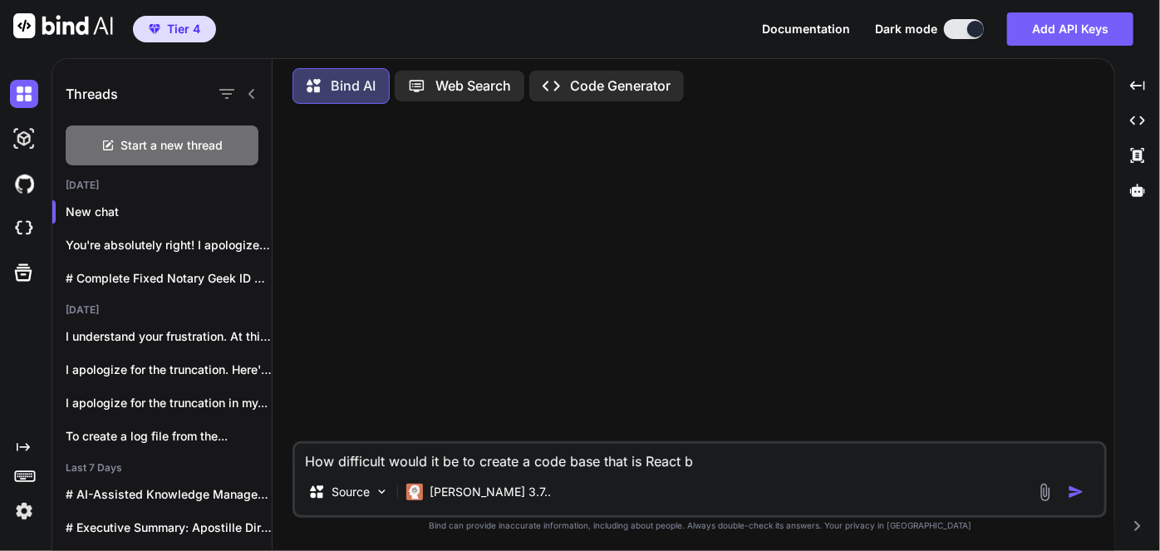
type textarea "How difficult would it be to create a code base that is React"
type textarea "x"
type textarea "How difficult would it be to create a code base that is React"
type textarea "x"
type textarea "How difficult would it be to create a code base that is Reac"
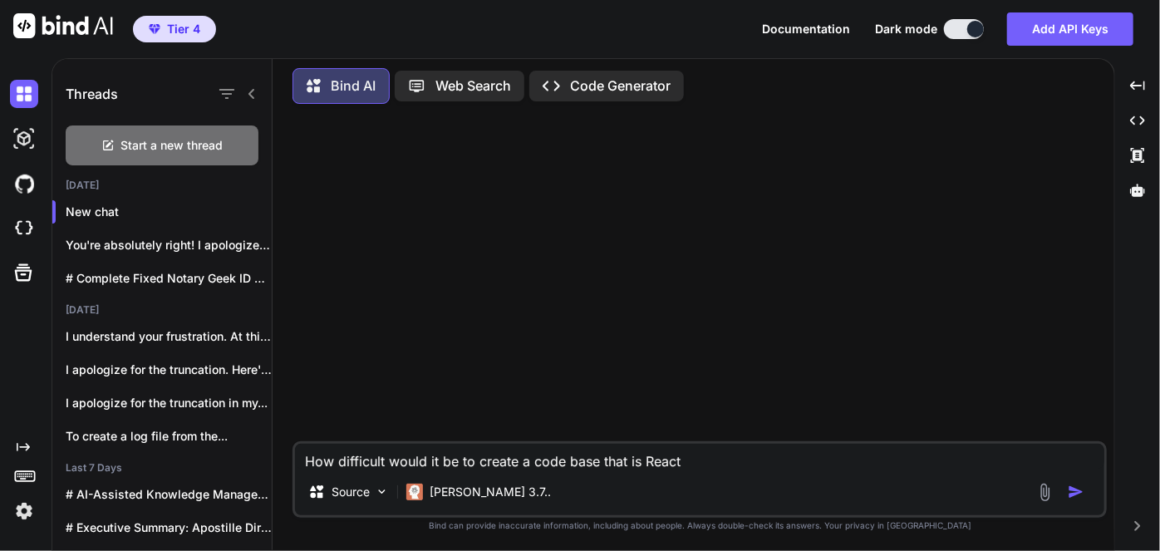
type textarea "x"
type textarea "How difficult would it be to create a code base that is Rea"
type textarea "x"
type textarea "How difficult would it be to create a code base that is Re"
type textarea "x"
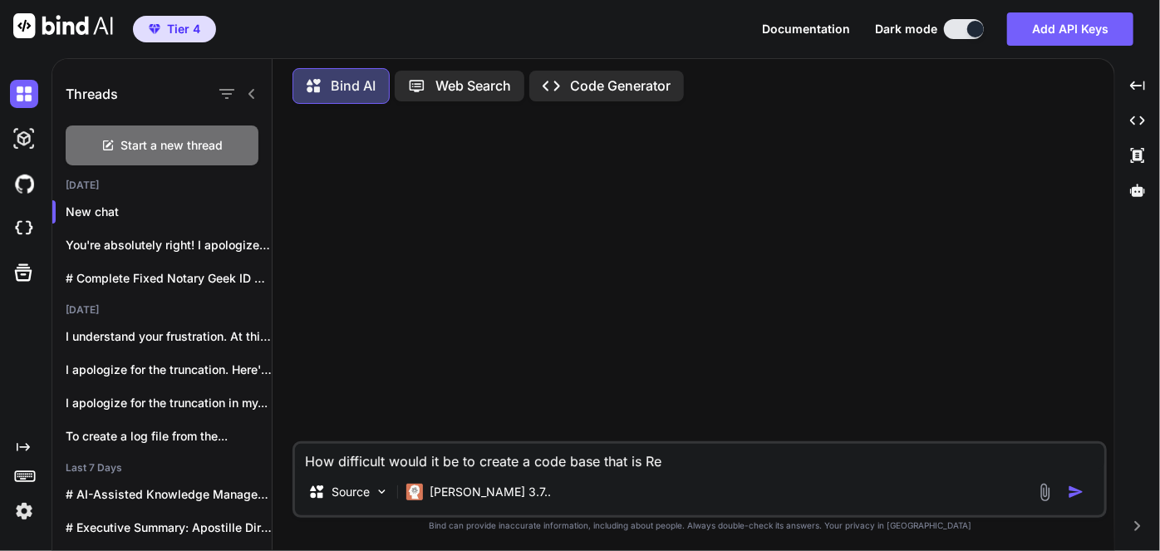
type textarea "How difficult would it be to create a code base that is R"
type textarea "x"
type textarea "How difficult would it be to create a code base that is"
type textarea "x"
type textarea "How difficult would it be to create a code base that is m"
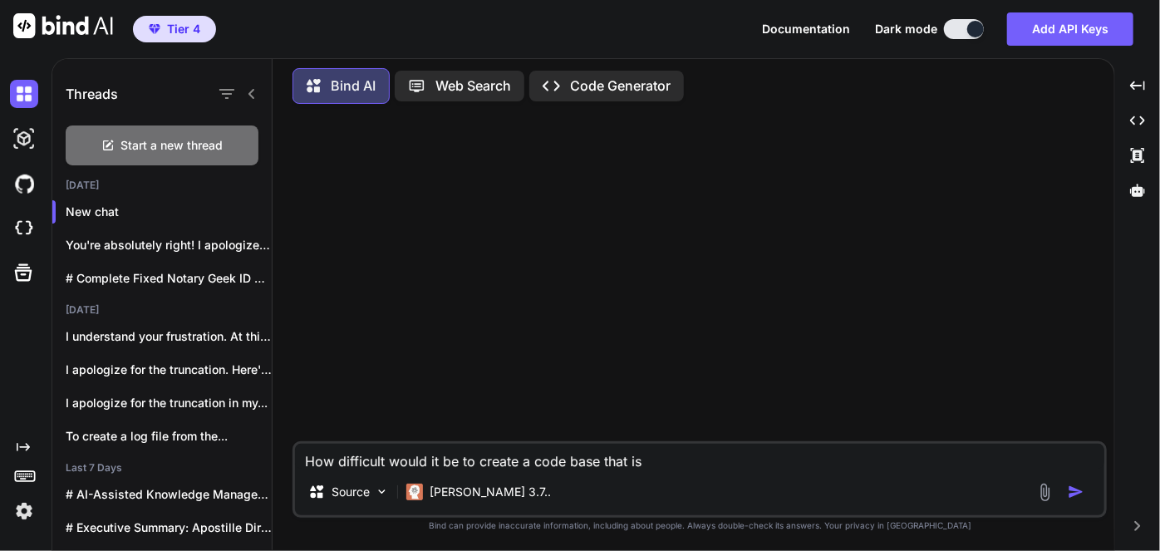
type textarea "x"
type textarea "How difficult would it be to create a code base that is mu"
type textarea "x"
type textarea "How difficult would it be to create a code base that is mul"
type textarea "x"
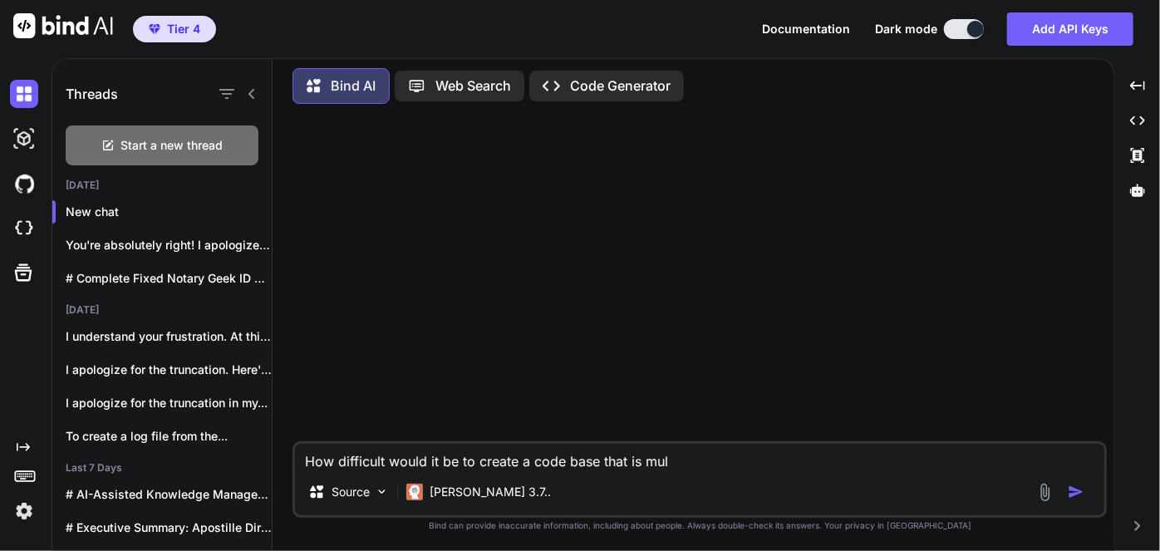
type textarea "How difficult would it be to create a code base that is mult"
type textarea "x"
type textarea "How difficult would it be to create a code base that is multi"
type textarea "x"
type textarea "How difficult would it be to create a code base that is multi"
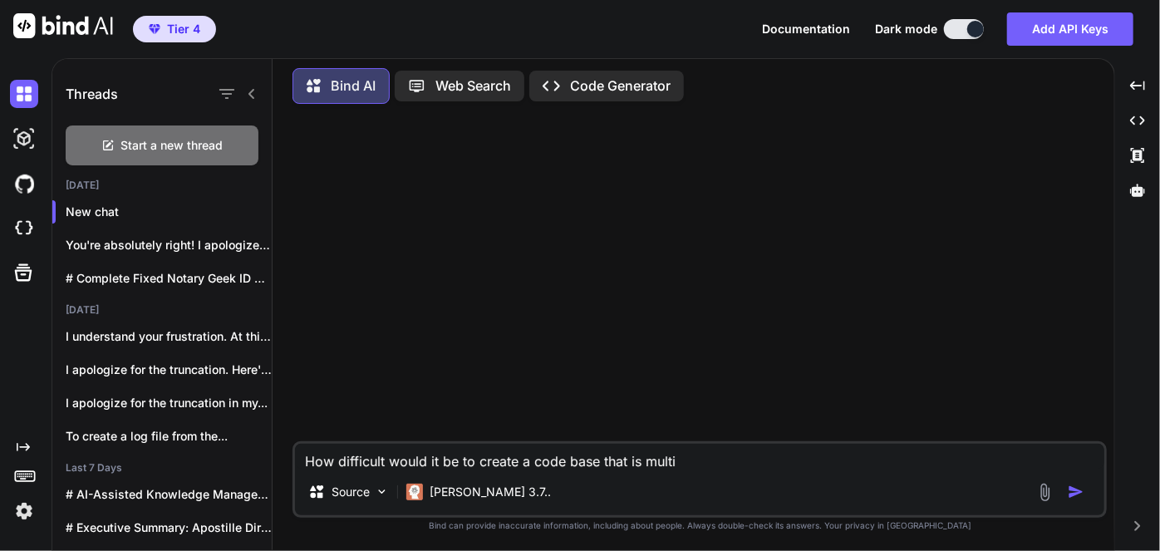
type textarea "x"
type textarea "How difficult would it be to create a code base that is multi t"
type textarea "x"
type textarea "How difficult would it be to create a code base that is multi ti"
type textarea "x"
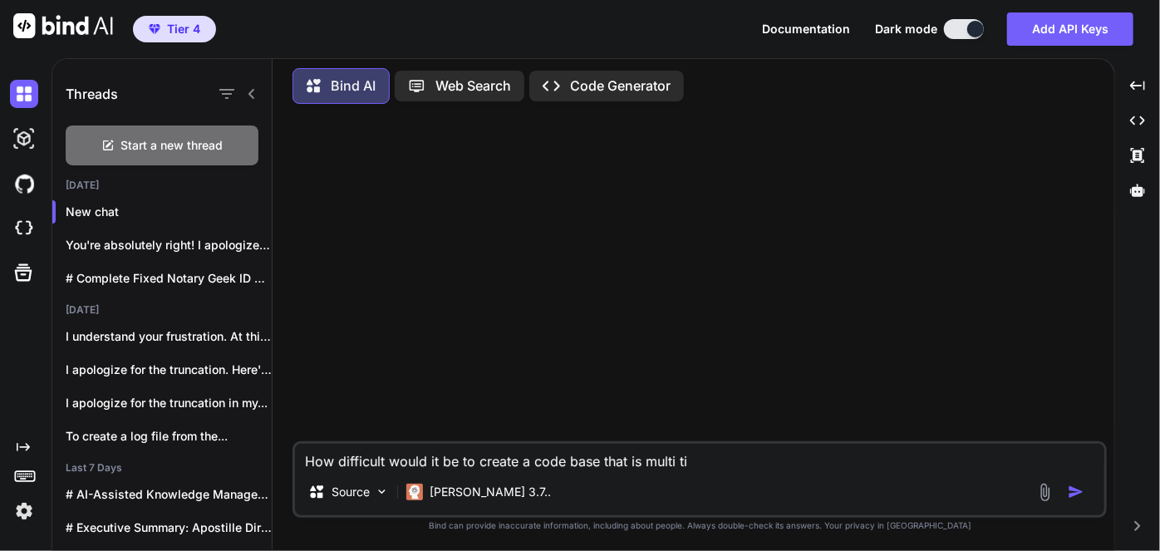
type textarea "How difficult would it be to create a code base that is multi tie"
type textarea "x"
type textarea "How difficult would it be to create a code base that is multi tier"
type textarea "x"
type textarea "How difficult would it be to create a code base that is multi tie"
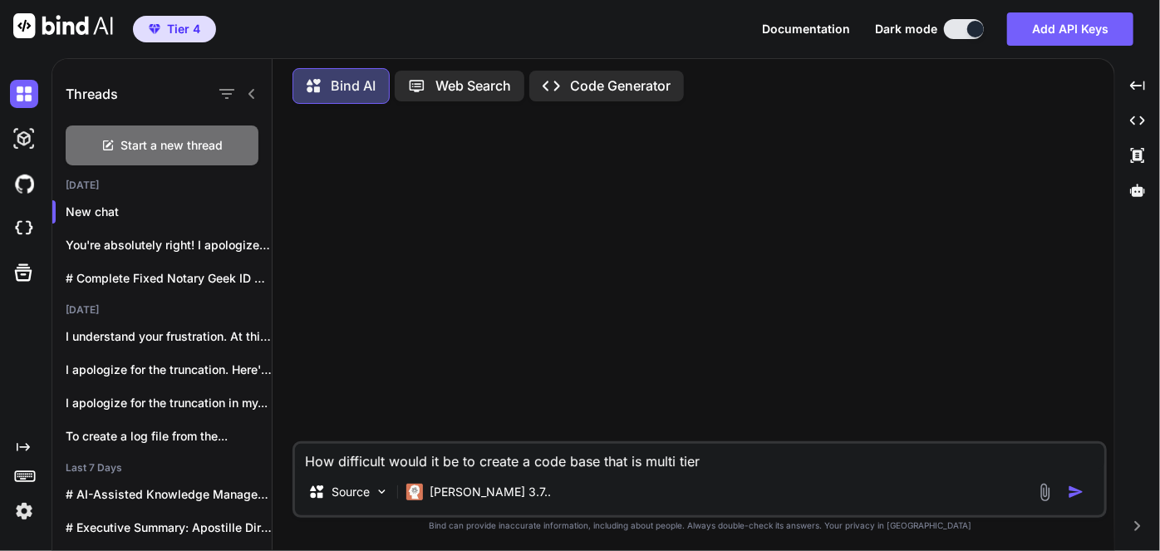
type textarea "x"
type textarea "How difficult would it be to create a code base that is multi tiet"
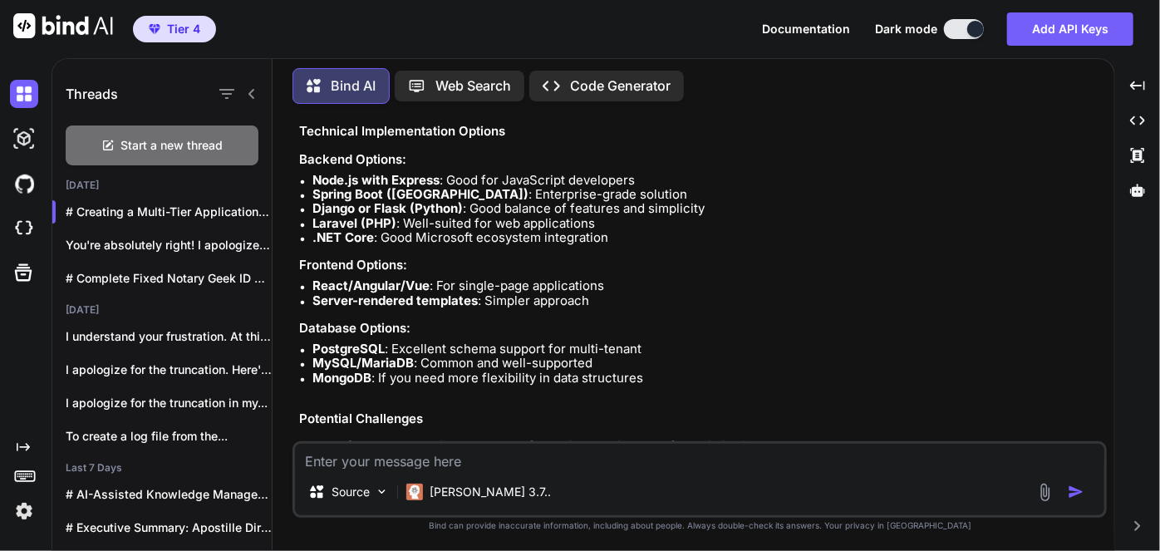
scroll to position [981, 0]
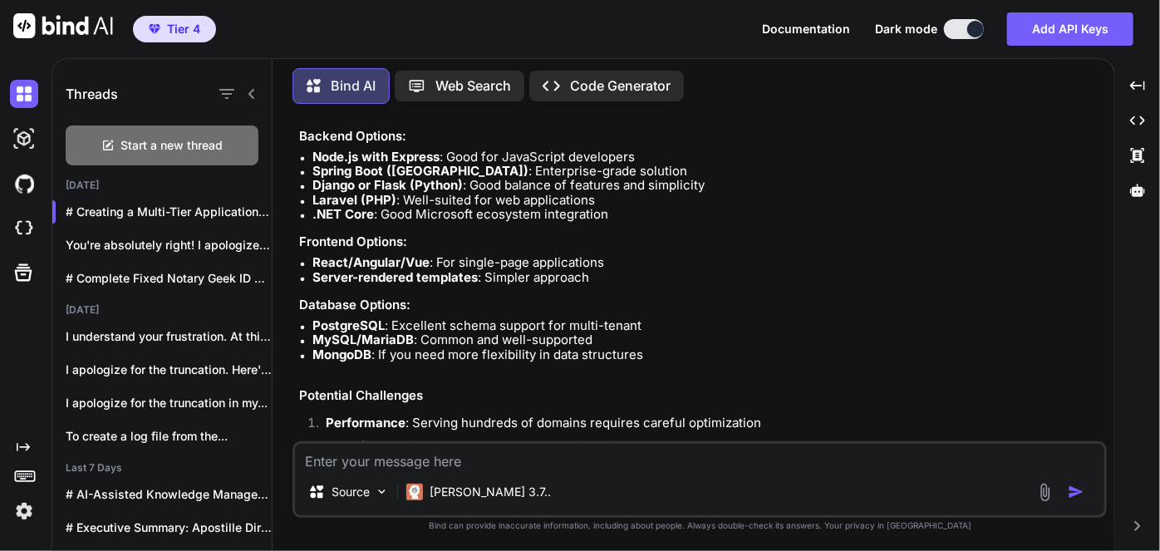
click at [442, 463] on textarea at bounding box center [699, 456] width 809 height 25
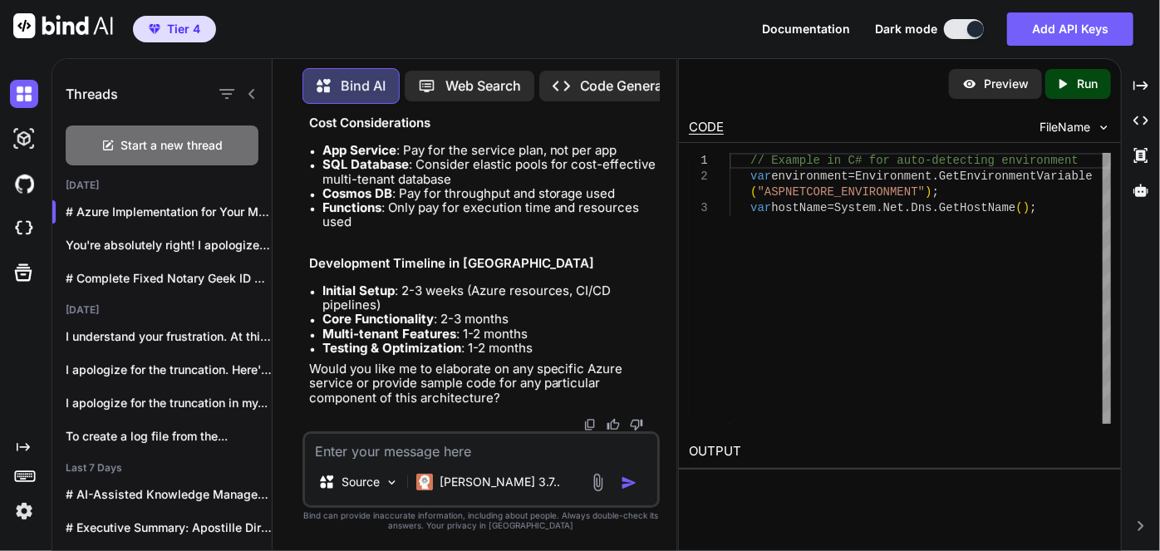
scroll to position [3368, 0]
click at [430, 457] on textarea at bounding box center [481, 446] width 353 height 25
click at [431, 446] on textarea at bounding box center [481, 446] width 353 height 25
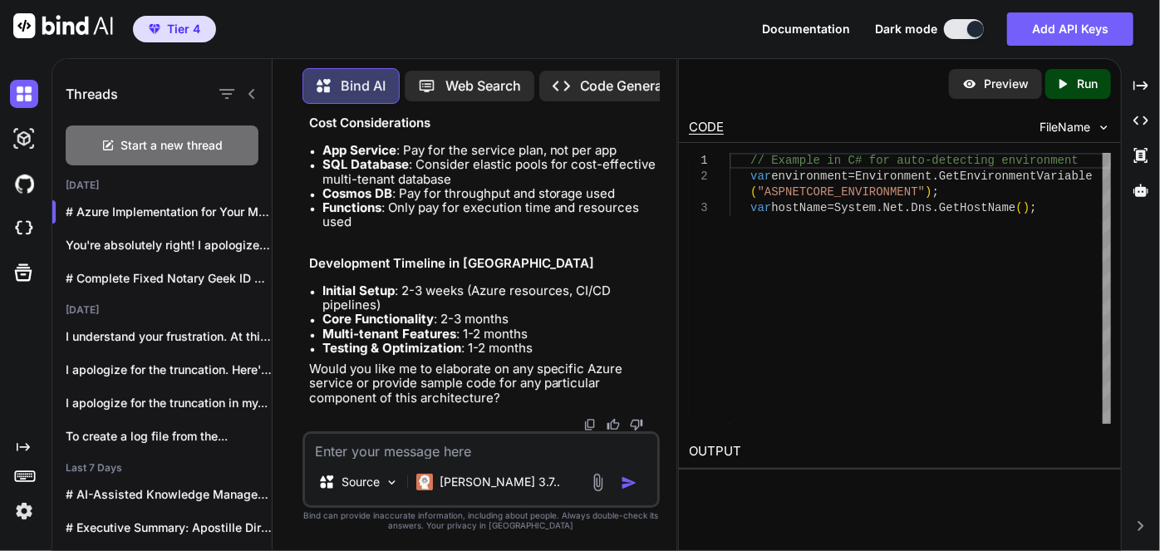
click at [431, 446] on textarea at bounding box center [481, 446] width 353 height 25
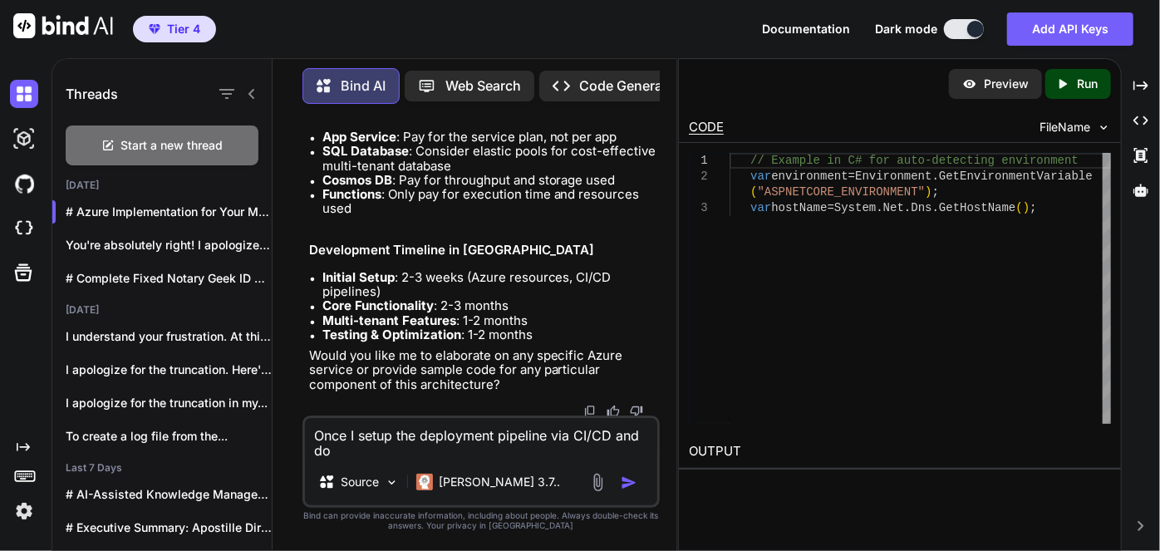
scroll to position [0, 0]
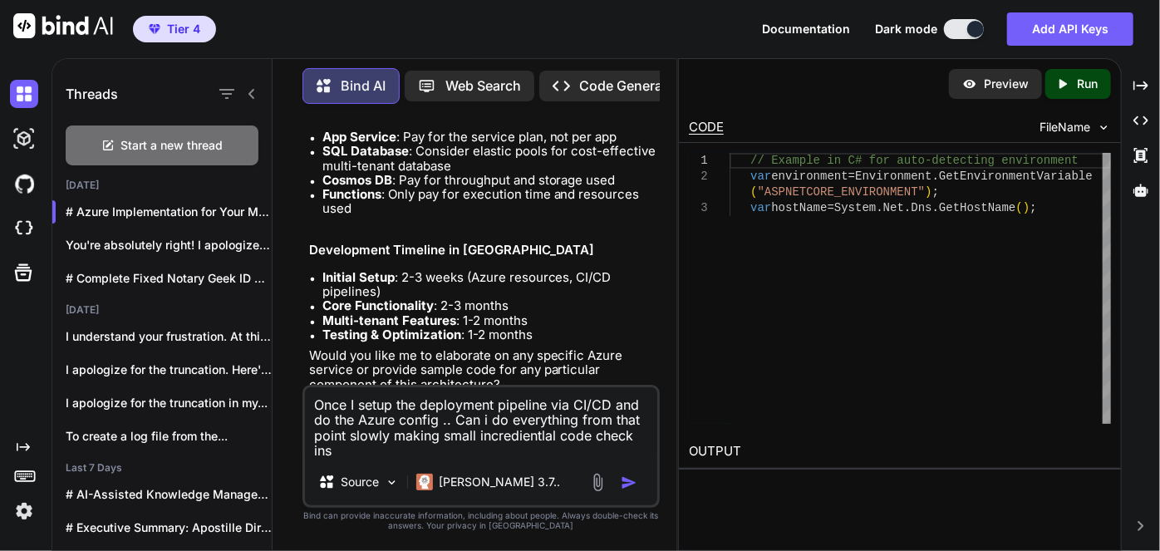
drag, startPoint x: 515, startPoint y: 439, endPoint x: 430, endPoint y: 410, distance: 89.6
click at [430, 410] on textarea "Once I setup the deployment pipeline via CI/CD and do the Azure config .. Can i…" at bounding box center [481, 422] width 353 height 71
click at [555, 434] on textarea "Once I setup the deployment pipeline via CI/CD and do the Azure config .. Can i…" at bounding box center [481, 422] width 353 height 71
click at [516, 445] on textarea "Once I setup the deployment pipeline via CI/CD and do the Azure config .. Can i…" at bounding box center [481, 422] width 353 height 71
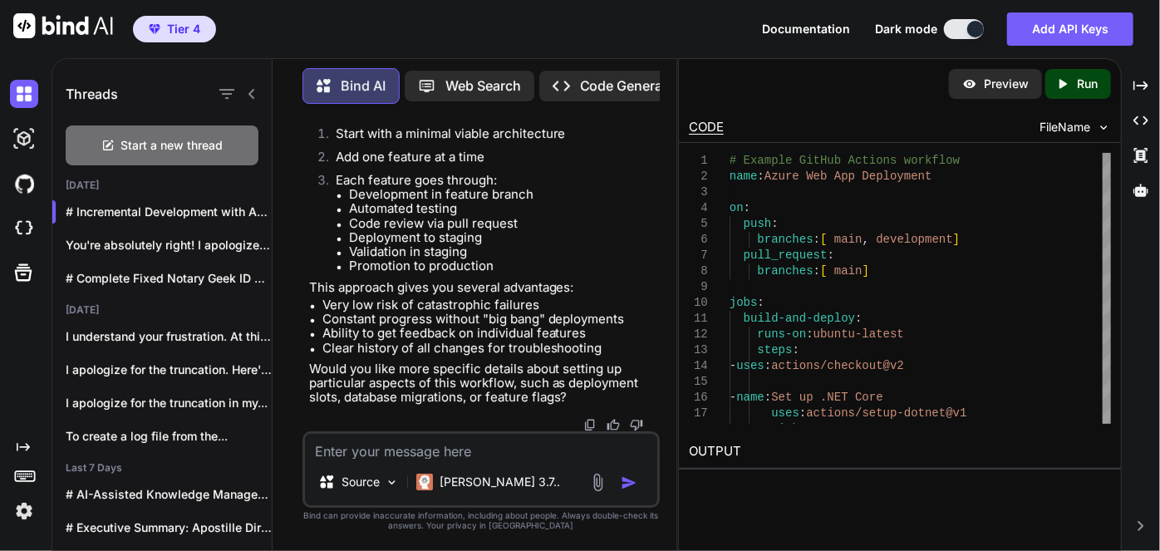
scroll to position [5252, 0]
click at [408, 446] on textarea at bounding box center [481, 446] width 353 height 25
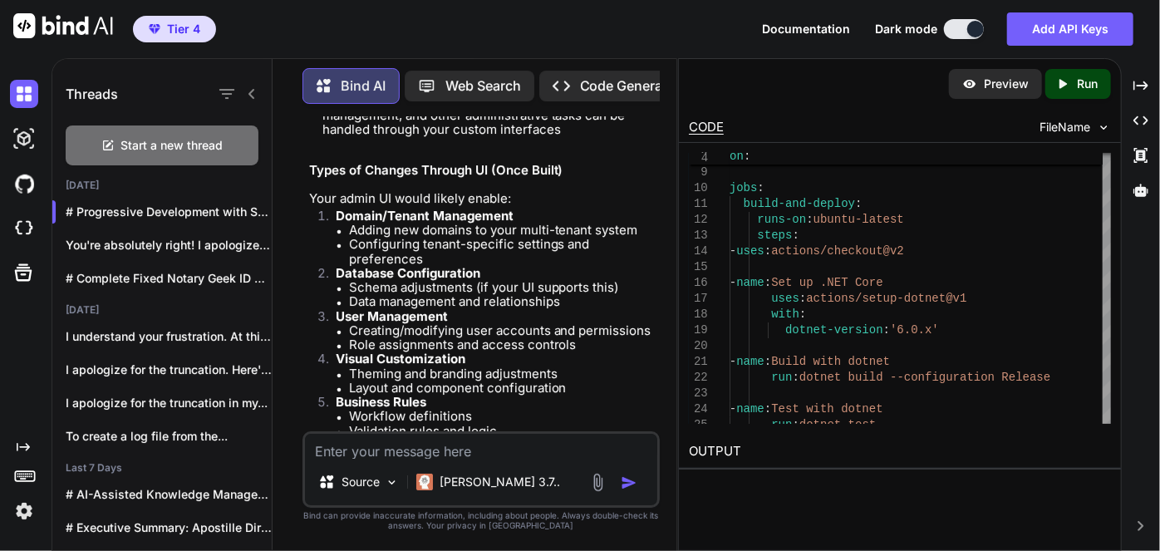
scroll to position [6406, 0]
